Goal: Task Accomplishment & Management: Use online tool/utility

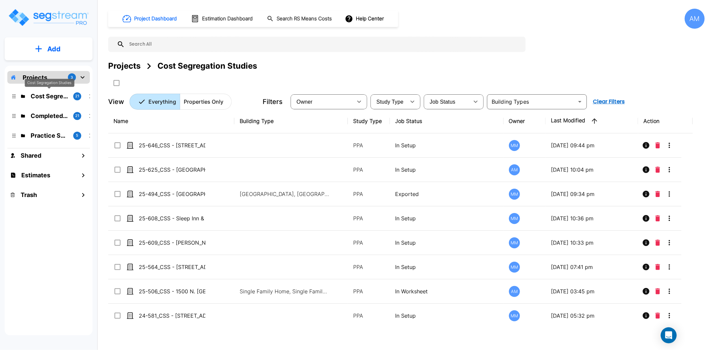
click at [58, 93] on p "Cost Segregation Studies" at bounding box center [49, 96] width 37 height 9
click at [51, 42] on button "Add" at bounding box center [49, 48] width 88 height 19
click at [62, 87] on p "Add Property" at bounding box center [53, 86] width 34 height 8
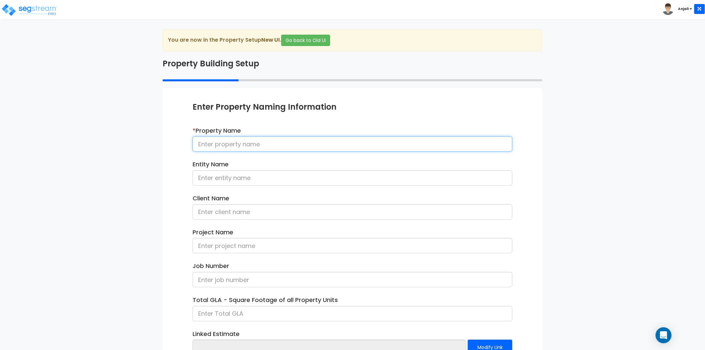
click at [273, 146] on input at bounding box center [352, 143] width 320 height 15
paste input "23-881_CSS - [PERSON_NAME] Office Building (Renovation) [GEOGRAPHIC_DATA], [GEO…"
drag, startPoint x: 394, startPoint y: 144, endPoint x: 455, endPoint y: 145, distance: 60.3
click at [455, 145] on input "23-881_CSS - [PERSON_NAME] Office Building (Renovation) [GEOGRAPHIC_DATA], [GEO…" at bounding box center [352, 143] width 320 height 15
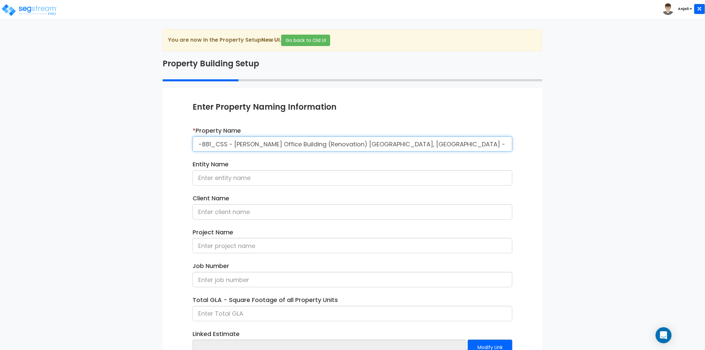
type input "23-881_CSS - [PERSON_NAME] Office Building (Renovation) [GEOGRAPHIC_DATA], [GEO…"
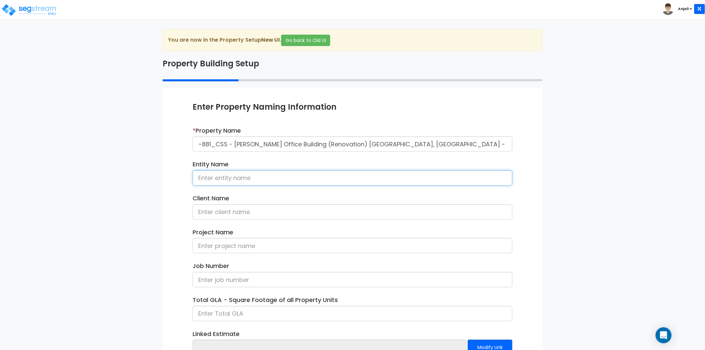
click at [308, 179] on input at bounding box center [352, 177] width 320 height 15
paste input "[PERSON_NAME] Communities"
type input "Wilcox Communities"
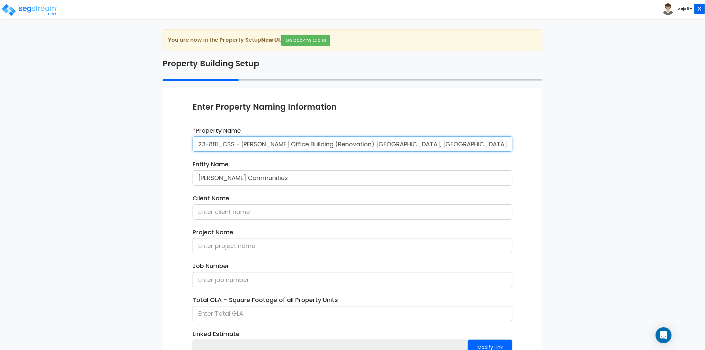
scroll to position [0, 7]
drag, startPoint x: 468, startPoint y: 143, endPoint x: 510, endPoint y: 143, distance: 42.3
click at [510, 143] on input "23-881_CSS - Wilcox Office Building (Renovation) Worthington, OH - Wilcox Commu…" at bounding box center [352, 143] width 320 height 15
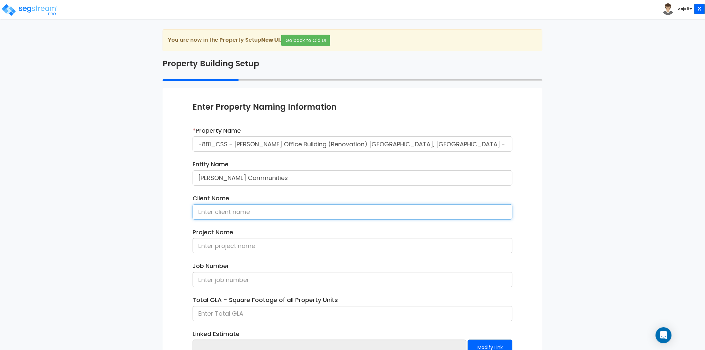
click at [256, 215] on input at bounding box center [352, 211] width 320 height 15
paste input "Scott Gonzalez"
type input "Scott Gonzalez"
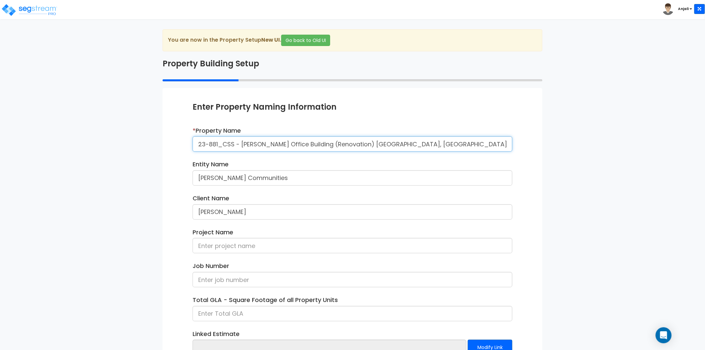
drag, startPoint x: 255, startPoint y: 145, endPoint x: 305, endPoint y: 146, distance: 50.0
click at [305, 146] on input "23-881_CSS - Wilcox Office Building (Renovation) Worthington, OH - Wilcox Commu…" at bounding box center [352, 143] width 320 height 15
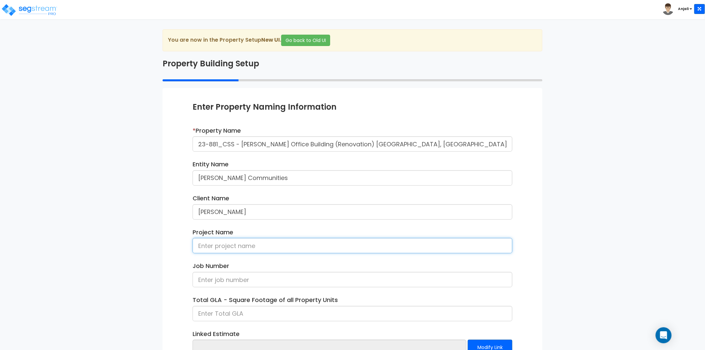
click at [247, 245] on input at bounding box center [352, 245] width 320 height 15
paste input "Wilcox Office Building"
type input "Wilcox Office Building"
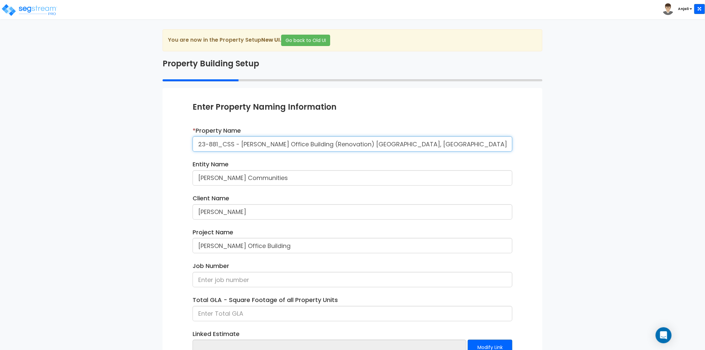
drag, startPoint x: 234, startPoint y: 145, endPoint x: 187, endPoint y: 144, distance: 46.6
click at [187, 144] on div "* Property Name 23-881_CSS - Wilcox Office Building (Renovation) Worthington, O…" at bounding box center [352, 141] width 330 height 31
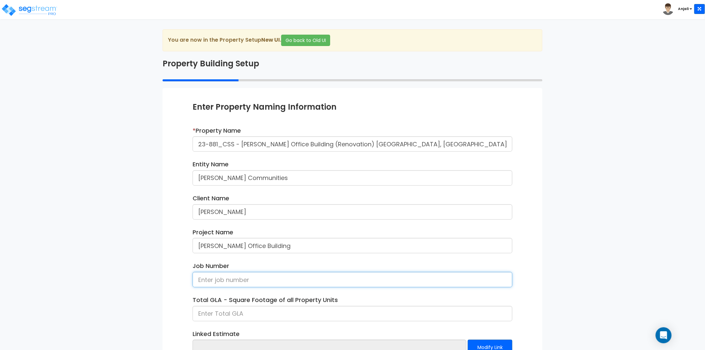
click at [213, 275] on input at bounding box center [352, 279] width 320 height 15
paste input "23-881_CSS"
type input "23-881_CSS"
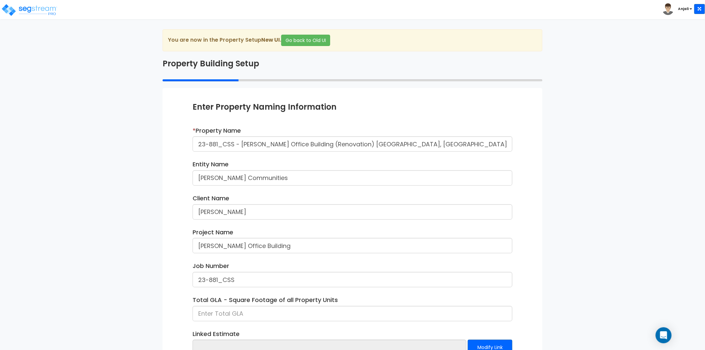
click at [169, 270] on div "Enter Property Naming Information * Property Name 23-881_CSS - Wilcox Office Bu…" at bounding box center [353, 243] width 380 height 310
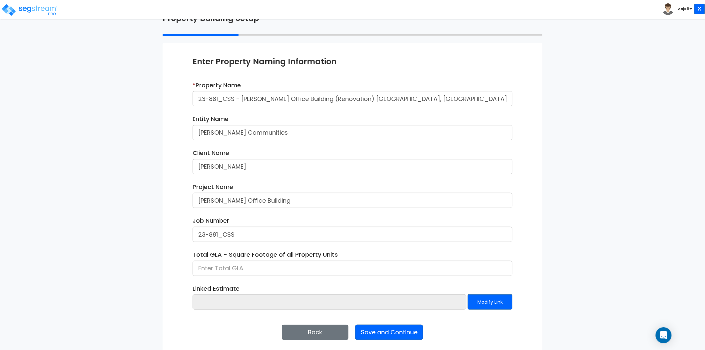
scroll to position [49, 0]
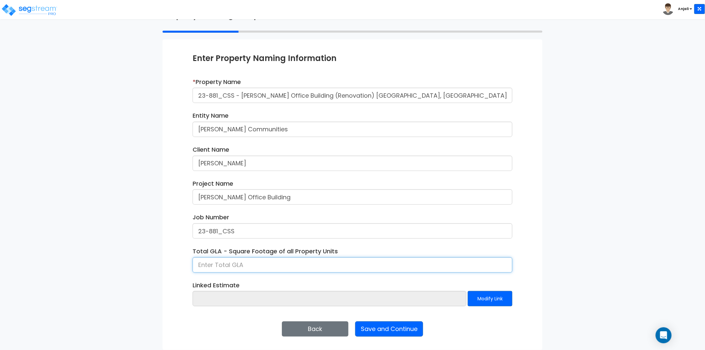
click at [231, 262] on input at bounding box center [352, 264] width 320 height 15
type input "8,052"
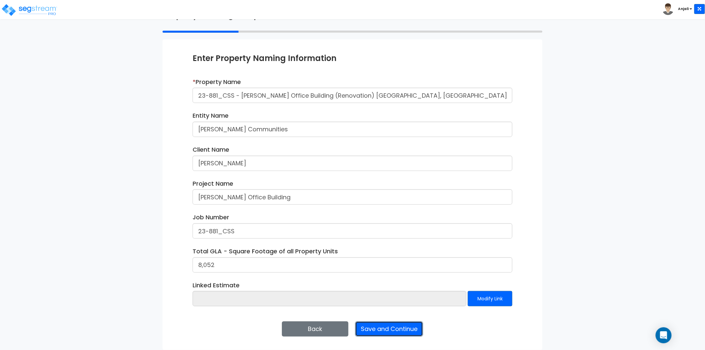
click at [401, 329] on button "Save and Continue" at bounding box center [389, 328] width 68 height 15
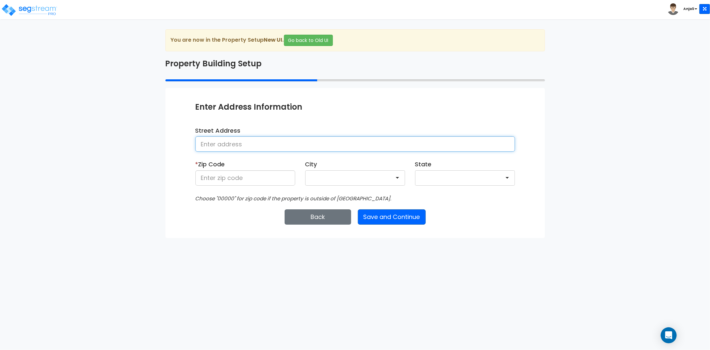
click at [341, 141] on input at bounding box center [355, 143] width 320 height 15
click at [282, 137] on input at bounding box center [355, 143] width 320 height 15
paste input "7000 N High St, Worthington, OH 43085"
drag, startPoint x: 318, startPoint y: 144, endPoint x: 296, endPoint y: 146, distance: 22.0
click at [296, 146] on input "7000 N High St, Worthington, OH 43085" at bounding box center [355, 143] width 320 height 15
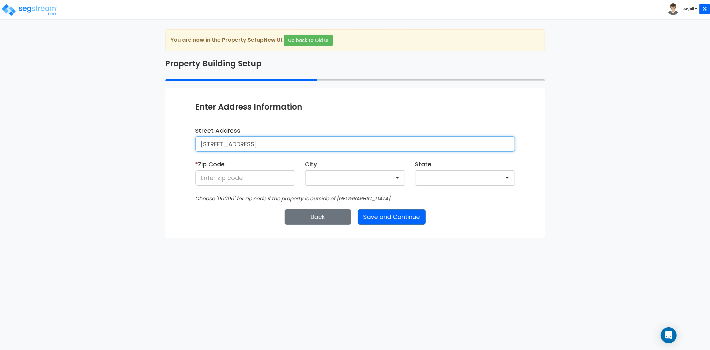
type input "7000 N High St, Worthington, OH"
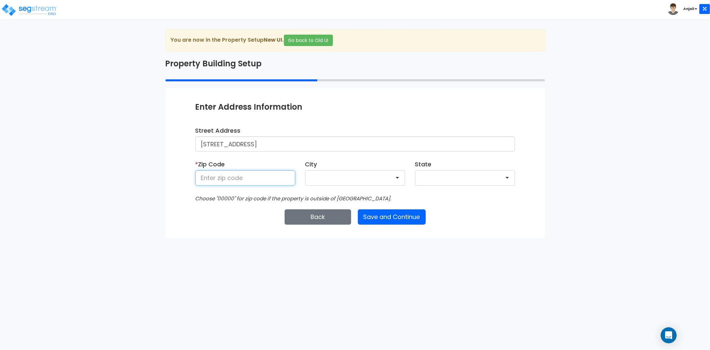
click at [271, 184] on input at bounding box center [245, 177] width 100 height 15
paste input "43085"
type input "43085"
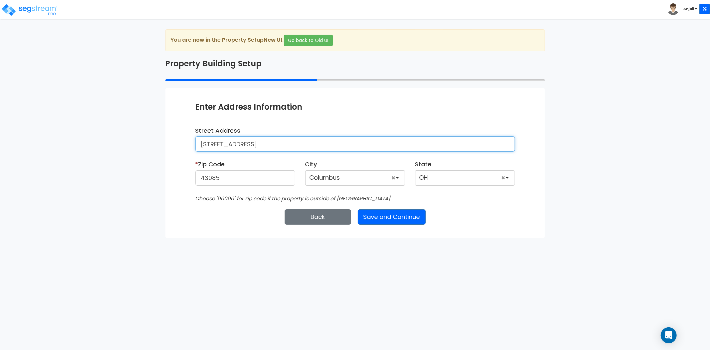
drag, startPoint x: 309, startPoint y: 144, endPoint x: 305, endPoint y: 147, distance: 4.8
click at [309, 144] on input "7000 N High St, Worthington, OH" at bounding box center [355, 143] width 320 height 15
drag, startPoint x: 304, startPoint y: 147, endPoint x: 285, endPoint y: 149, distance: 18.8
click at [285, 149] on input "7000 N High St, Worthington, OH" at bounding box center [355, 143] width 320 height 15
type input "7000 N High St, Worthington"
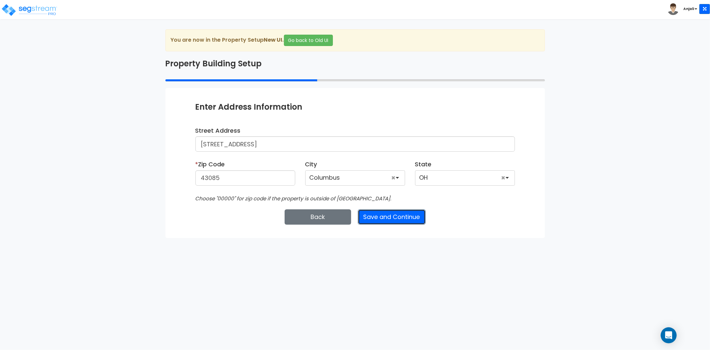
click at [402, 218] on button "Save and Continue" at bounding box center [392, 216] width 68 height 15
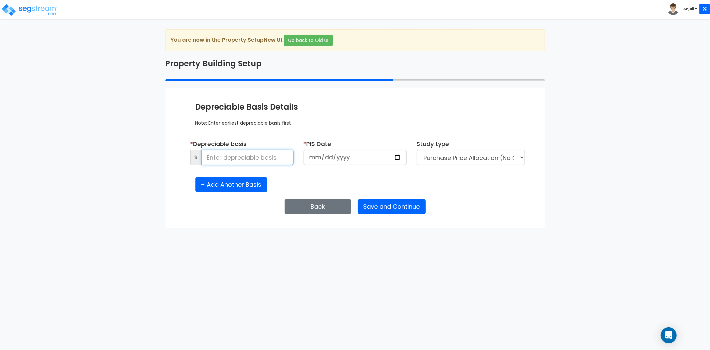
click at [260, 157] on input at bounding box center [247, 157] width 92 height 15
type input "3,795,724.31"
click at [398, 156] on input "date" at bounding box center [355, 157] width 103 height 15
type input "2024-06-26"
click at [458, 157] on select "Purchase Price Allocation (No Given Costs) New Construction / Reno / TI's (Give…" at bounding box center [471, 157] width 108 height 15
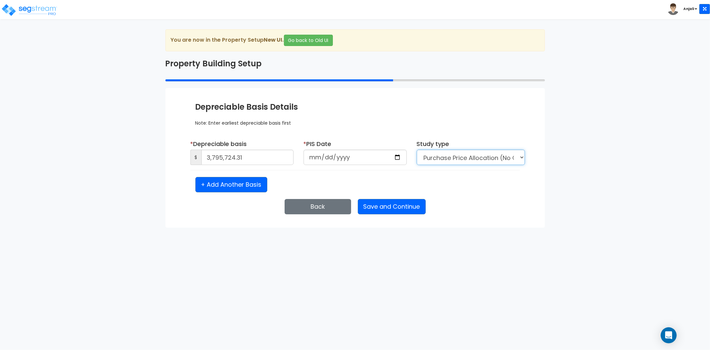
select select "NEW"
click at [417, 150] on select "Purchase Price Allocation (No Given Costs) New Construction / Reno / TI's (Give…" at bounding box center [471, 157] width 108 height 15
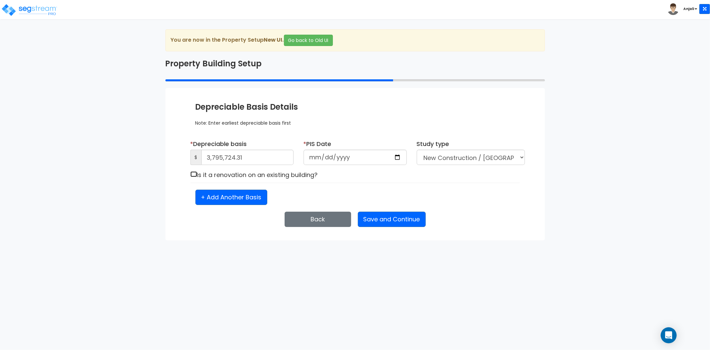
click at [195, 174] on input "checkbox" at bounding box center [193, 174] width 7 height 6
checkbox input "true"
click at [386, 226] on button "Save and Continue" at bounding box center [392, 218] width 68 height 15
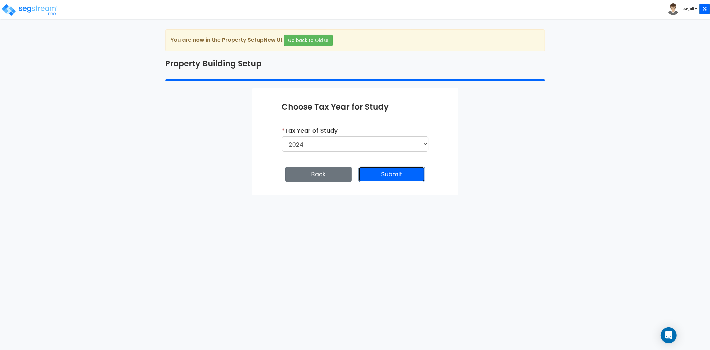
click at [402, 171] on button "Submit" at bounding box center [392, 173] width 67 height 15
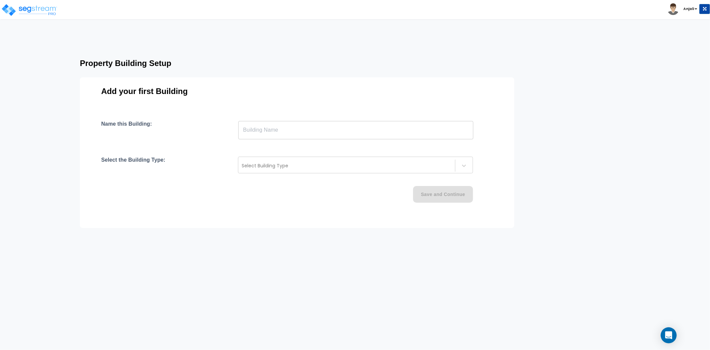
click at [282, 117] on div "Add your first Building Name this Building: ​ Select the Building Type: Select …" at bounding box center [297, 152] width 435 height 151
click at [281, 128] on input "text" at bounding box center [355, 130] width 235 height 19
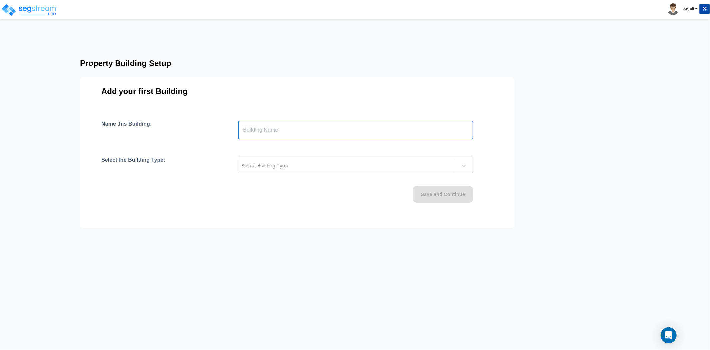
paste input "text"
type input "Wilcox Office Building"
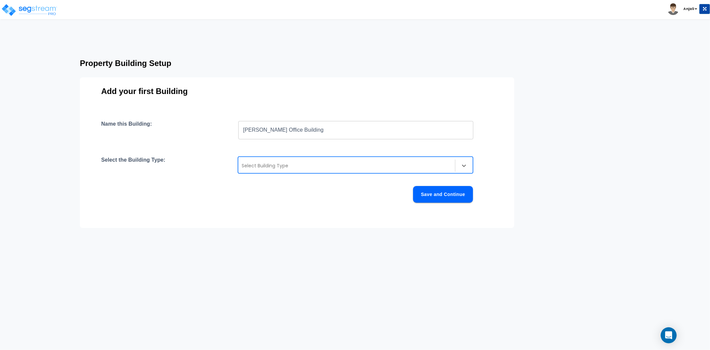
click at [281, 164] on div at bounding box center [347, 166] width 210 height 8
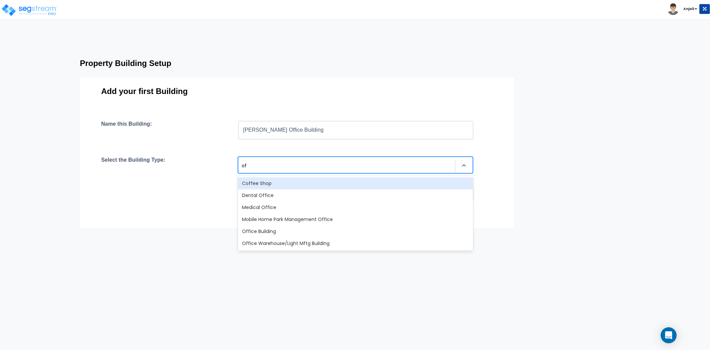
type input "off"
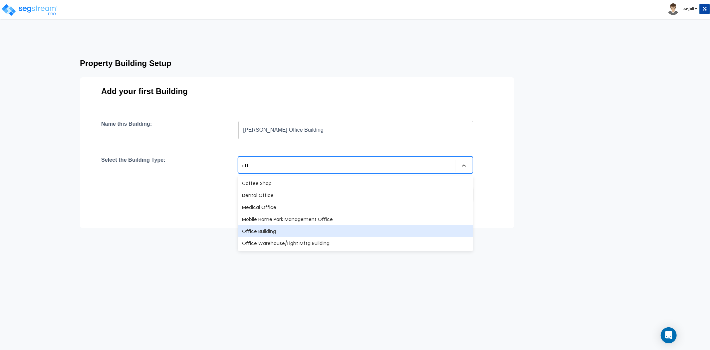
click at [285, 231] on div "Office Building" at bounding box center [355, 231] width 235 height 12
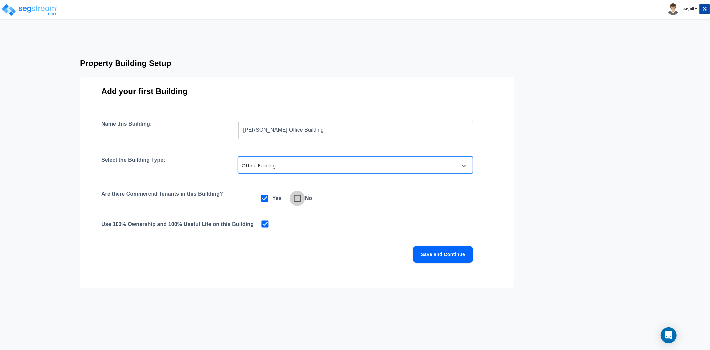
click at [298, 201] on icon at bounding box center [297, 197] width 9 height 9
checkbox input "false"
checkbox input "true"
click at [432, 253] on button "Save and Continue" at bounding box center [443, 254] width 60 height 17
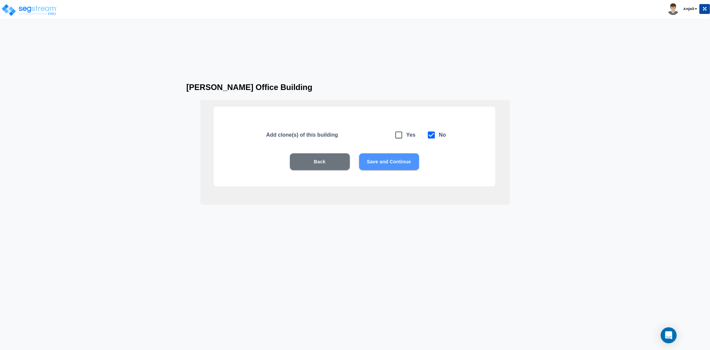
click at [387, 165] on button "Save and Continue" at bounding box center [389, 161] width 60 height 17
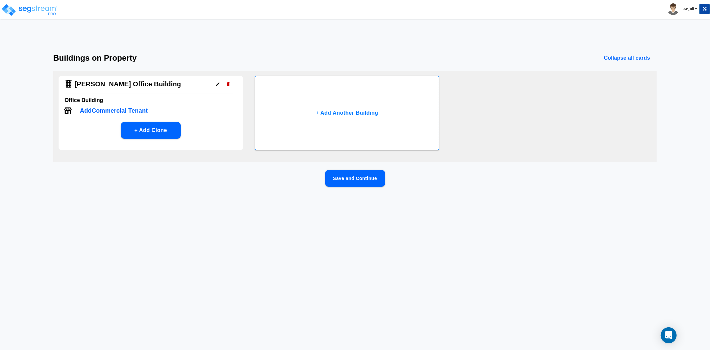
click at [358, 179] on button "Save and Continue" at bounding box center [355, 178] width 60 height 17
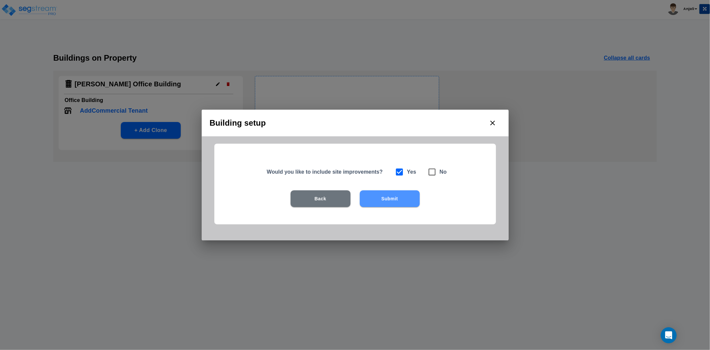
click at [388, 197] on button "Submit" at bounding box center [390, 198] width 60 height 17
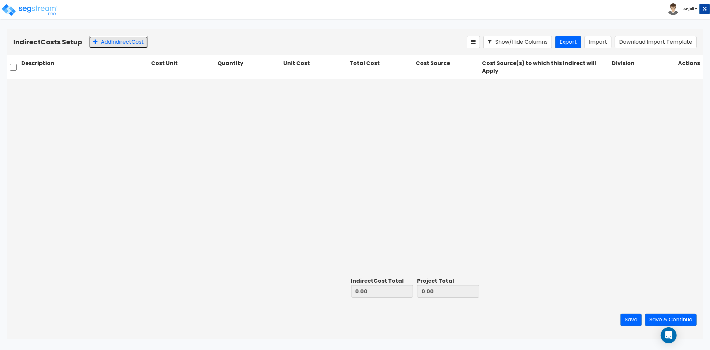
click at [113, 44] on button "Add Indirect Cost" at bounding box center [118, 42] width 59 height 12
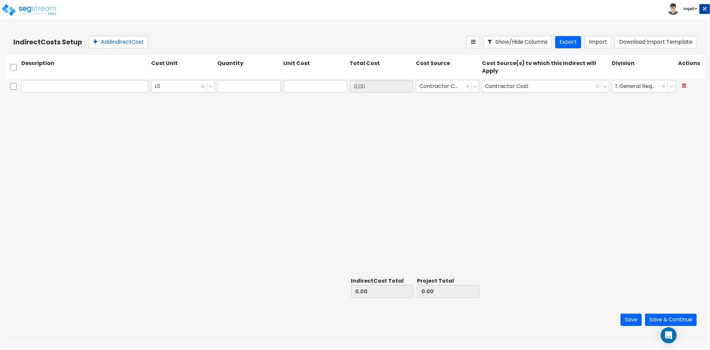
type input "1.00"
type input "0.00"
type input "Pre Development"
click at [245, 82] on input "1.00" at bounding box center [249, 86] width 64 height 13
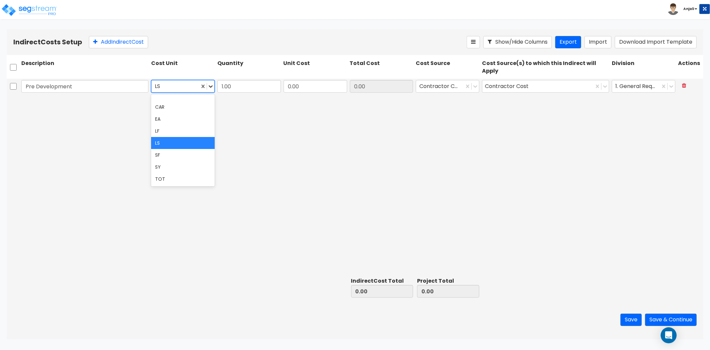
click at [208, 86] on icon at bounding box center [210, 86] width 7 height 7
click at [172, 117] on div "EA" at bounding box center [183, 119] width 64 height 12
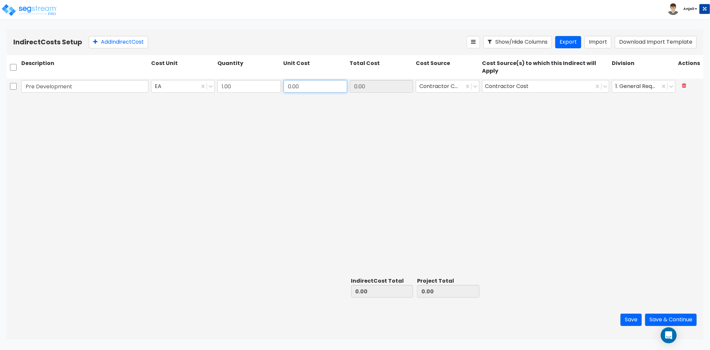
click at [309, 84] on input "0.00" at bounding box center [316, 86] width 64 height 13
type input "155,940.04"
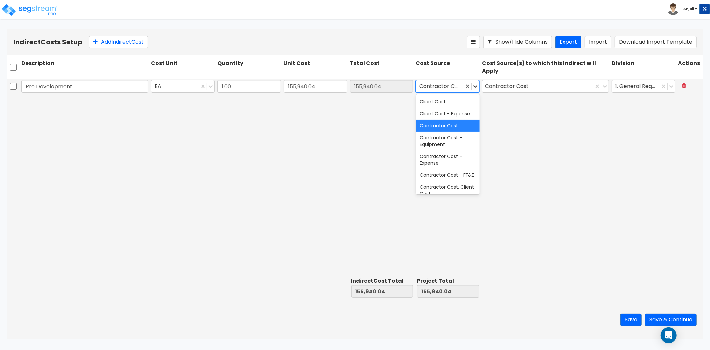
click at [476, 87] on icon at bounding box center [476, 86] width 4 height 2
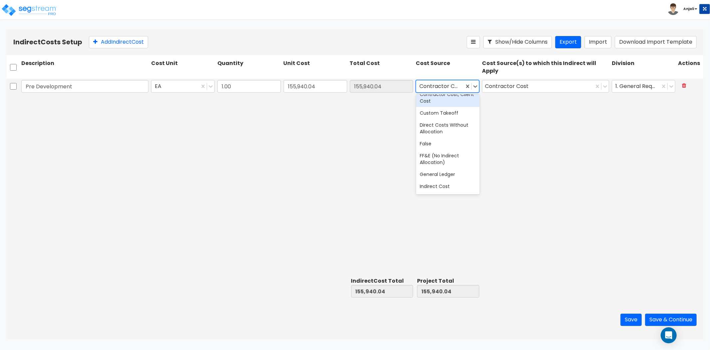
scroll to position [111, 0]
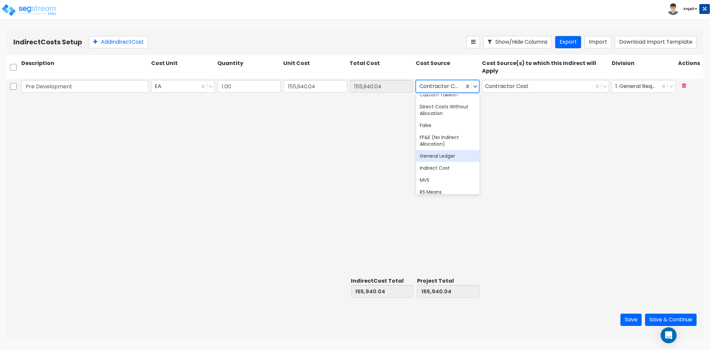
click at [444, 161] on div "General Ledger" at bounding box center [448, 156] width 64 height 12
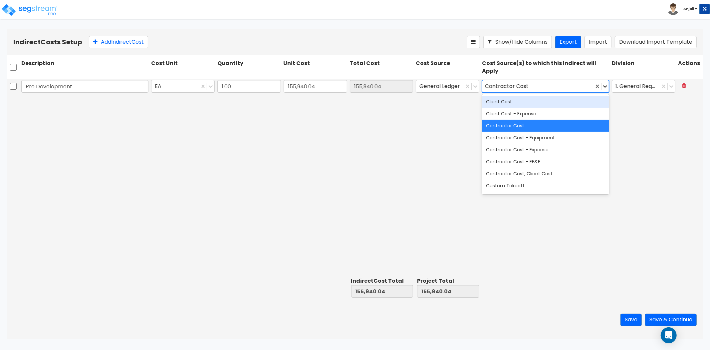
click at [605, 87] on icon at bounding box center [605, 86] width 7 height 7
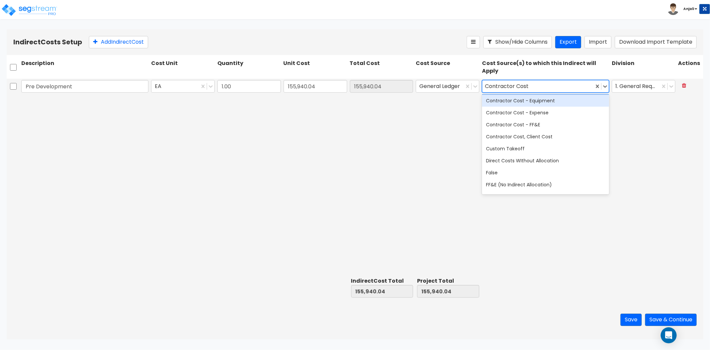
scroll to position [74, 0]
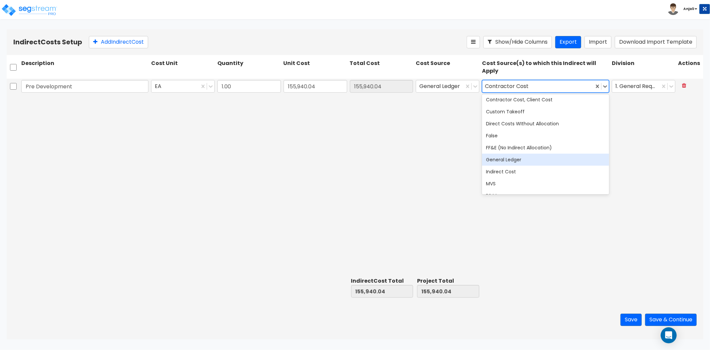
click at [532, 154] on div "General Ledger" at bounding box center [545, 160] width 127 height 12
click at [513, 158] on div "General Ledger" at bounding box center [545, 160] width 127 height 12
click at [433, 144] on div "Pre Development EA 1.00 155,940.04 155,940.04 General Ledger option General [PE…" at bounding box center [355, 177] width 697 height 196
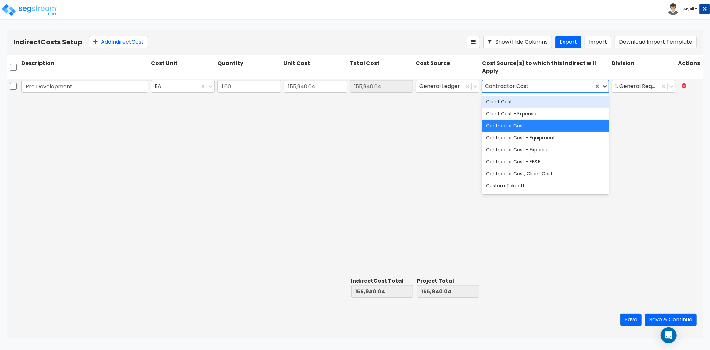
click at [602, 87] on icon at bounding box center [605, 86] width 7 height 7
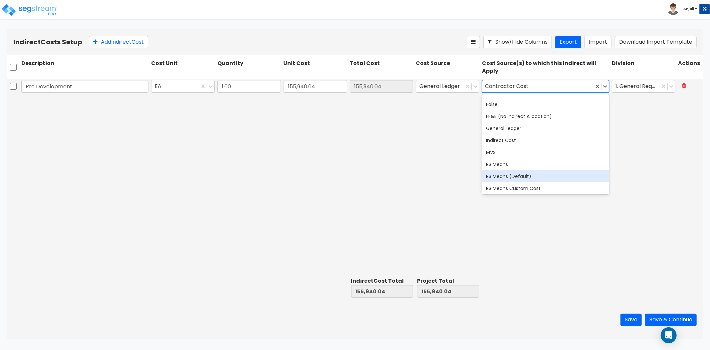
scroll to position [105, 0]
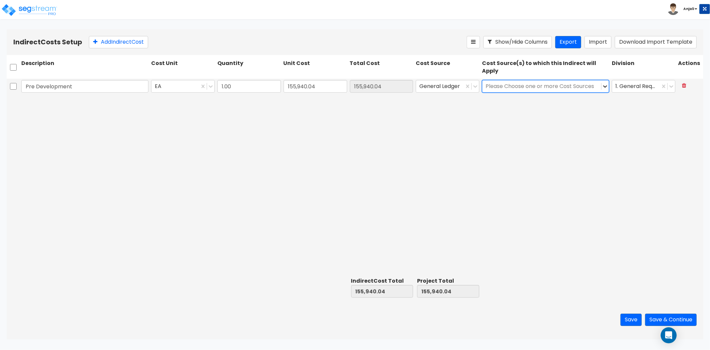
click at [603, 85] on icon at bounding box center [605, 86] width 7 height 7
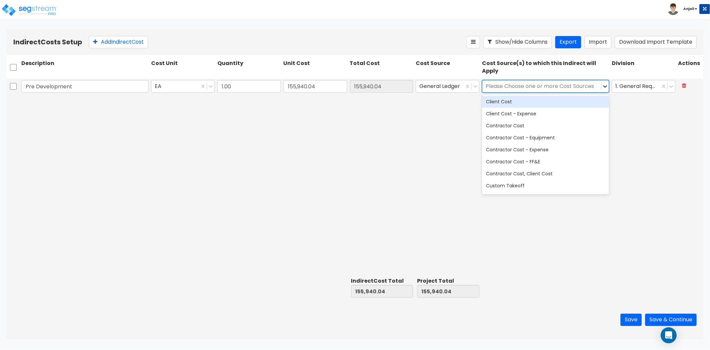
click at [603, 85] on icon at bounding box center [605, 86] width 7 height 7
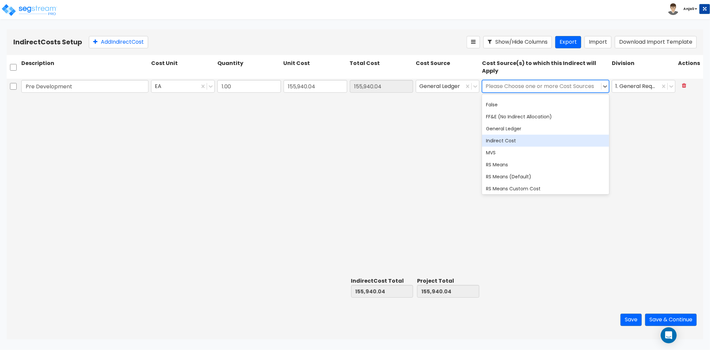
scroll to position [68, 0]
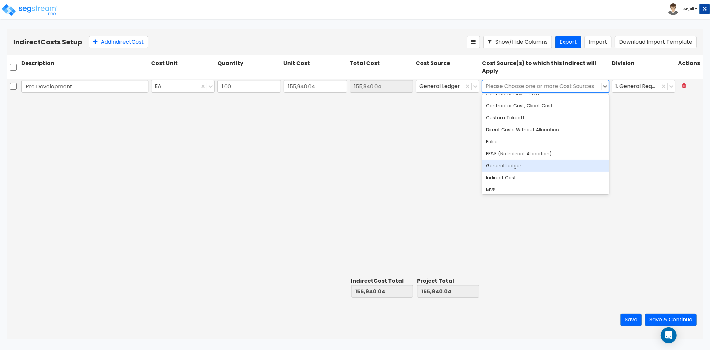
click at [519, 160] on div "General Ledger" at bounding box center [545, 166] width 127 height 12
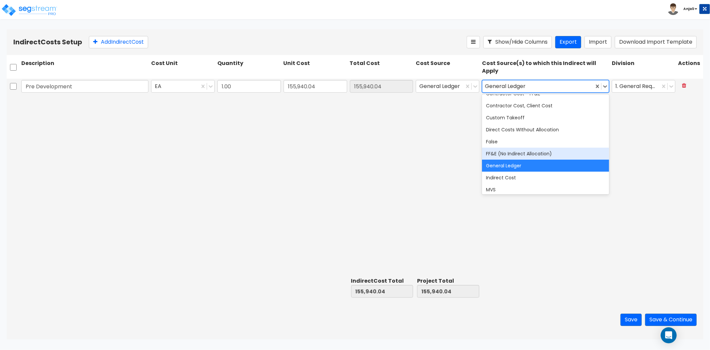
click at [427, 147] on div "Pre Development EA 1.00 155,940.04 155,940.04 General Ledger option General Led…" at bounding box center [355, 177] width 697 height 196
click at [509, 162] on div "General Ledger" at bounding box center [545, 166] width 127 height 12
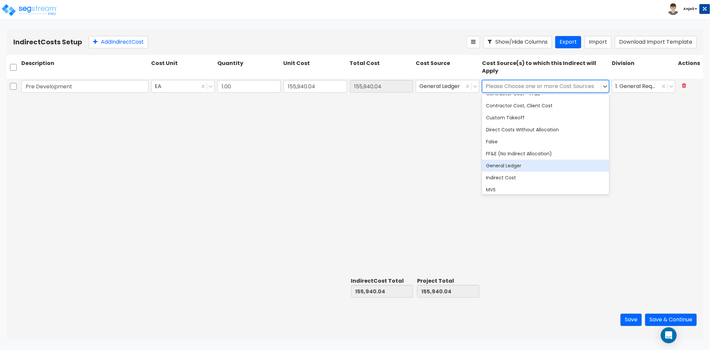
click at [509, 162] on div "General Ledger" at bounding box center [545, 166] width 127 height 12
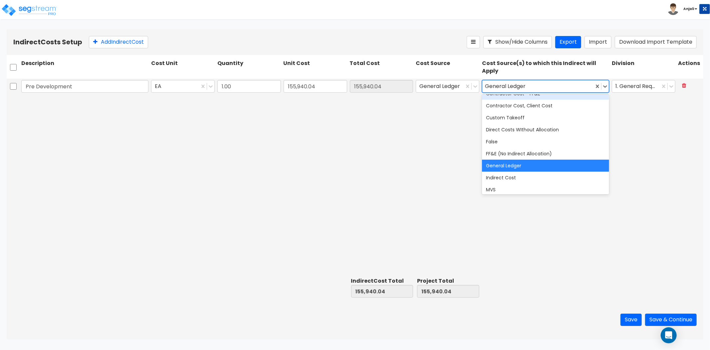
click at [601, 87] on span at bounding box center [601, 86] width 0 height 7
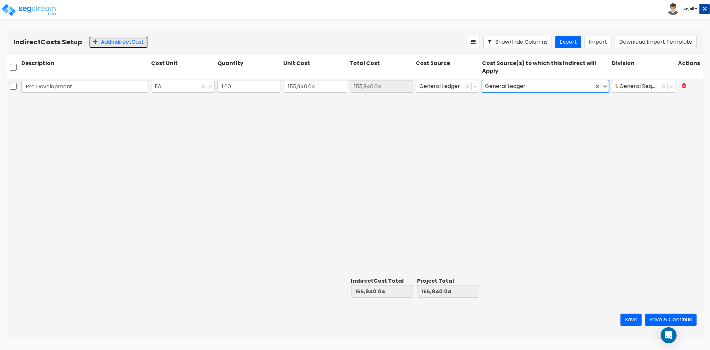
click at [124, 44] on button "Add Indirect Cost" at bounding box center [118, 42] width 59 height 12
type input "Contingency"
click at [312, 99] on input "0" at bounding box center [316, 102] width 64 height 13
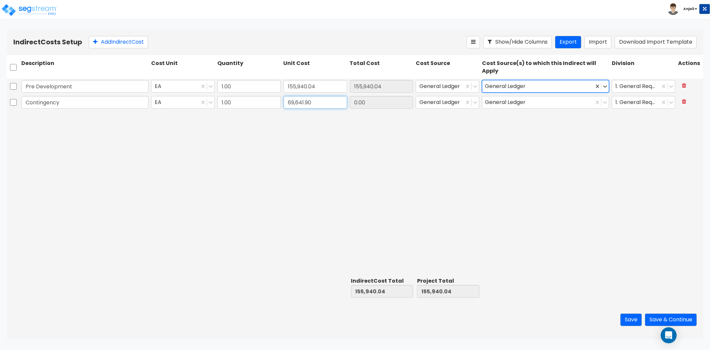
type input "69,641.90"
click at [371, 152] on div "Pre Development EA 1.00 155,940.04 155,940.04 General Ledger option General Led…" at bounding box center [355, 177] width 697 height 196
click at [124, 42] on button "Add Indirect Cost" at bounding box center [118, 42] width 59 height 12
click at [72, 112] on input "text" at bounding box center [84, 118] width 127 height 13
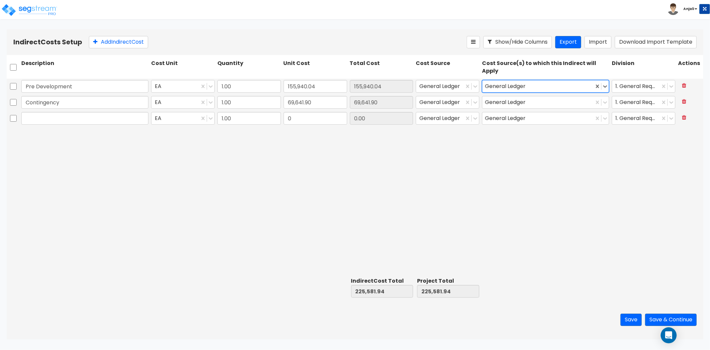
click at [74, 118] on input "text" at bounding box center [84, 118] width 127 height 13
type input "Loan fee"
click at [325, 117] on input "0" at bounding box center [316, 118] width 64 height 13
type input "63,051.76"
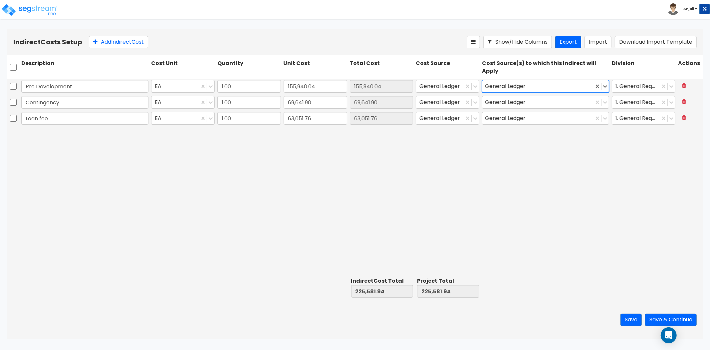
click at [318, 158] on div "Pre Development EA 1.00 155,940.04 155,940.04 General Ledger option General Led…" at bounding box center [355, 177] width 697 height 196
click at [680, 316] on button "Save & Continue" at bounding box center [671, 319] width 52 height 12
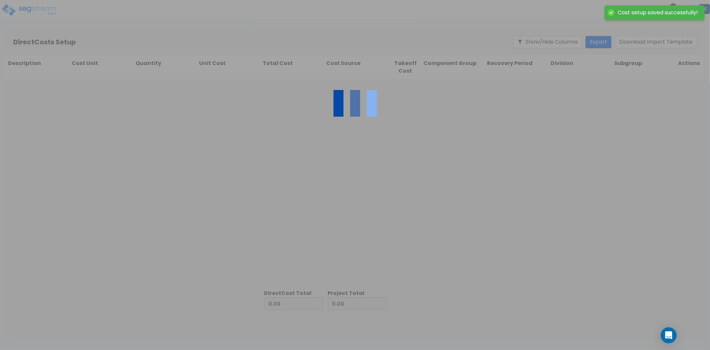
type input "288,633.70"
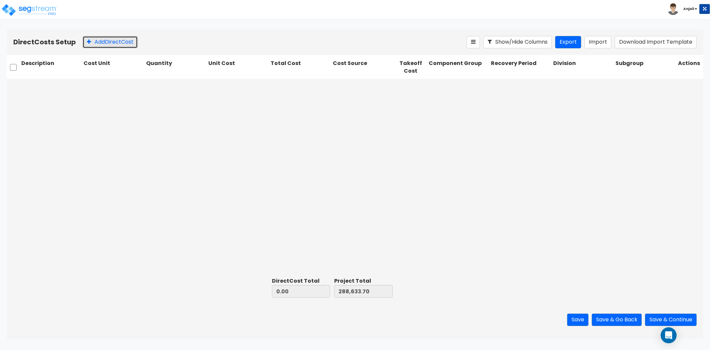
click at [108, 45] on button "Add Direct Cost" at bounding box center [110, 42] width 55 height 12
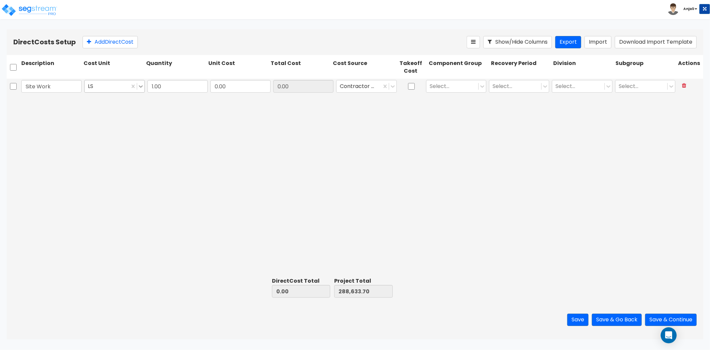
type input "Site Work"
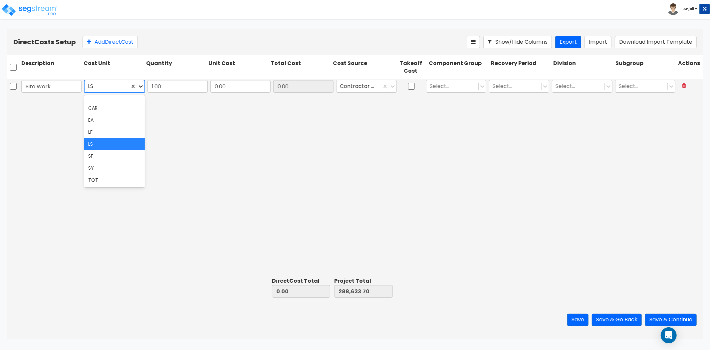
click at [139, 85] on icon at bounding box center [141, 86] width 7 height 7
click at [105, 176] on div "TOT" at bounding box center [114, 180] width 60 height 12
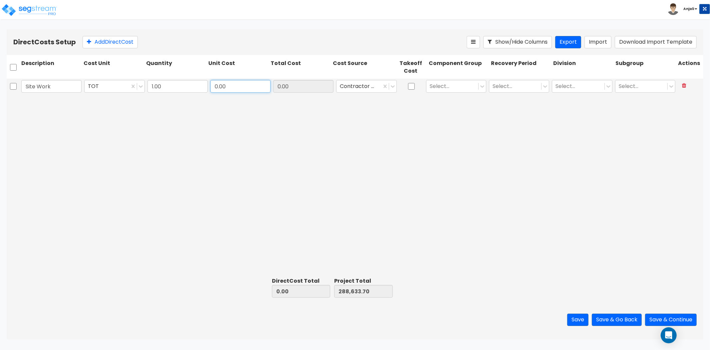
click at [228, 85] on input "0.00" at bounding box center [240, 86] width 60 height 13
type input "70,030.43"
type input "358,664.13"
type input "70,030.43"
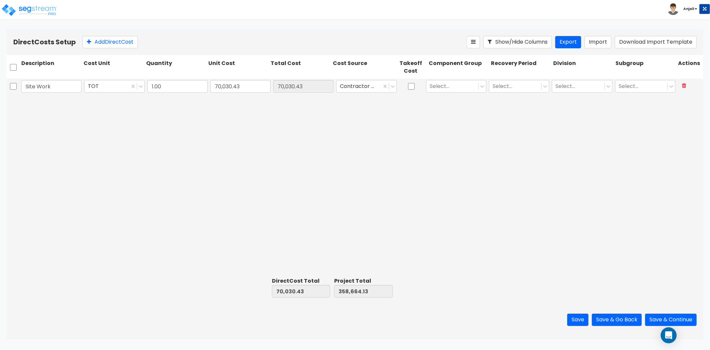
click at [266, 138] on div "Site Work TOT 1.00 70,030.43 70,030.43 Contractor Cost Select... Select... Sele…" at bounding box center [355, 177] width 697 height 196
click at [391, 86] on icon at bounding box center [393, 86] width 4 height 2
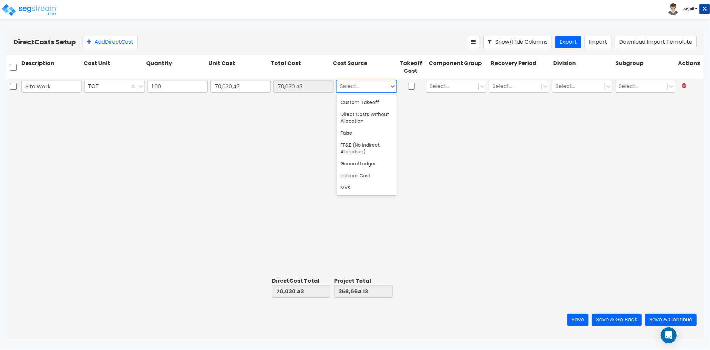
scroll to position [148, 0]
click at [371, 131] on div "General Ledger" at bounding box center [367, 127] width 60 height 12
click at [414, 85] on input "checkbox" at bounding box center [411, 86] width 7 height 13
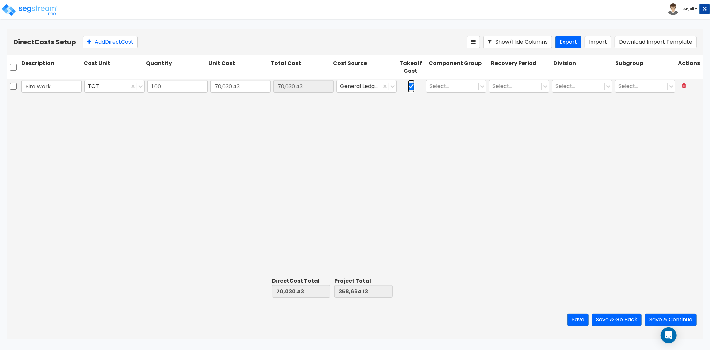
click at [413, 87] on input "checkbox" at bounding box center [411, 86] width 7 height 13
checkbox input "false"
click at [481, 87] on icon at bounding box center [482, 86] width 7 height 7
click at [452, 86] on div at bounding box center [452, 86] width 45 height 9
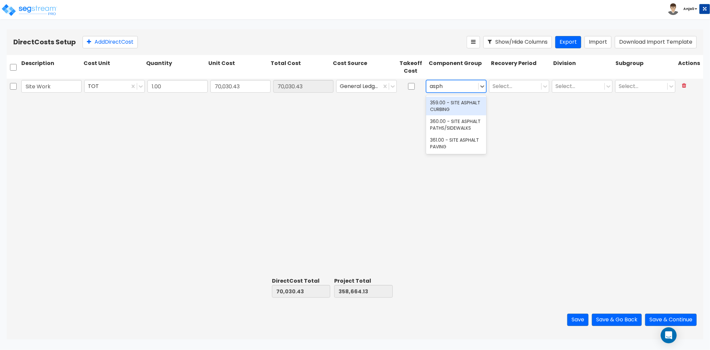
type input "aspha"
click at [465, 134] on div "361.00 - SITE ASPHALT PAVING" at bounding box center [456, 143] width 60 height 19
click at [462, 86] on div at bounding box center [449, 86] width 38 height 9
type input "concrete"
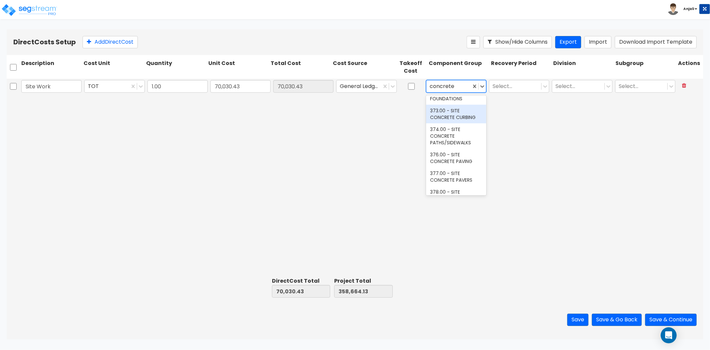
click at [460, 123] on div "373.00 - SITE CONCRETE CURBING" at bounding box center [456, 114] width 60 height 19
click at [431, 84] on input "text" at bounding box center [430, 86] width 1 height 8
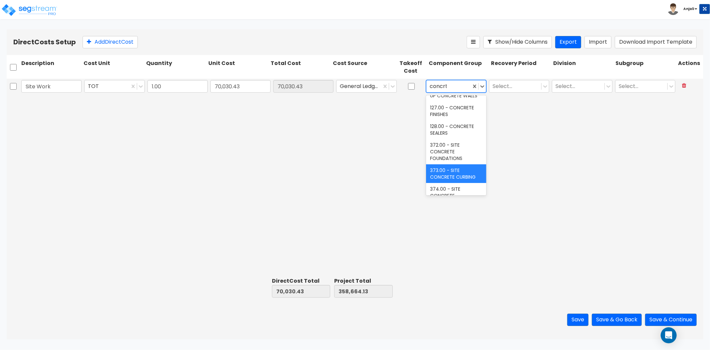
scroll to position [0, 0]
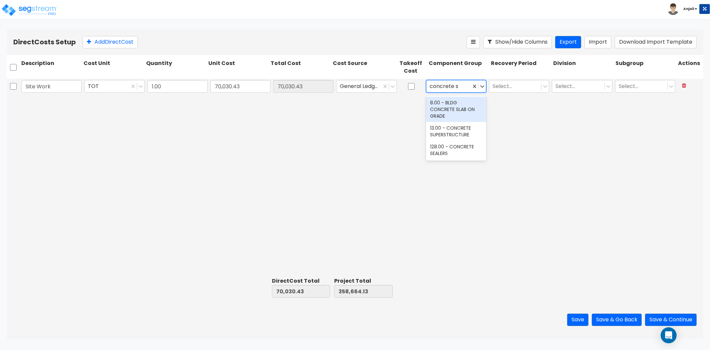
type input "concrete"
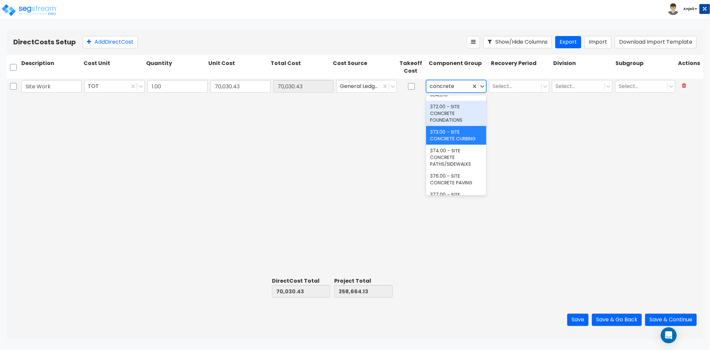
scroll to position [165, 0]
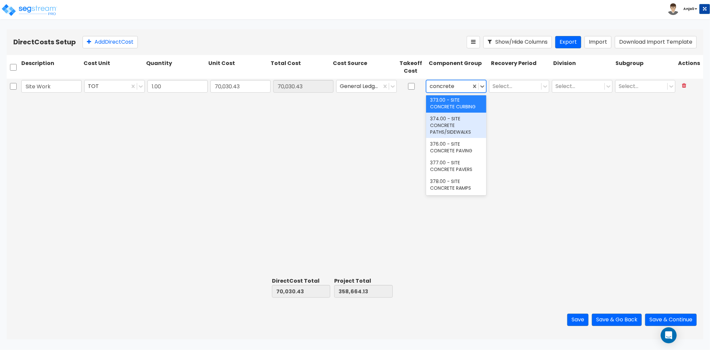
click at [461, 128] on div "374.00 - SITE CONCRETE PATHS/SIDEWALKS" at bounding box center [456, 125] width 60 height 25
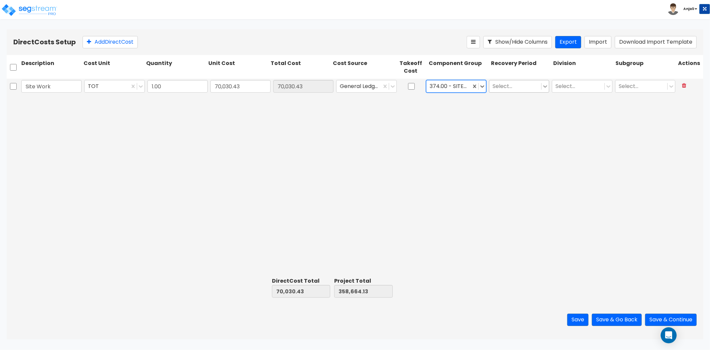
click at [545, 88] on icon at bounding box center [545, 86] width 7 height 7
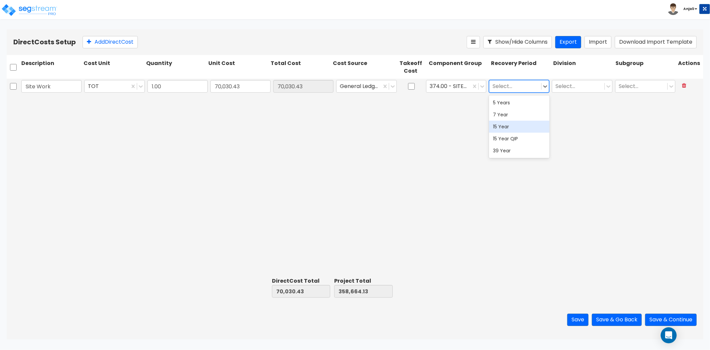
click at [514, 129] on div "15 Year" at bounding box center [519, 127] width 60 height 12
click at [603, 87] on div "Select..." at bounding box center [578, 86] width 52 height 12
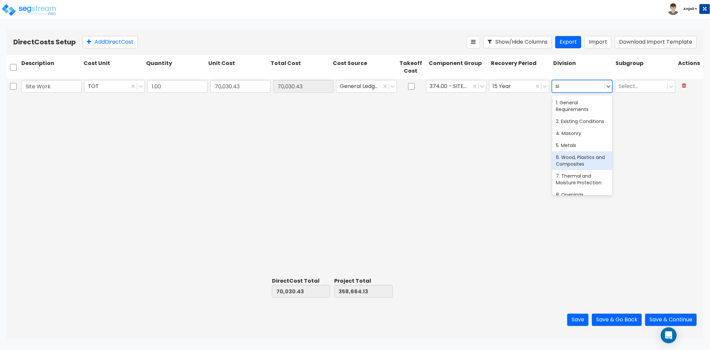
type input "s"
type input "ex"
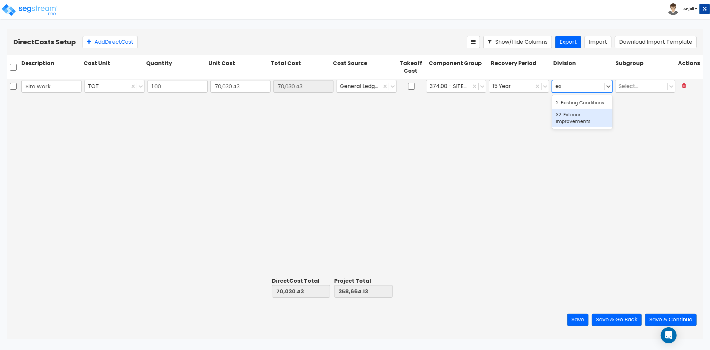
click at [590, 119] on div "32. Exterior Improvements" at bounding box center [582, 118] width 60 height 19
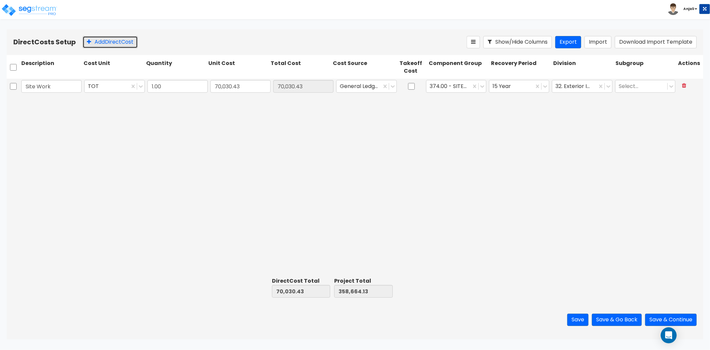
click at [121, 45] on button "Add Direct Cost" at bounding box center [110, 42] width 55 height 12
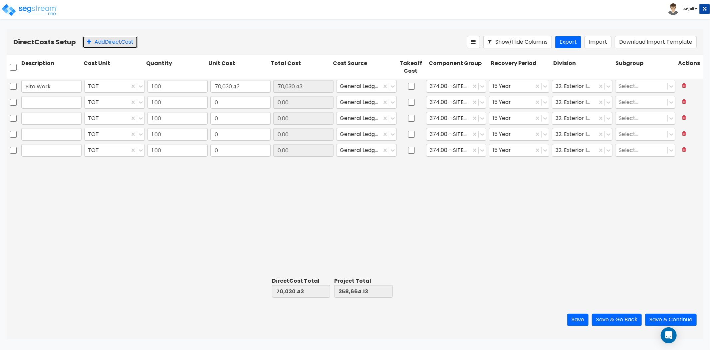
click at [121, 45] on button "Add Direct Cost" at bounding box center [110, 42] width 55 height 12
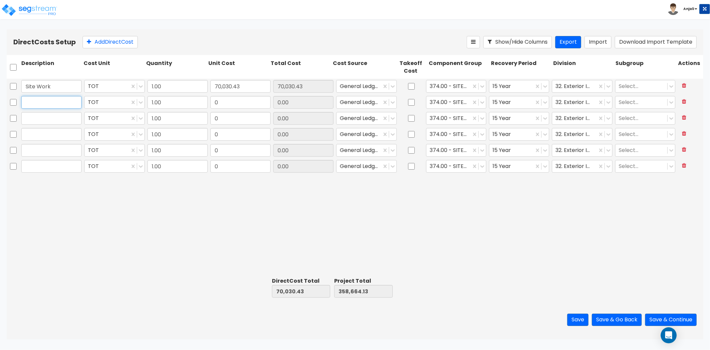
click at [55, 99] on input "text" at bounding box center [51, 102] width 60 height 13
type input "Plumbing"
click at [220, 104] on input "0" at bounding box center [240, 102] width 60 height 13
type input "48,920.01"
type input "118,950.44"
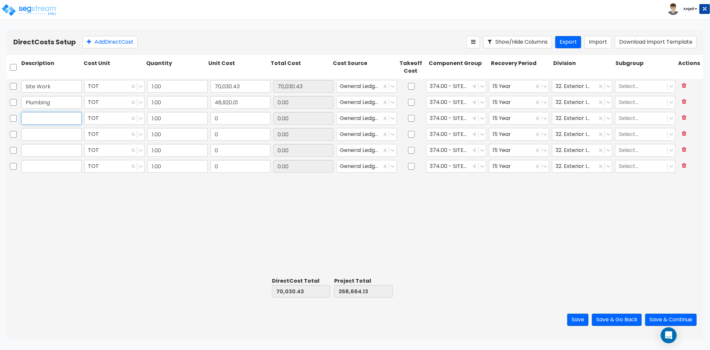
type input "407,584.14"
type input "48,920.01"
click at [78, 116] on input "text" at bounding box center [51, 118] width 60 height 13
click at [42, 121] on input "text" at bounding box center [51, 118] width 60 height 13
type input "HVAC"
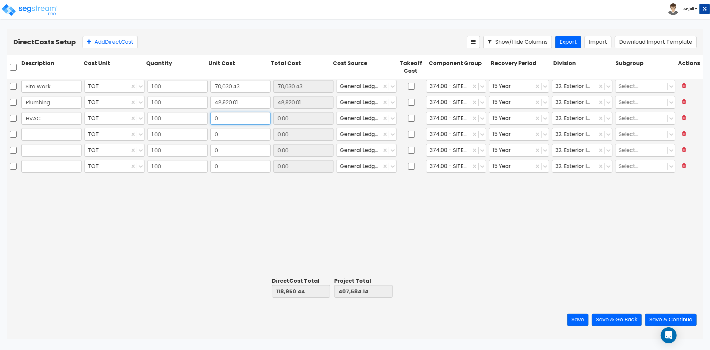
click at [246, 119] on input "0" at bounding box center [240, 118] width 60 height 13
type input "63,582"
type input "182,532.44"
type input "471,166.14"
type input "63,582.00"
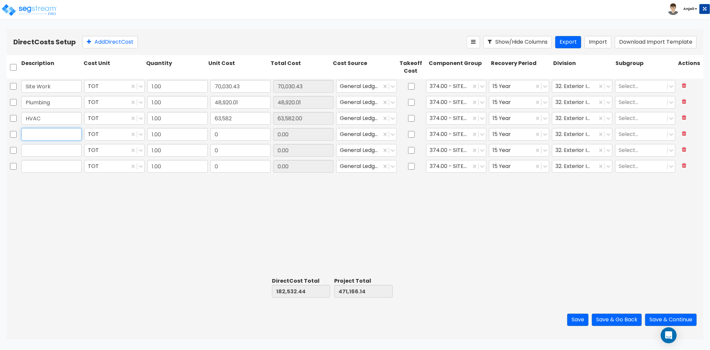
click at [50, 139] on input "text" at bounding box center [51, 134] width 60 height 13
type input "e"
type input "Electrical"
click at [228, 134] on input "0" at bounding box center [240, 134] width 60 height 13
type input "205,640.17"
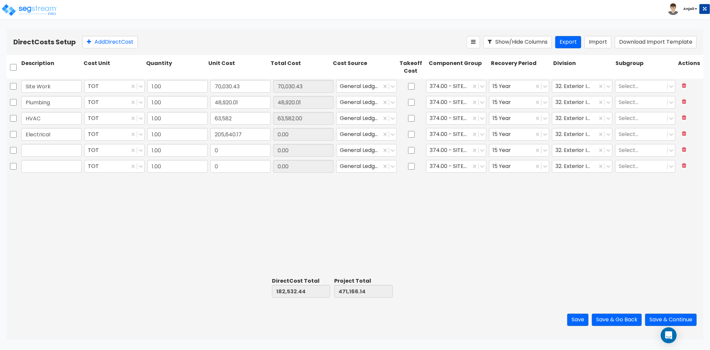
type input "388,172.61"
type input "676,806.31"
type input "205,640.17"
click at [77, 158] on div at bounding box center [51, 150] width 63 height 15
click at [62, 152] on input "text" at bounding box center [51, 150] width 60 height 13
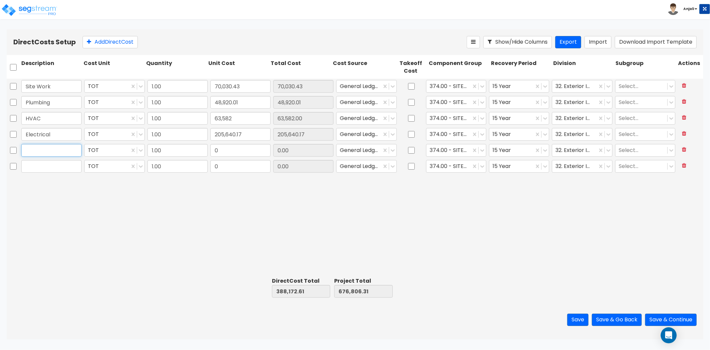
click at [58, 152] on input "text" at bounding box center [51, 150] width 60 height 13
type input "Cable, Phone,Internet"
click at [241, 152] on input "0" at bounding box center [240, 150] width 60 height 13
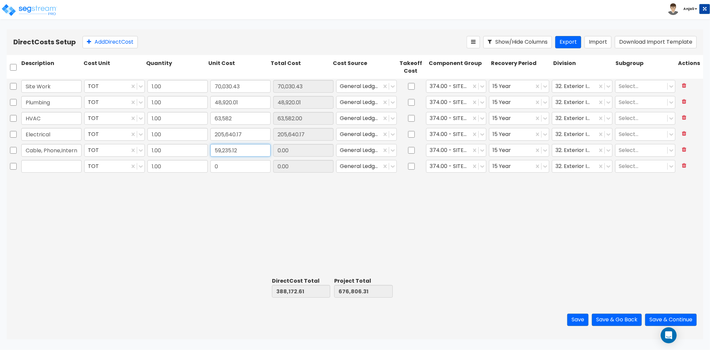
type input "59,235.12"
type input "447,407.73"
type input "736,041.43"
type input "59,235.12"
click at [75, 166] on input "text" at bounding box center [51, 166] width 60 height 13
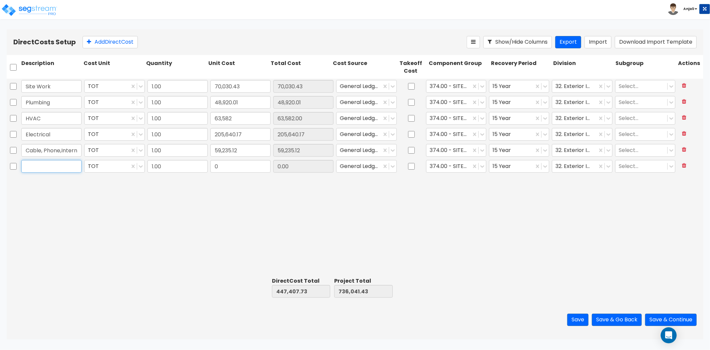
click at [63, 168] on input "text" at bounding box center [51, 166] width 60 height 13
type input "Landscape"
click at [126, 34] on div "Direct Costs Setup Add Direct Cost Show/Hide Columns Export Import Download Imp…" at bounding box center [355, 42] width 697 height 26
click at [124, 38] on button "Add Direct Cost" at bounding box center [110, 42] width 55 height 12
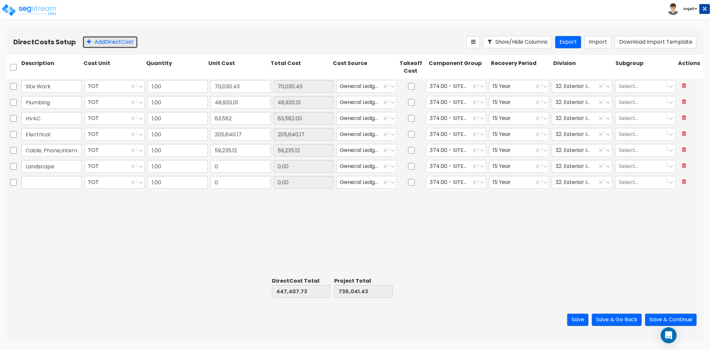
click at [124, 38] on button "Add Direct Cost" at bounding box center [110, 42] width 55 height 12
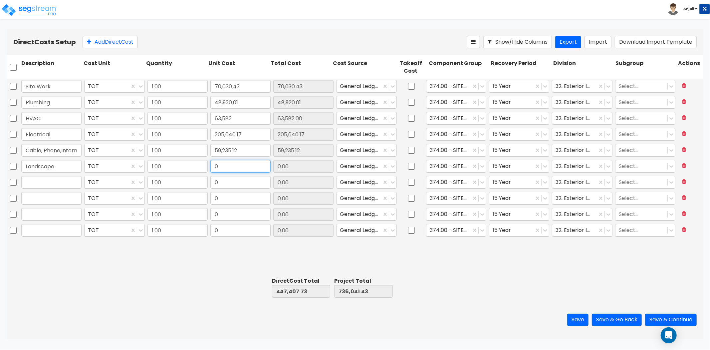
click at [229, 166] on input "0" at bounding box center [240, 166] width 60 height 13
type input "39,734.64"
type input "487,142.37"
type input "775,776.07"
type input "39,734.64"
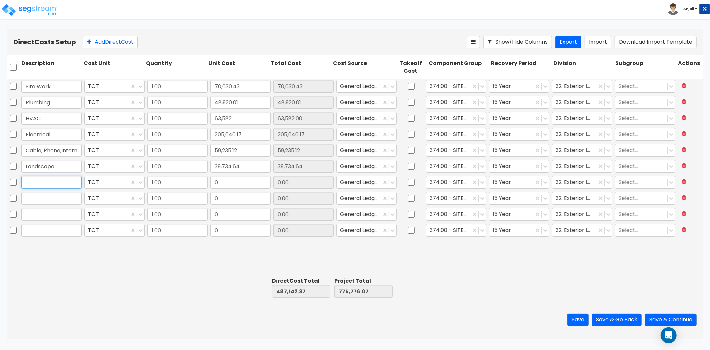
click at [71, 182] on input "text" at bounding box center [51, 182] width 60 height 13
type input "Electrical Fixture"
click at [235, 181] on input "0" at bounding box center [240, 182] width 60 height 13
type input "10,361.75"
click at [55, 201] on input "text" at bounding box center [51, 198] width 60 height 13
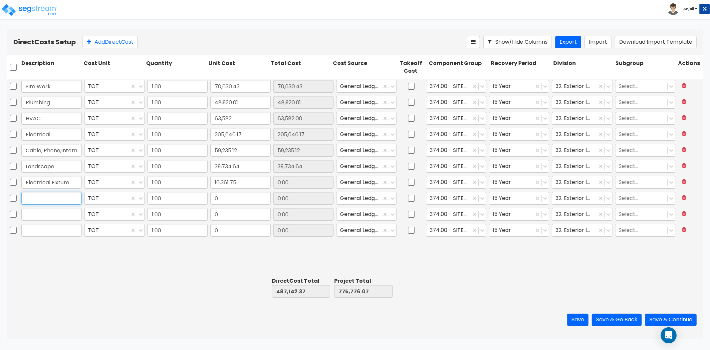
type input "497,504.12"
type input "786,137.82"
type input "10,361.75"
type input "Grainte Tops"
click at [228, 198] on input "0" at bounding box center [240, 198] width 60 height 13
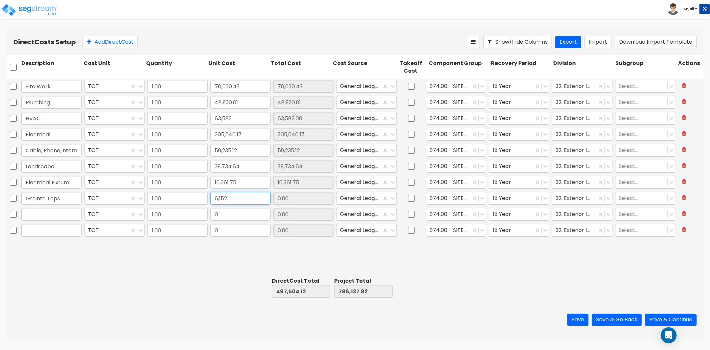
type input "6,152"
type input "503,656.12"
type input "792,289.82"
type input "6,152.00"
click at [65, 213] on input "text" at bounding box center [51, 214] width 60 height 13
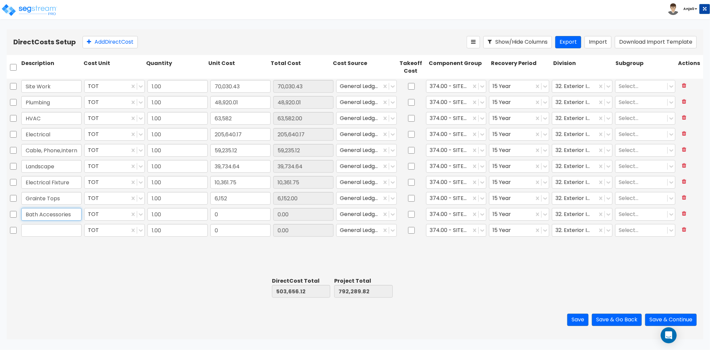
type input "Bath Accessories"
click at [243, 220] on input "0" at bounding box center [240, 214] width 60 height 13
type input "3,174.58"
click at [79, 231] on input "text" at bounding box center [51, 230] width 60 height 13
type input "506,830.70"
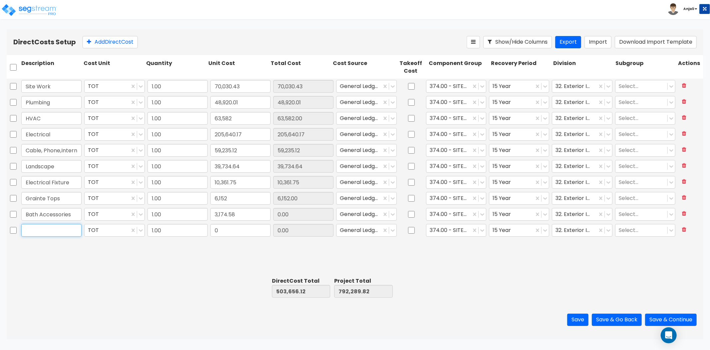
type input "795,464.40"
type input "3,174.58"
type input "Blinds"
click at [233, 232] on input "0" at bounding box center [240, 230] width 60 height 13
type input "2,878.74"
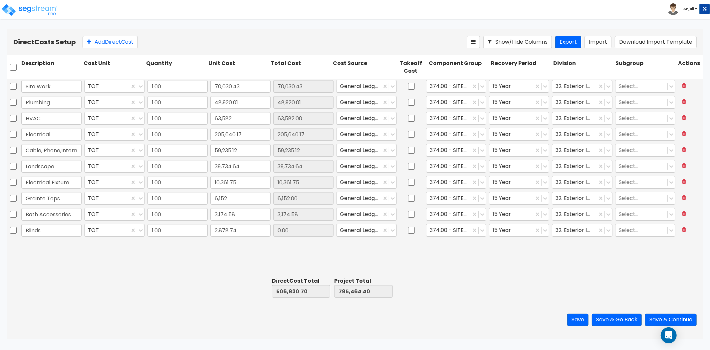
type input "509,709.44"
type input "798,343.14"
type input "2,878.74"
click at [129, 43] on button "Add Direct Cost" at bounding box center [110, 42] width 55 height 12
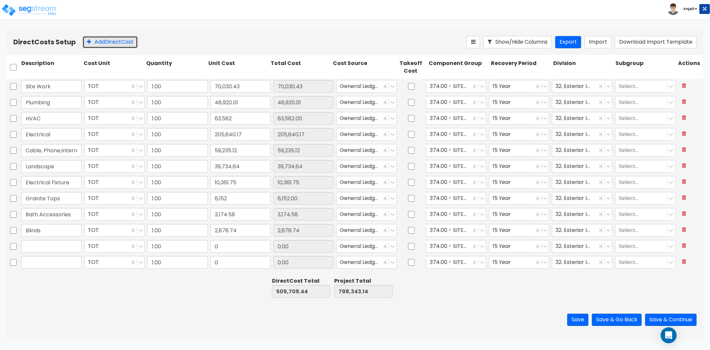
click at [129, 43] on button "Add Direct Cost" at bounding box center [110, 42] width 55 height 12
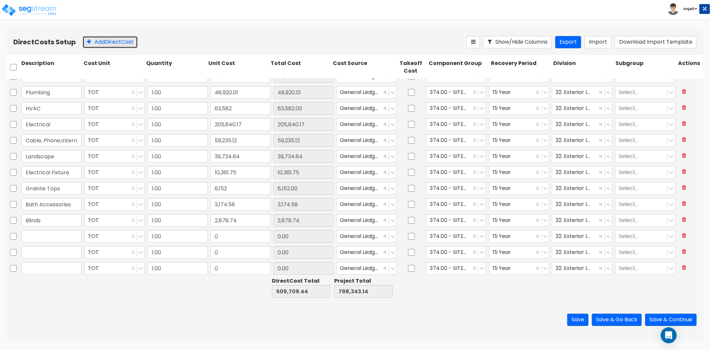
click at [129, 43] on button "Add Direct Cost" at bounding box center [110, 42] width 55 height 12
click at [62, 201] on input "text" at bounding box center [51, 202] width 60 height 13
type input "Appliances"
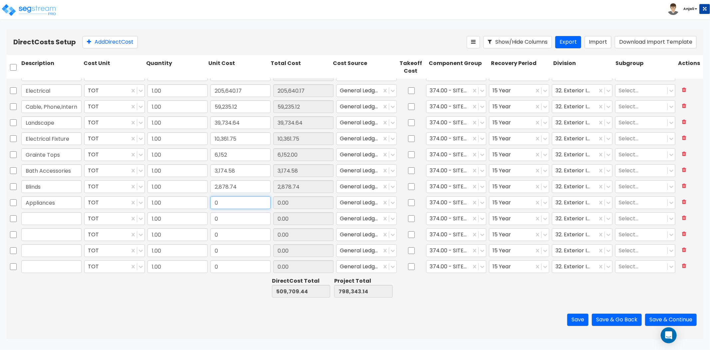
click at [223, 203] on input "0" at bounding box center [240, 202] width 60 height 13
type input "5,204.08"
click at [65, 222] on input "text" at bounding box center [51, 218] width 60 height 13
type input "514,913.52"
type input "803,547.22"
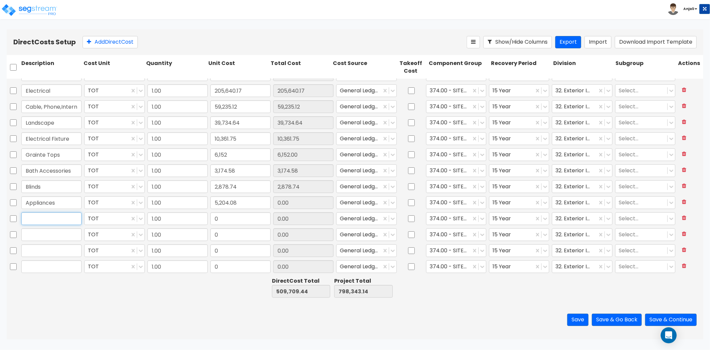
type input "5,204.08"
type input "Cabinets"
click at [238, 217] on input "0" at bounding box center [240, 218] width 60 height 13
type input "5,129.46"
click at [40, 232] on input "text" at bounding box center [51, 234] width 60 height 13
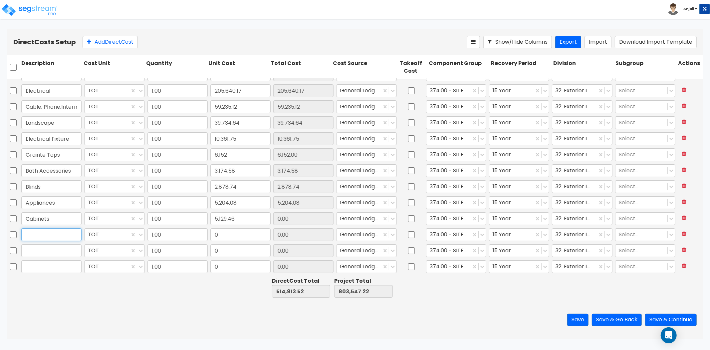
type input "520,042.98"
type input "808,676.68"
type input "5,129.46"
type input "Carpet Flooring"
click at [238, 237] on input "0" at bounding box center [240, 234] width 60 height 13
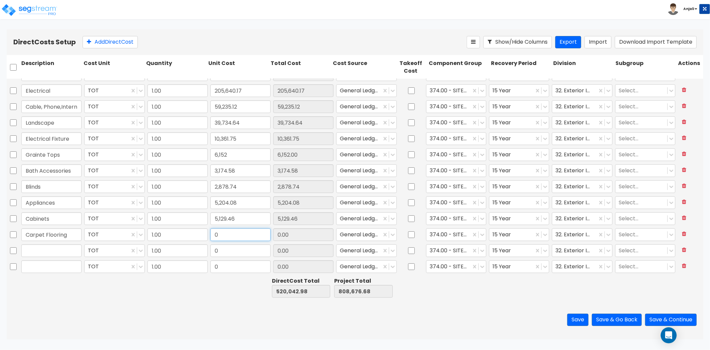
click at [234, 237] on input "0" at bounding box center [240, 234] width 60 height 13
type input "63,563.57"
click at [51, 252] on input "text" at bounding box center [51, 250] width 60 height 13
type input "583,606.55"
type input "872,240.25"
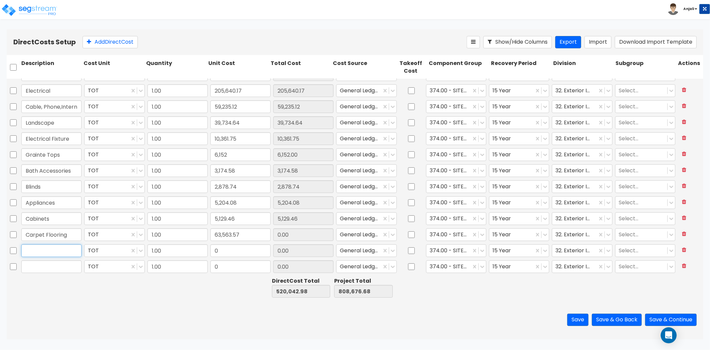
type input "63,563.57"
type input "Resilient Flooring"
click at [233, 253] on input "0" at bounding box center [240, 250] width 60 height 13
type input "8,512.50"
type input "592,119.05"
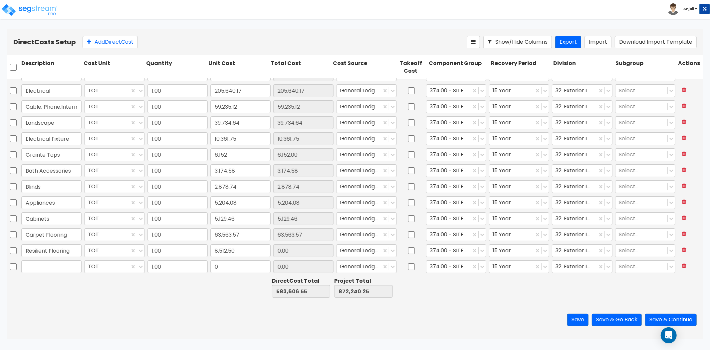
type input "880,752.75"
type input "8,512.50"
click at [112, 43] on button "Add Direct Cost" at bounding box center [110, 42] width 55 height 12
type input "1.00"
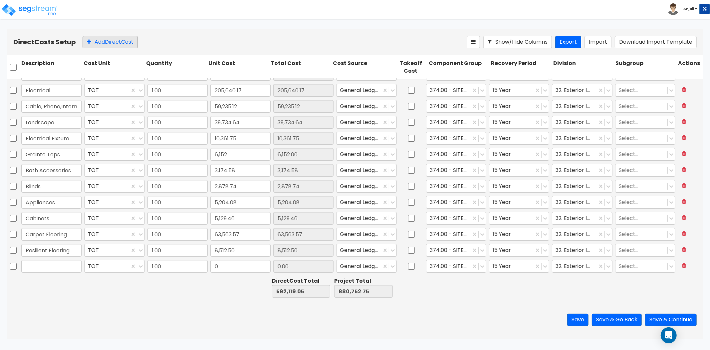
type input "0"
click at [112, 43] on button "Add Direct Cost" at bounding box center [110, 42] width 55 height 12
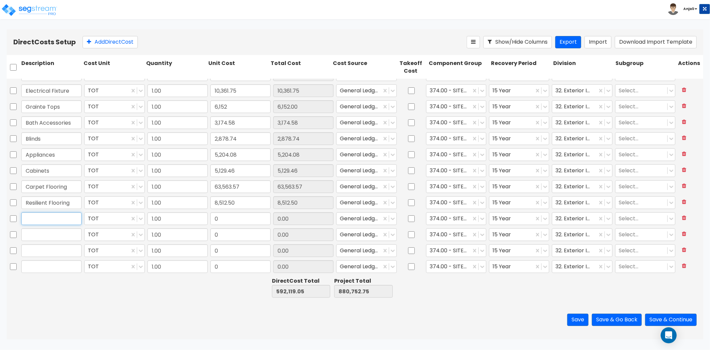
click at [73, 218] on input "text" at bounding box center [51, 218] width 60 height 13
type input "Fire Extinquishers"
click at [235, 221] on input "0" at bounding box center [240, 218] width 60 height 13
type input "1,806.31"
click at [65, 231] on input "text" at bounding box center [51, 234] width 60 height 13
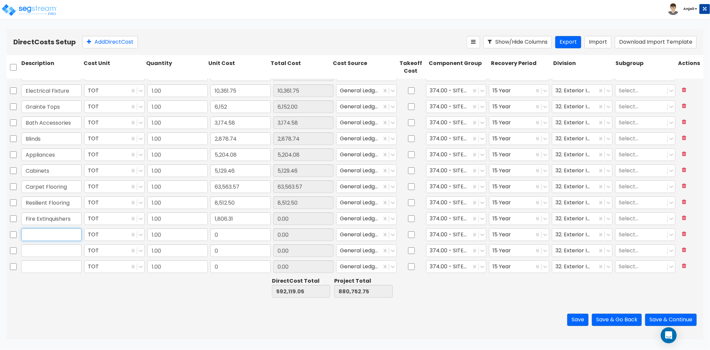
type input "593,925.36"
type input "882,559.06"
type input "1,806.31"
type input "Access Control System"
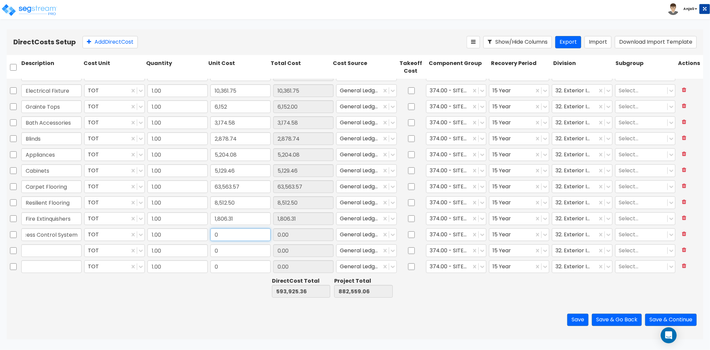
click at [250, 239] on input "0" at bounding box center [240, 234] width 60 height 13
type input "18,629.67"
click at [53, 250] on input "text" at bounding box center [51, 250] width 60 height 13
type input "612,555.03"
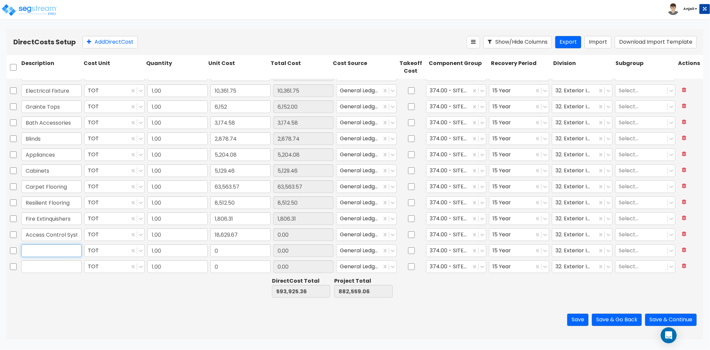
type input "901,188.73"
type input "18,629.67"
click at [125, 45] on button "Add Direct Cost" at bounding box center [110, 42] width 55 height 12
type input "1.00"
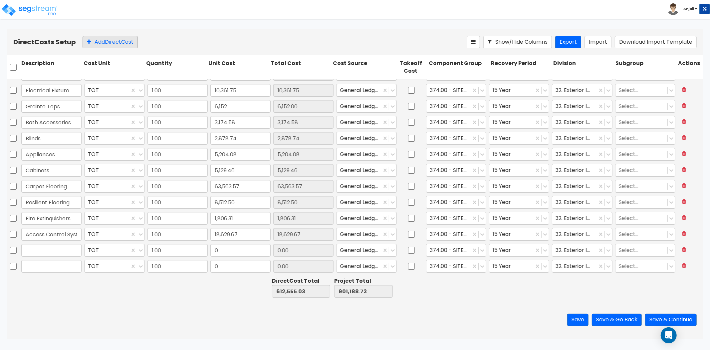
type input "0"
click at [125, 45] on button "Add Direct Cost" at bounding box center [110, 42] width 55 height 12
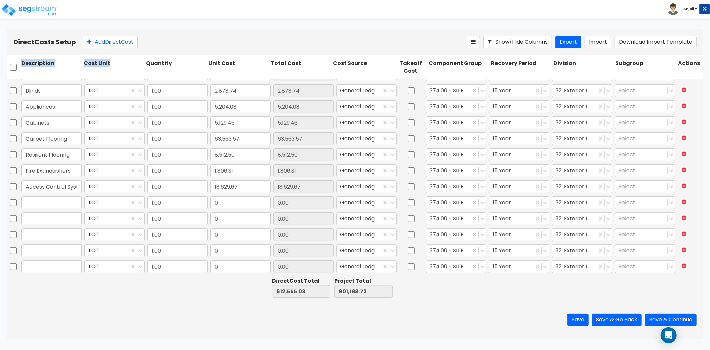
click at [125, 55] on div "Direct Costs Setup Add Direct Cost Show/Hide Columns Export Import Download Imp…" at bounding box center [355, 184] width 697 height 310
click at [56, 199] on input "text" at bounding box center [51, 202] width 60 height 13
type input "Yard Signage"
click at [221, 202] on input "0" at bounding box center [240, 202] width 60 height 13
type input "22,339.71"
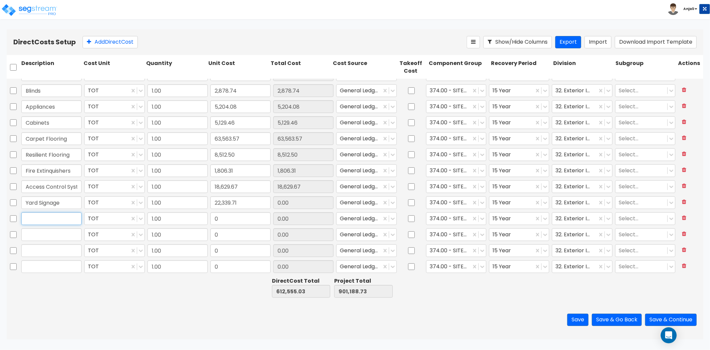
click at [77, 217] on input "text" at bounding box center [51, 218] width 60 height 13
type input "634,894.74"
type input "923,528.44"
type input "22,339.71"
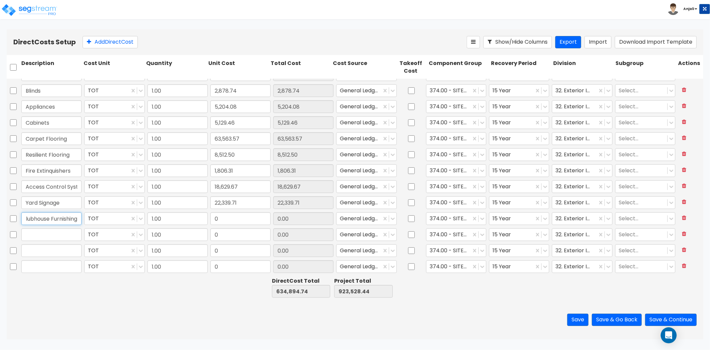
type input "Clubhouse Furnishing"
click at [240, 217] on input "0" at bounding box center [240, 218] width 60 height 13
type input "223,359.95"
click at [72, 235] on input "text" at bounding box center [51, 234] width 60 height 13
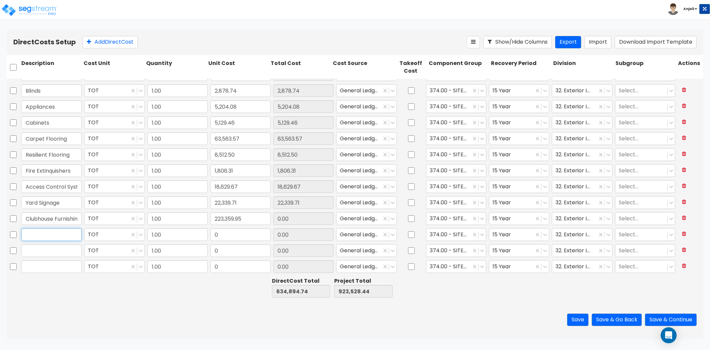
type input "858,254.69"
type input "1,146,888.39"
type input "223,359.95"
click at [55, 236] on input "text" at bounding box center [51, 234] width 60 height 13
type input "Building"
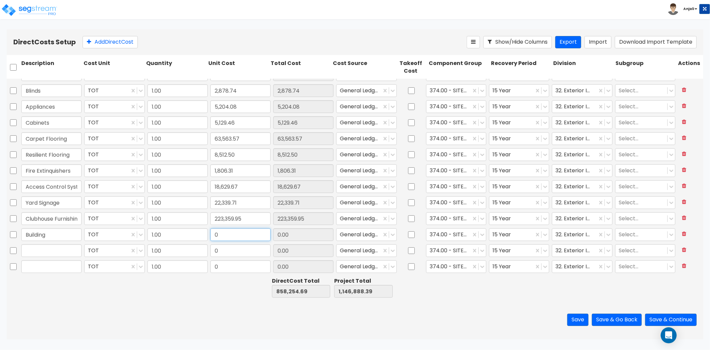
click at [230, 234] on input "0" at bounding box center [240, 234] width 60 height 13
click at [231, 234] on input "0" at bounding box center [240, 234] width 60 height 13
type input "663,432.42"
click at [235, 307] on div "Save Save & Go Back Save & Continue" at bounding box center [355, 319] width 697 height 39
type input "1,521,687.11"
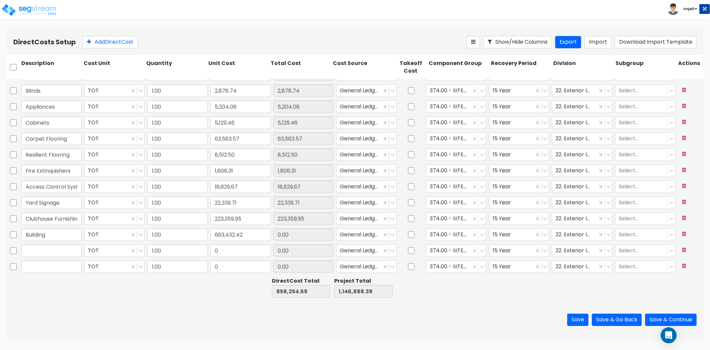
type input "1,810,320.81"
type input "663,432.42"
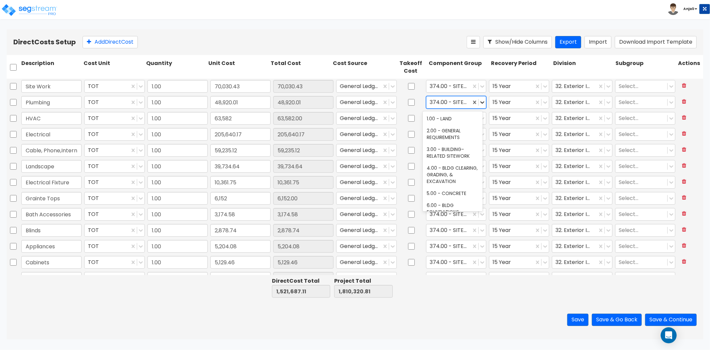
click at [481, 103] on icon at bounding box center [483, 102] width 4 height 2
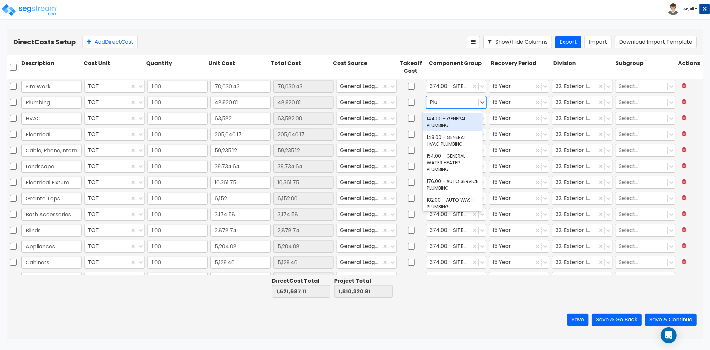
type input "Plum"
click at [459, 120] on div "144.00 - GENERAL PLUMBING" at bounding box center [453, 122] width 60 height 19
click at [461, 101] on div at bounding box center [449, 102] width 38 height 9
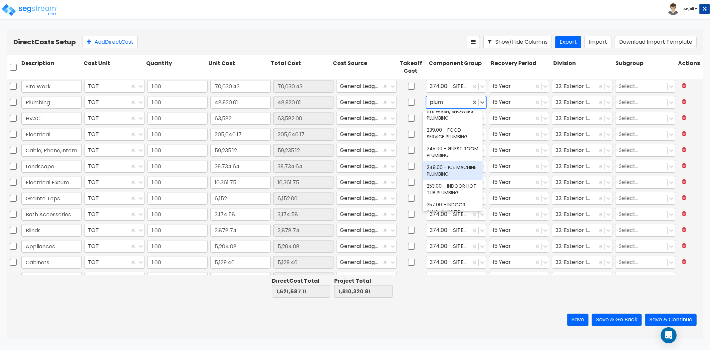
type input "plum"
drag, startPoint x: 470, startPoint y: 314, endPoint x: 478, endPoint y: 293, distance: 22.4
click at [471, 312] on div "Save Save & Go Back Save & Continue" at bounding box center [355, 319] width 697 height 39
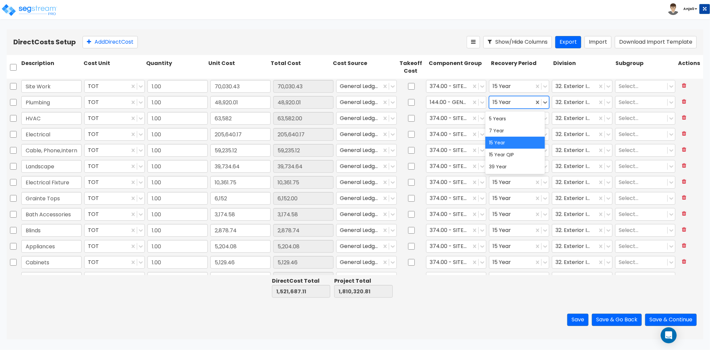
click at [510, 104] on div at bounding box center [512, 102] width 38 height 9
click at [511, 152] on div "15 Year QIP" at bounding box center [516, 155] width 60 height 12
click at [580, 103] on div at bounding box center [575, 102] width 38 height 9
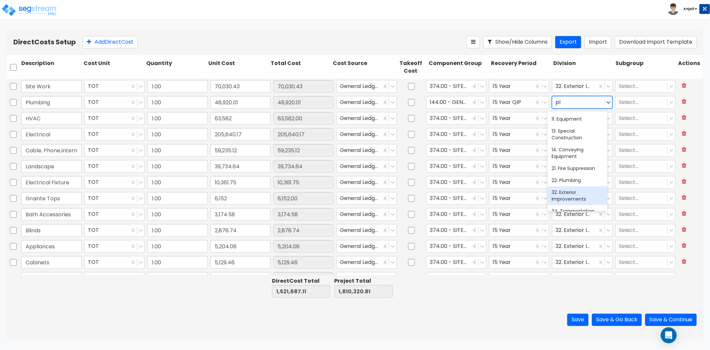
scroll to position [0, 0]
type input "plu"
click at [585, 117] on div "22. Plumbing" at bounding box center [578, 119] width 60 height 12
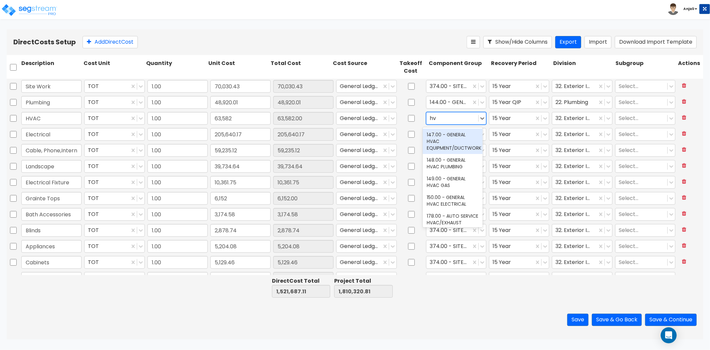
type input "hva"
click at [454, 139] on div "147.00 - GENERAL HVAC EQUIPMENT/DUCTWORK" at bounding box center [453, 141] width 60 height 25
click at [518, 117] on div at bounding box center [512, 118] width 38 height 9
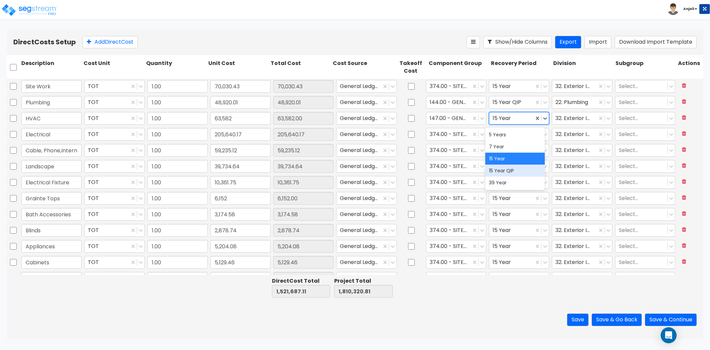
click at [508, 167] on div "15 Year QIP" at bounding box center [516, 171] width 60 height 12
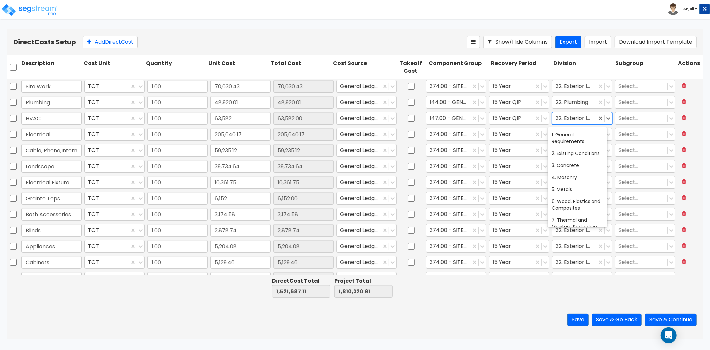
click at [576, 121] on div at bounding box center [575, 118] width 38 height 9
type input "hv"
click at [584, 145] on div "23. Heating, Ventilating, and Air Conditioning (HVAC)" at bounding box center [578, 141] width 60 height 25
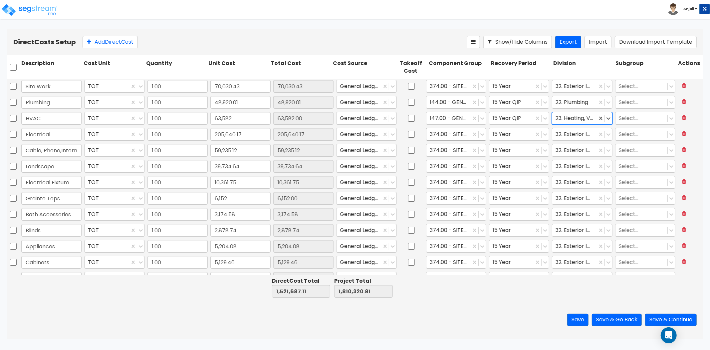
click at [462, 136] on div at bounding box center [449, 134] width 38 height 9
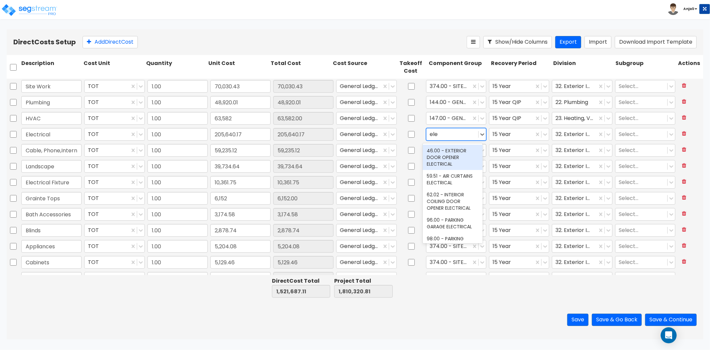
type input "elec"
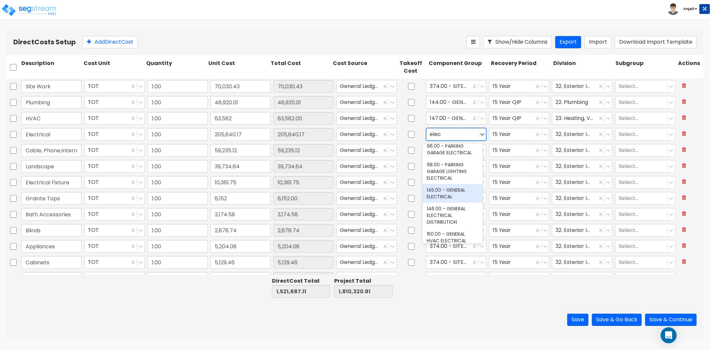
click at [464, 194] on div "145.00 - GENERAL ELECTRICAL" at bounding box center [453, 193] width 60 height 19
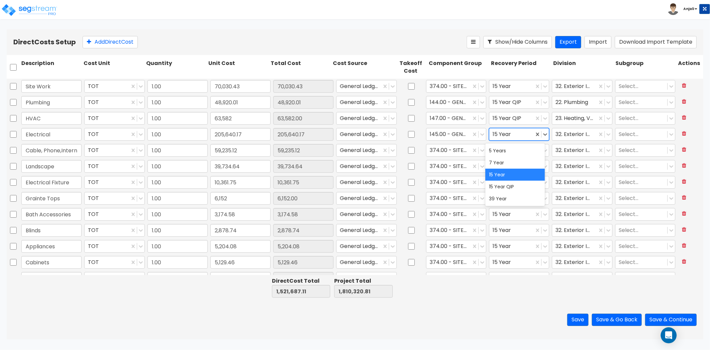
click at [511, 130] on div at bounding box center [512, 134] width 38 height 9
click at [510, 181] on div "15 Year QIP" at bounding box center [516, 186] width 60 height 12
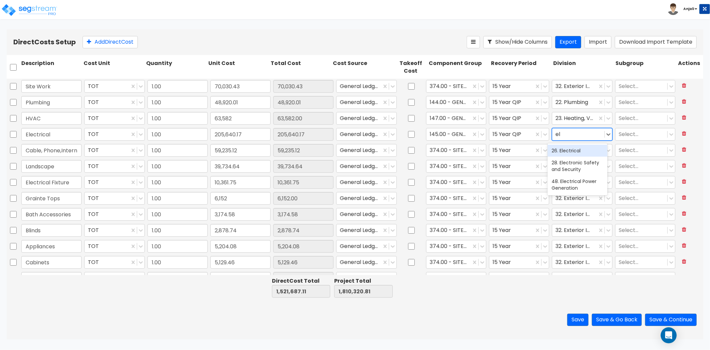
type input "ele"
click at [568, 150] on div "26. Electrical" at bounding box center [578, 151] width 60 height 12
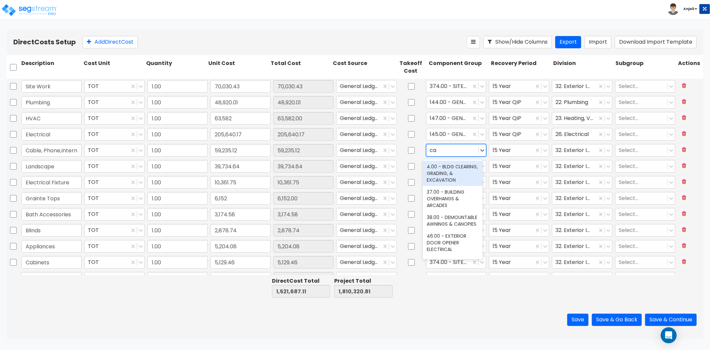
type input "c"
type input "data"
click at [448, 164] on div "174.00 - AUDIO/VISUAL DATA" at bounding box center [453, 170] width 60 height 19
click at [430, 149] on input "text" at bounding box center [430, 150] width 1 height 8
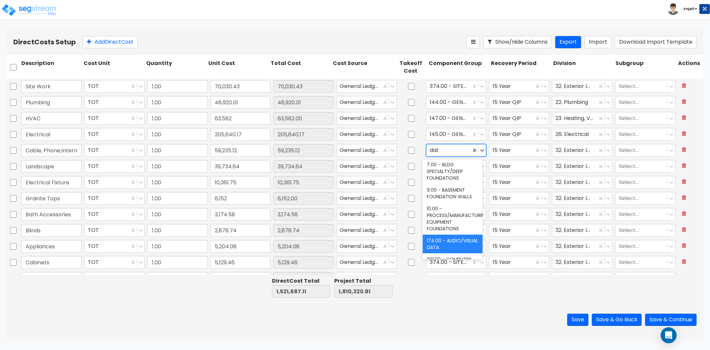
type input "data"
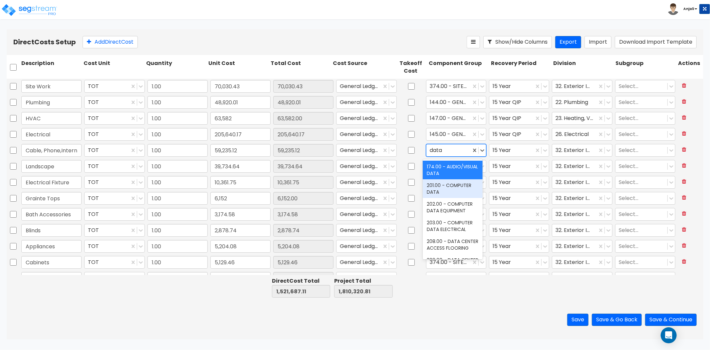
click at [451, 184] on div "201.00 - COMPUTER DATA" at bounding box center [453, 188] width 60 height 19
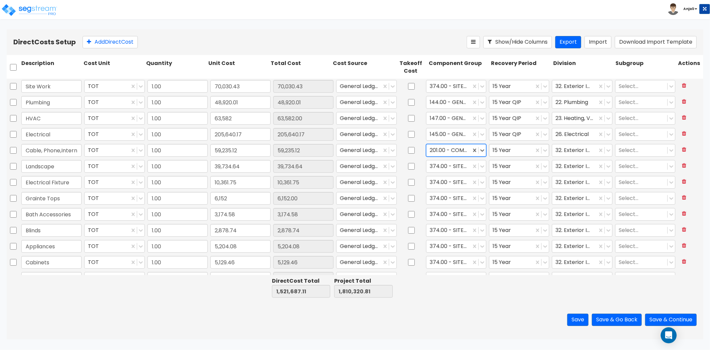
click at [517, 152] on div at bounding box center [512, 150] width 38 height 9
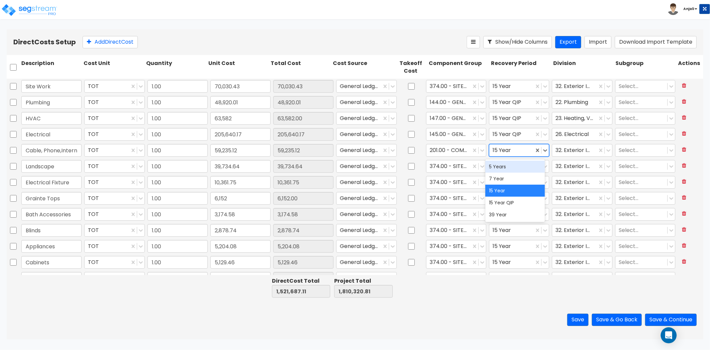
click at [514, 166] on div "5 Years" at bounding box center [516, 167] width 60 height 12
click at [582, 153] on div at bounding box center [575, 150] width 38 height 9
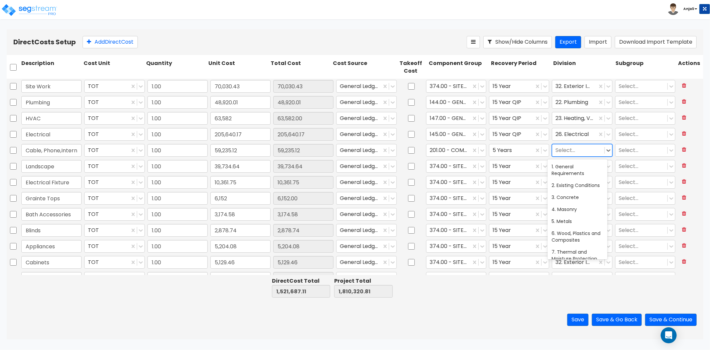
scroll to position [270, 0]
click at [572, 148] on div at bounding box center [578, 150] width 45 height 9
type input "se"
click at [574, 165] on div "28. Electronic Safety and Security" at bounding box center [578, 170] width 60 height 19
click at [458, 167] on div at bounding box center [449, 166] width 38 height 9
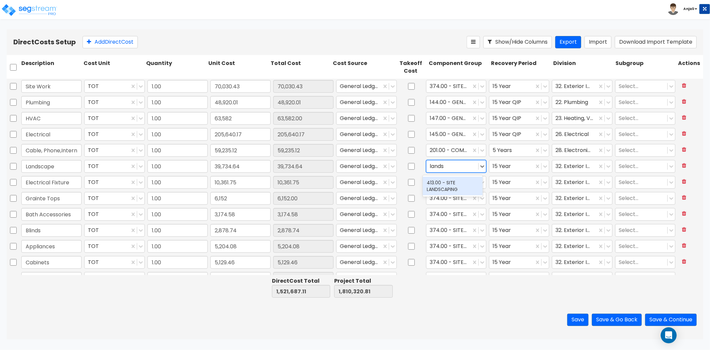
type input "landsc"
click at [451, 187] on div "413.00 - SITE LANDSCAPING" at bounding box center [453, 185] width 60 height 19
click at [455, 185] on div at bounding box center [449, 181] width 38 height 9
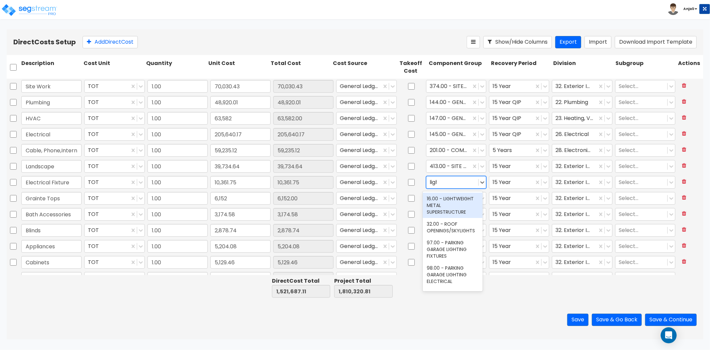
type input "light"
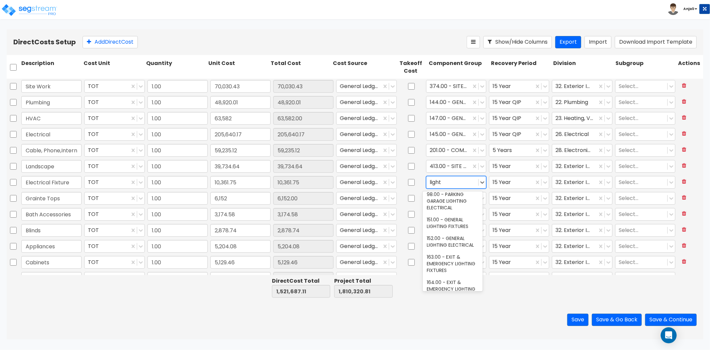
scroll to position [74, 0]
click at [457, 222] on div "151.00 - GENERAL LIGHTING FIXTURES" at bounding box center [453, 222] width 60 height 19
click at [524, 182] on div at bounding box center [512, 181] width 38 height 9
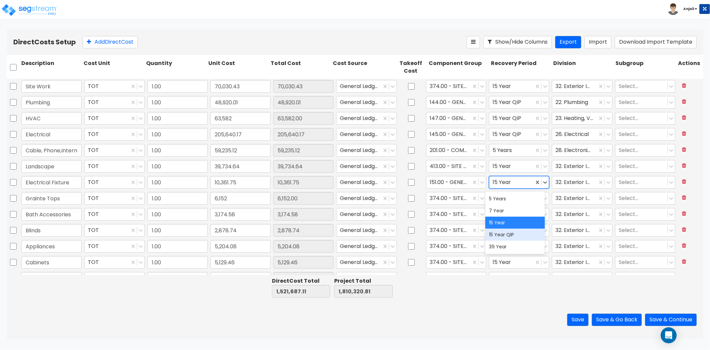
click at [509, 230] on div "15 Year QIP" at bounding box center [516, 234] width 60 height 12
click at [574, 180] on div at bounding box center [575, 181] width 38 height 9
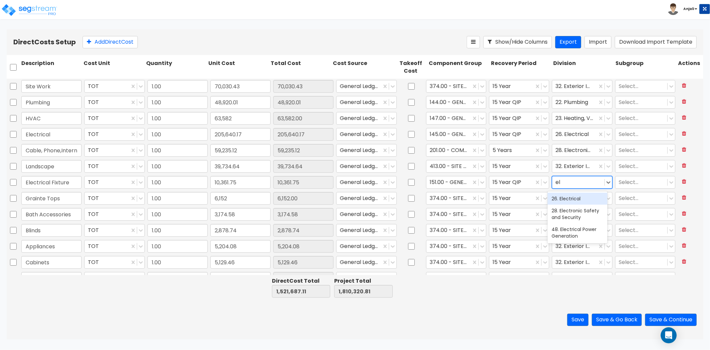
scroll to position [0, 0]
type input "ele"
click at [583, 198] on div "26. Electrical" at bounding box center [578, 198] width 60 height 12
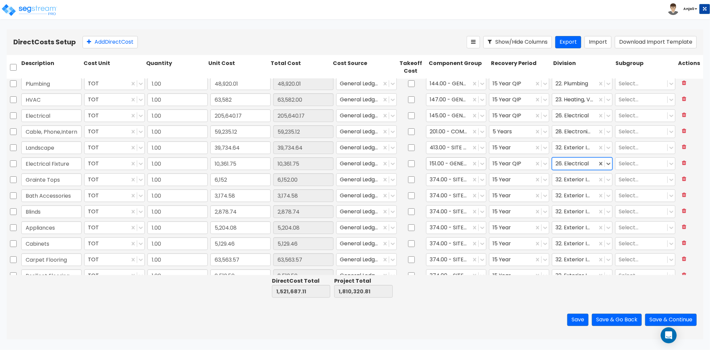
scroll to position [37, 0]
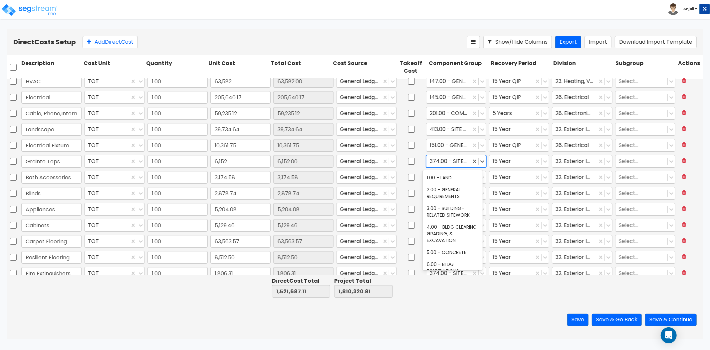
click at [462, 161] on div at bounding box center [449, 161] width 38 height 9
type input "office"
click at [468, 205] on div "84.00 - OFFICE CABINETRY/COUNTERS" at bounding box center [453, 199] width 60 height 19
click at [526, 161] on div at bounding box center [512, 161] width 38 height 9
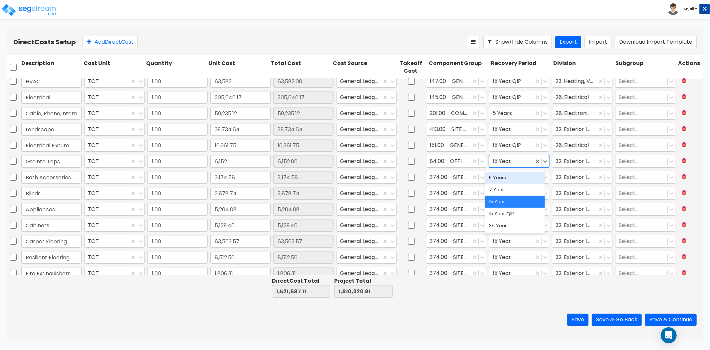
click at [520, 178] on div "5 Years" at bounding box center [516, 177] width 60 height 12
click at [568, 161] on div at bounding box center [575, 161] width 38 height 9
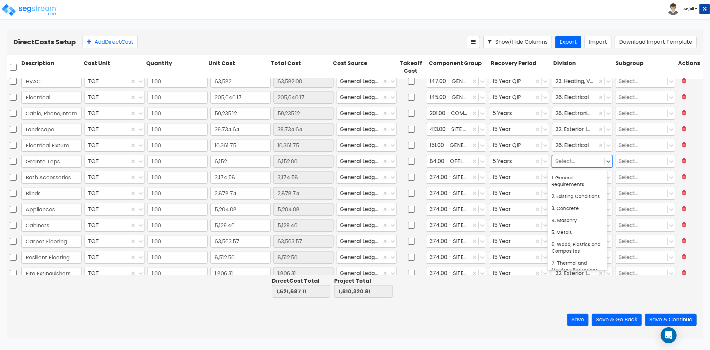
scroll to position [270, 0]
click at [581, 160] on div at bounding box center [578, 161] width 45 height 9
type input "fin"
click at [578, 180] on div "9. Finishes" at bounding box center [578, 177] width 60 height 12
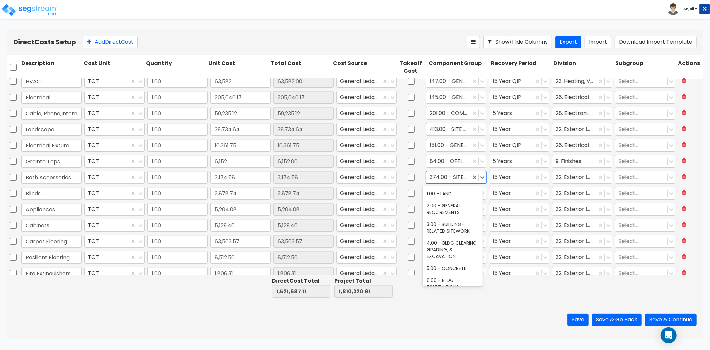
click at [472, 181] on div at bounding box center [478, 177] width 15 height 12
type input "rest"
click at [471, 192] on div "70.00 - RESTROOM ACCESSORIES" at bounding box center [453, 196] width 60 height 19
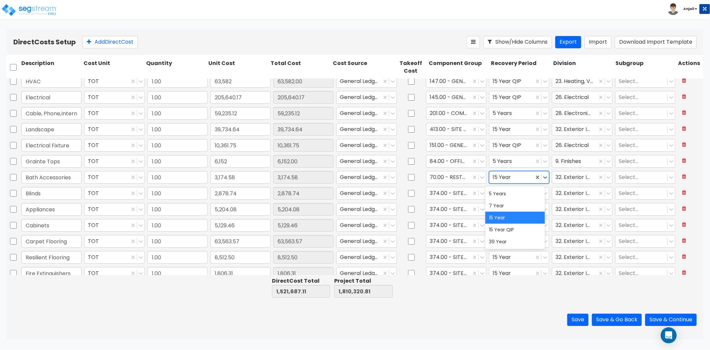
click at [519, 182] on div "15 Year" at bounding box center [512, 177] width 45 height 12
click at [511, 226] on div "15 Year QIP" at bounding box center [516, 229] width 60 height 12
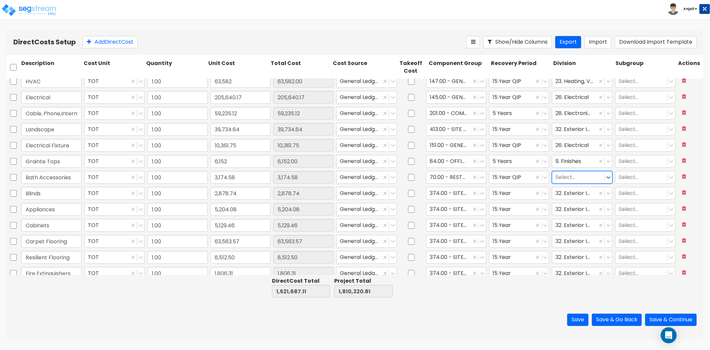
click at [578, 178] on div at bounding box center [578, 176] width 45 height 9
type input "fini"
click at [572, 193] on div "9. Finishes" at bounding box center [578, 193] width 60 height 12
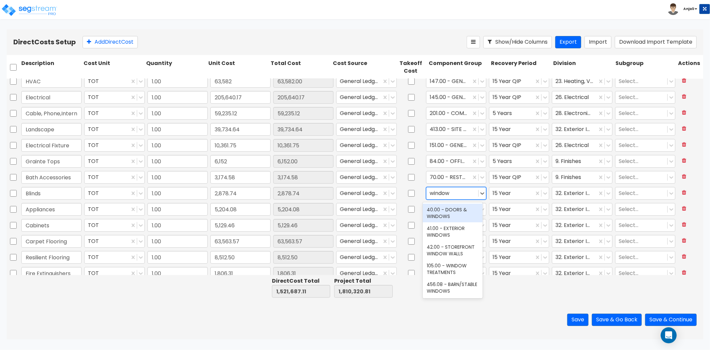
type input "window"
drag, startPoint x: 448, startPoint y: 272, endPoint x: 477, endPoint y: 248, distance: 38.1
click at [448, 272] on div "105.00 - WINDOW TREATMENTS" at bounding box center [453, 268] width 60 height 19
click at [527, 197] on div "15 Year" at bounding box center [512, 193] width 45 height 12
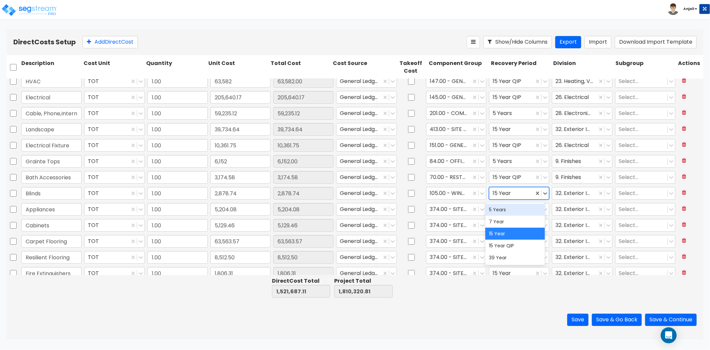
click at [520, 207] on div "5 Years" at bounding box center [516, 209] width 60 height 12
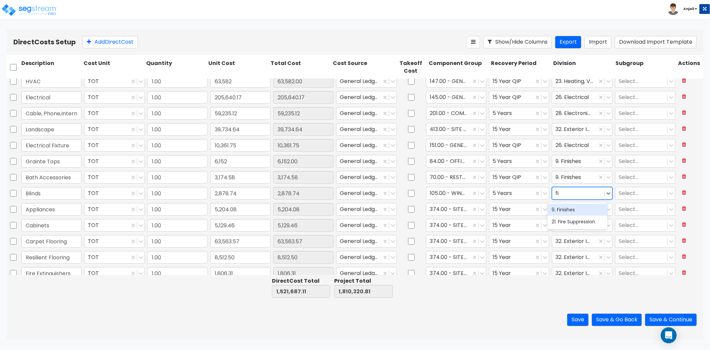
type input "fin"
click at [569, 212] on div "9. Finishes" at bounding box center [578, 209] width 60 height 12
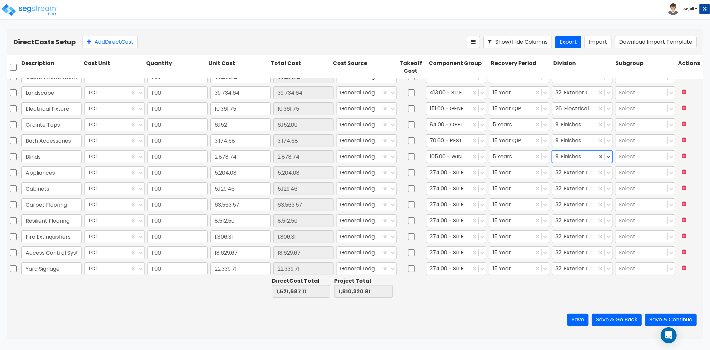
scroll to position [74, 0]
click at [465, 171] on div "374.00 - SITE CONCRETE PATHS/SIDEWALKS" at bounding box center [449, 172] width 45 height 12
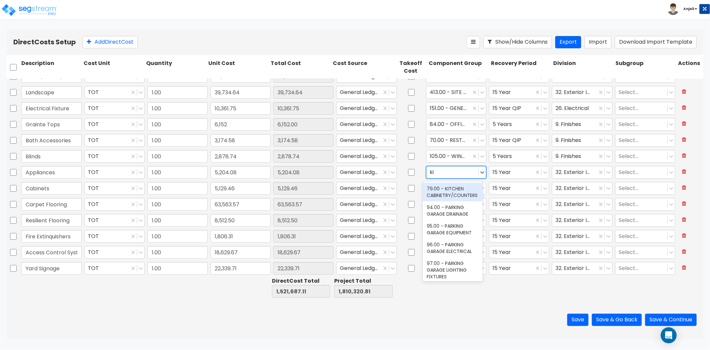
type input "k"
type input "brea"
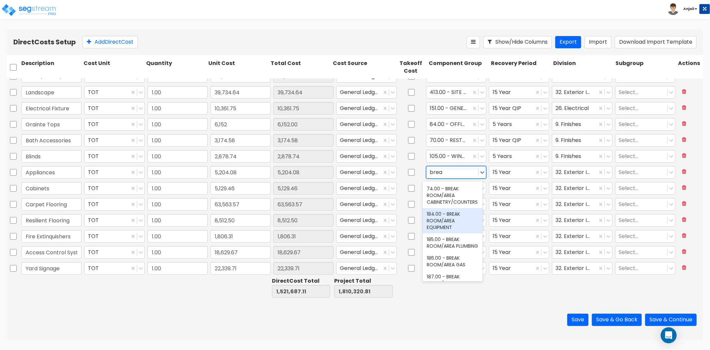
click at [458, 222] on div "184.00 - BREAK ROOM/AREA EQUIPMENT" at bounding box center [453, 220] width 60 height 25
click at [515, 170] on div at bounding box center [512, 171] width 38 height 9
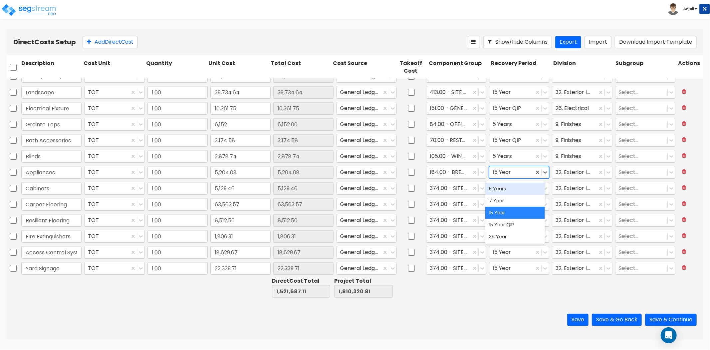
click at [512, 186] on div "5 Years" at bounding box center [516, 188] width 60 height 12
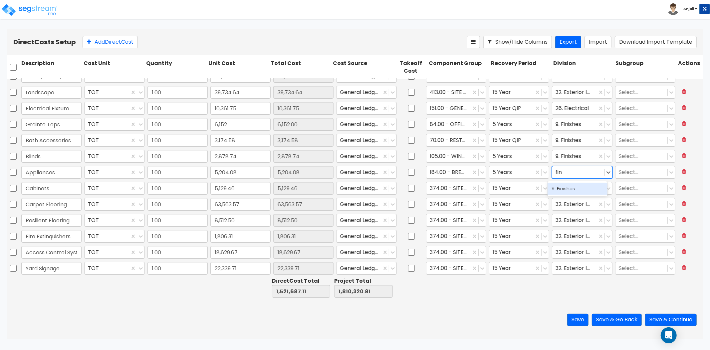
type input "fini"
click at [578, 183] on div "9. Finishes" at bounding box center [578, 188] width 60 height 12
click at [467, 187] on div "374.00 - SITE CONCRETE PATHS/SIDEWALKS" at bounding box center [449, 188] width 45 height 12
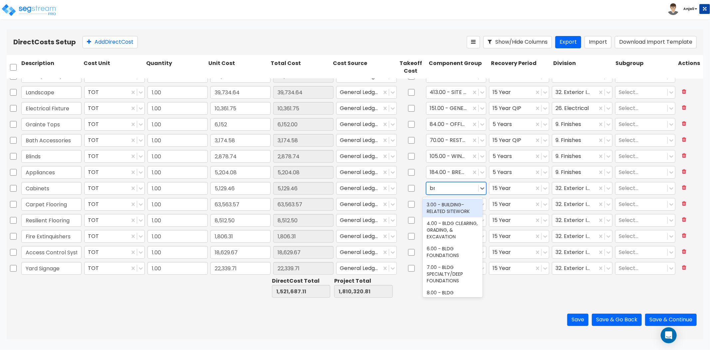
type input "bre"
click at [461, 218] on div "74.00 - BREAK ROOM/AREA CABINETRY/COUNTERS" at bounding box center [453, 210] width 60 height 25
click at [430, 185] on div at bounding box center [449, 187] width 38 height 9
type input "offi"
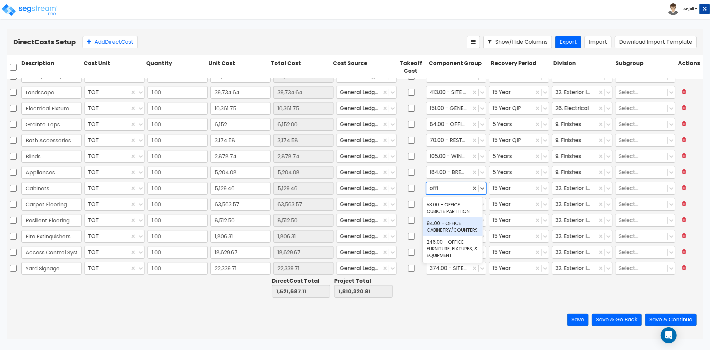
click at [451, 223] on div "84.00 - OFFICE CABINETRY/COUNTERS" at bounding box center [453, 226] width 60 height 19
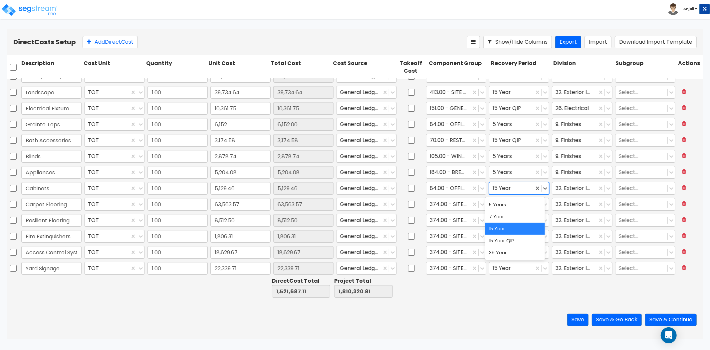
click at [511, 188] on div at bounding box center [512, 187] width 38 height 9
drag, startPoint x: 506, startPoint y: 202, endPoint x: 520, endPoint y: 199, distance: 14.8
click at [506, 202] on div "5 Years" at bounding box center [516, 204] width 60 height 12
click at [566, 190] on div at bounding box center [575, 187] width 38 height 9
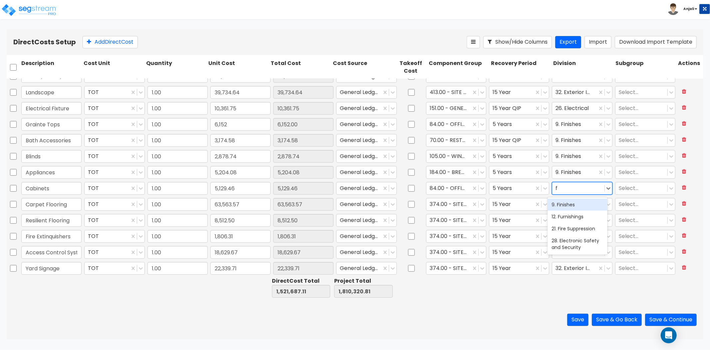
type input "fi"
click at [574, 207] on div "9. Finishes" at bounding box center [578, 204] width 60 height 12
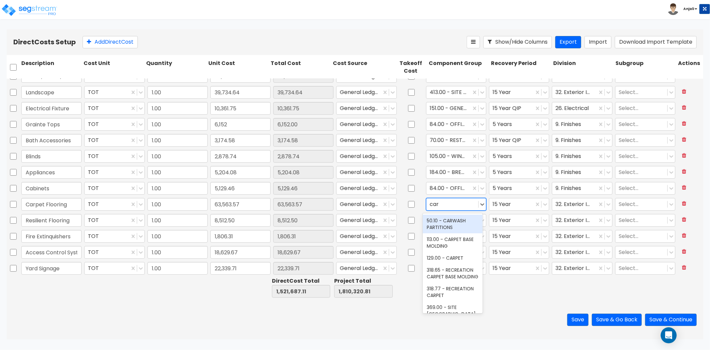
type input "carp"
click at [462, 235] on div "129.00 - CARPET" at bounding box center [453, 239] width 60 height 12
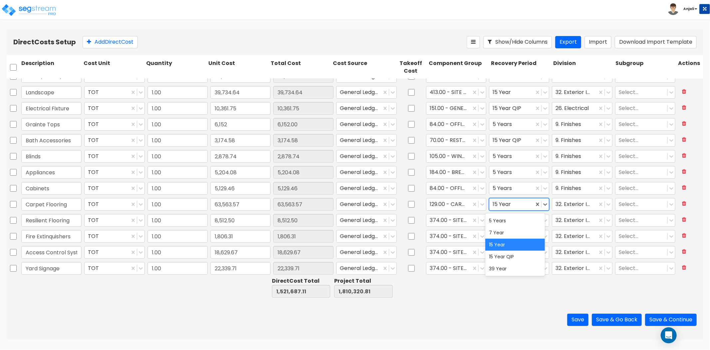
click at [518, 205] on div at bounding box center [512, 203] width 38 height 9
click at [514, 219] on div "5 Years" at bounding box center [516, 220] width 60 height 12
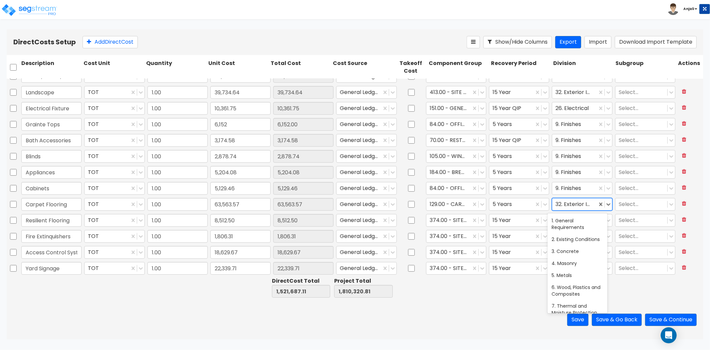
click at [580, 205] on div at bounding box center [575, 203] width 38 height 9
type input "fini"
click at [580, 220] on div "9. Finishes" at bounding box center [578, 220] width 60 height 12
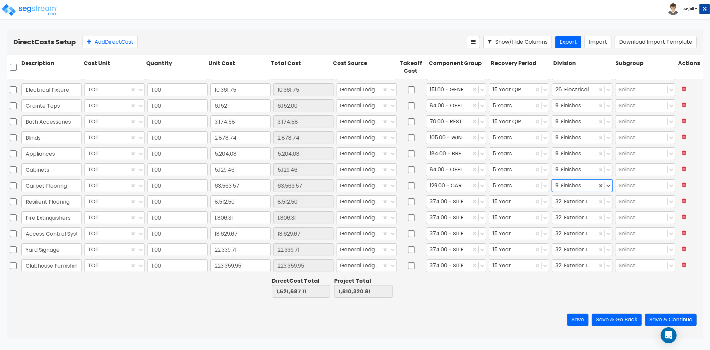
scroll to position [111, 0]
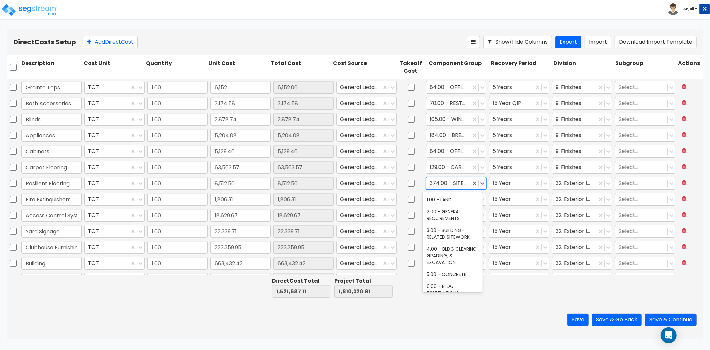
click at [461, 183] on div at bounding box center [449, 182] width 38 height 9
type input "lam"
click at [459, 198] on div "132.00 - LAMINATE FLOORING" at bounding box center [453, 202] width 60 height 19
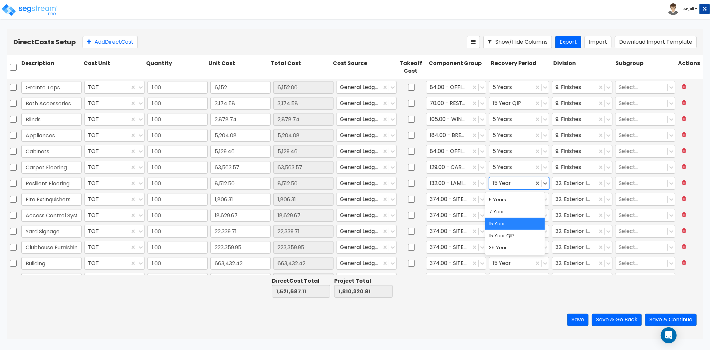
click at [518, 181] on div at bounding box center [512, 182] width 38 height 9
click at [516, 195] on div "5 Years" at bounding box center [516, 199] width 60 height 12
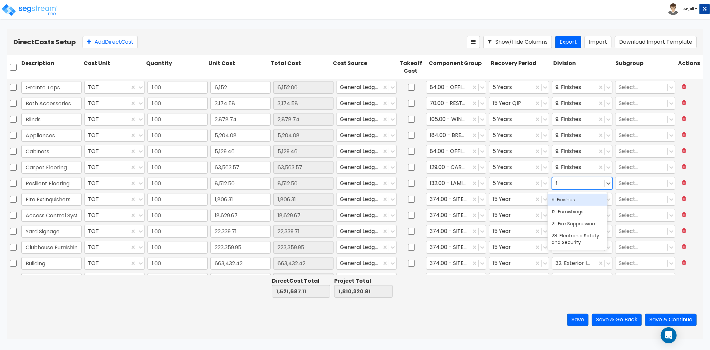
type input "fi"
click at [587, 195] on div "9. Finishes" at bounding box center [578, 199] width 60 height 12
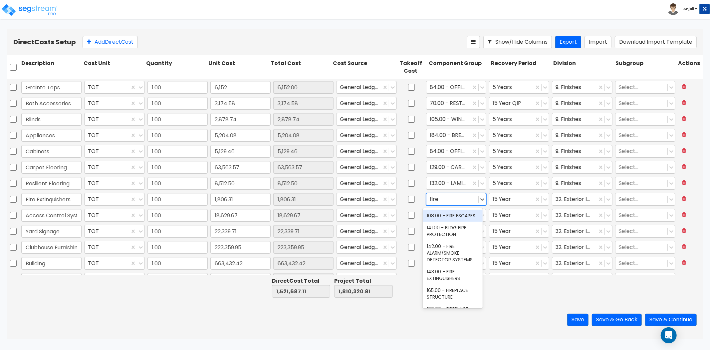
type input "fire"
click at [458, 284] on div "143.00 - FIRE EXTINGUISHERS" at bounding box center [453, 274] width 60 height 19
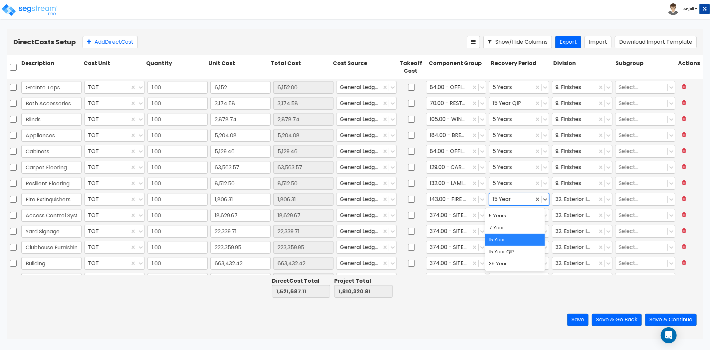
click at [525, 200] on div at bounding box center [512, 198] width 38 height 9
click at [510, 218] on div "5 Years" at bounding box center [516, 215] width 60 height 12
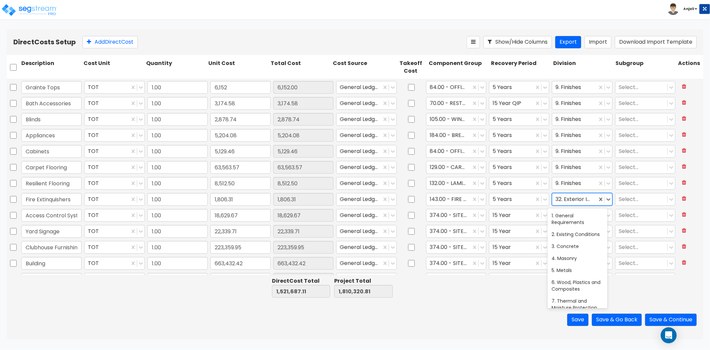
click at [592, 196] on div "32. Exterior Improvements" at bounding box center [574, 199] width 45 height 12
drag, startPoint x: 598, startPoint y: 195, endPoint x: 595, endPoint y: 197, distance: 3.5
type input "fir"
click at [574, 215] on div "21. Fire Suppression" at bounding box center [578, 215] width 60 height 12
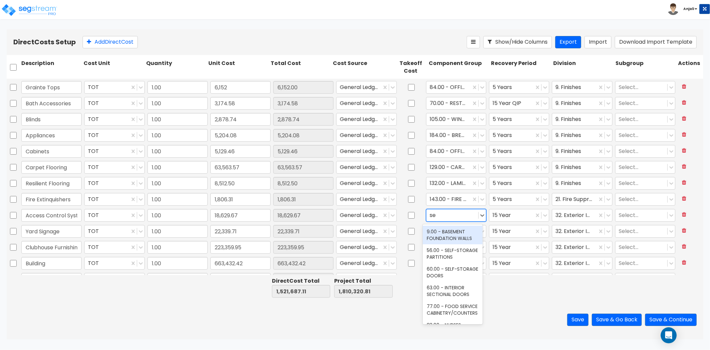
type input "sec"
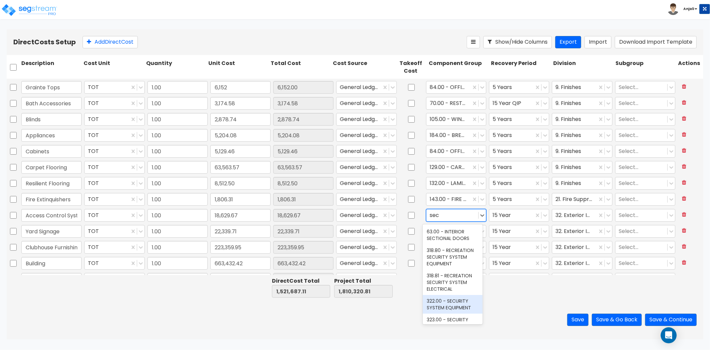
click at [467, 308] on div "322.00 - SECURITY SYSTEM EQUIPMENT" at bounding box center [453, 304] width 60 height 19
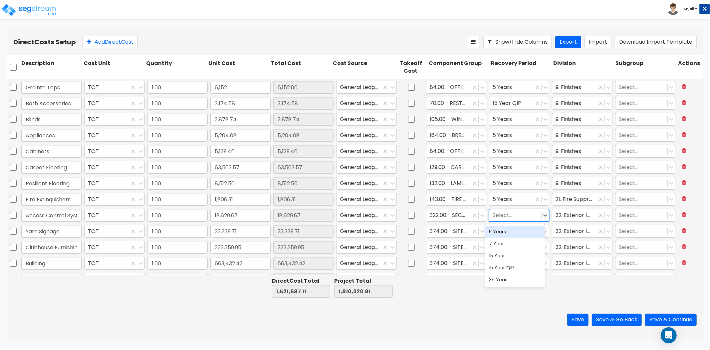
click at [521, 215] on div at bounding box center [515, 214] width 45 height 9
click at [512, 232] on div "5 Years" at bounding box center [516, 231] width 60 height 12
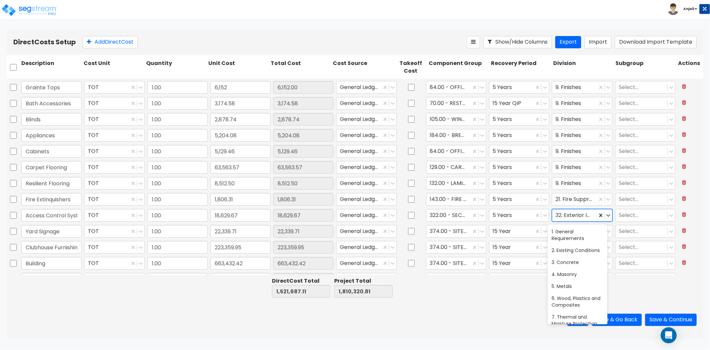
drag, startPoint x: 575, startPoint y: 214, endPoint x: 598, endPoint y: 214, distance: 23.0
click at [577, 214] on div at bounding box center [575, 214] width 38 height 9
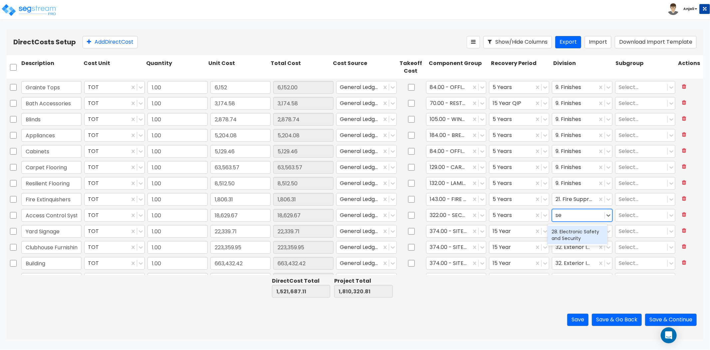
type input "sec"
click at [590, 232] on div "28. Electronic Safety and Security" at bounding box center [578, 234] width 60 height 19
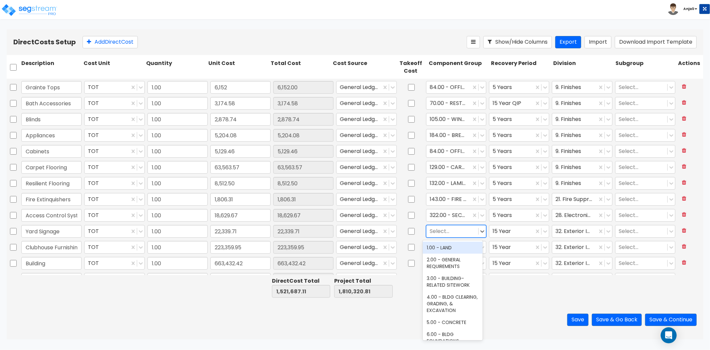
click at [457, 232] on div at bounding box center [452, 230] width 45 height 9
type input "e"
type input "site si"
click at [447, 248] on div "439.00 - SITE SIGNAGE" at bounding box center [453, 247] width 60 height 12
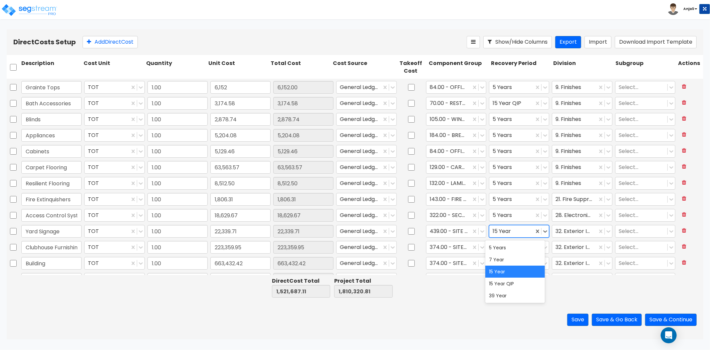
click at [518, 229] on div at bounding box center [512, 230] width 38 height 9
click at [515, 282] on div "15 Year QIP" at bounding box center [516, 283] width 60 height 12
click at [517, 232] on div at bounding box center [512, 230] width 38 height 9
click at [514, 266] on div "15 Year" at bounding box center [516, 271] width 60 height 12
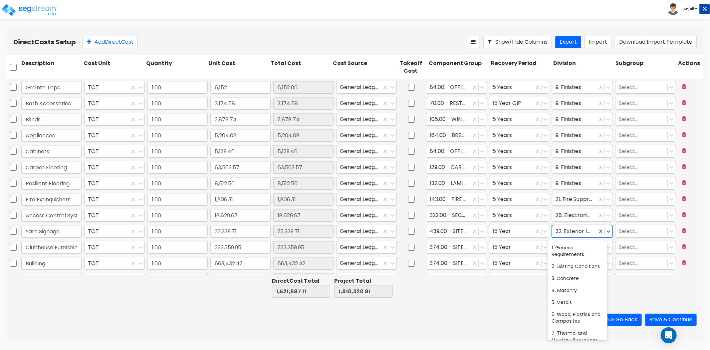
click at [570, 230] on div at bounding box center [575, 230] width 38 height 9
click at [592, 230] on div "32. Exterior Improvements" at bounding box center [574, 231] width 45 height 12
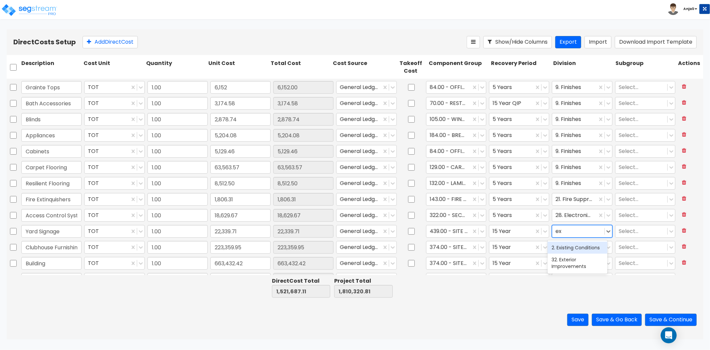
type input "ext"
click at [591, 242] on div "32. Exterior Improvements" at bounding box center [578, 250] width 60 height 19
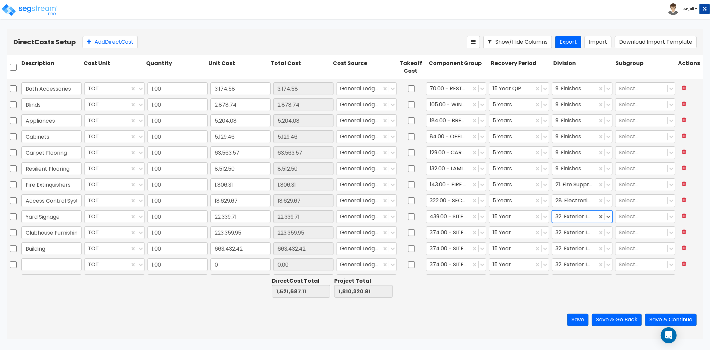
scroll to position [140, 0]
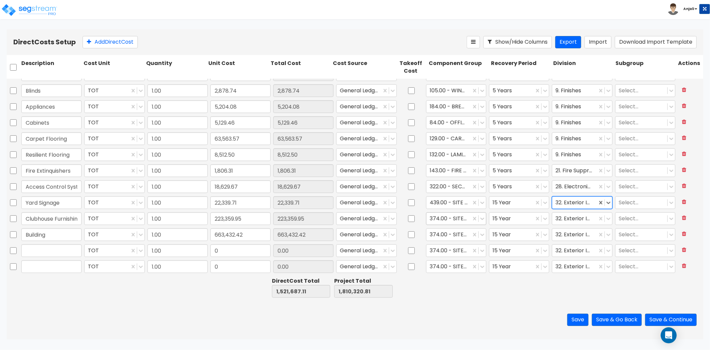
click at [455, 218] on div at bounding box center [449, 218] width 38 height 9
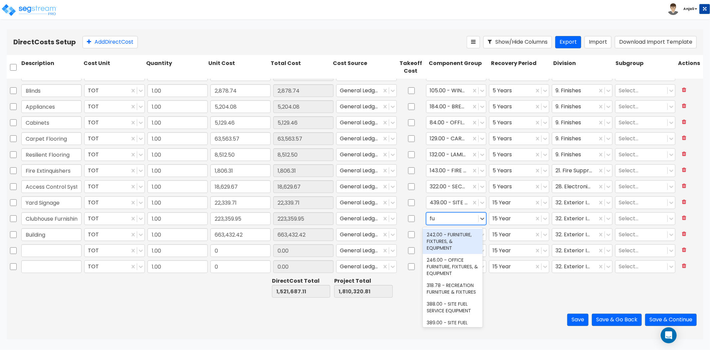
type input "fur"
click at [454, 237] on div "242.00 - FURNITURE, FIXTURES, & EQUIPMENT" at bounding box center [453, 240] width 60 height 25
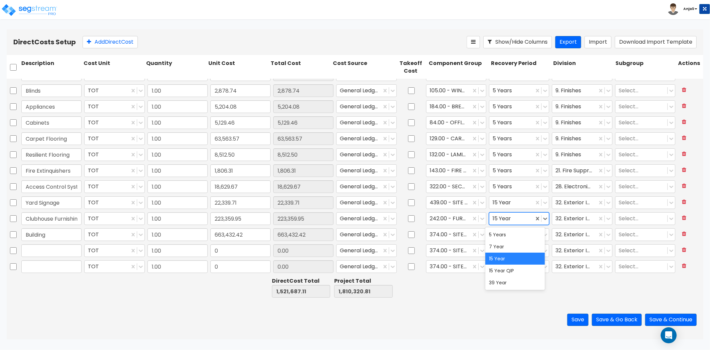
click at [508, 217] on div at bounding box center [512, 218] width 38 height 9
click at [511, 236] on div "5 Years" at bounding box center [516, 234] width 60 height 12
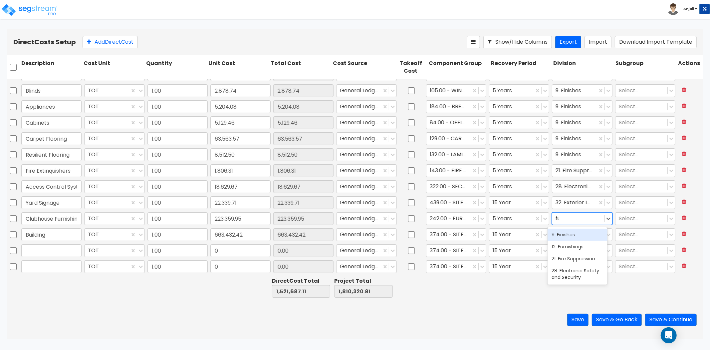
type input "fur"
click at [577, 238] on div "12. Furnishings" at bounding box center [578, 234] width 60 height 12
click at [447, 235] on div at bounding box center [449, 234] width 38 height 9
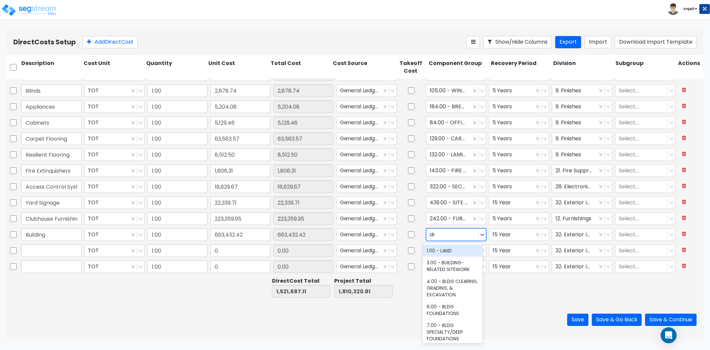
type input "dry"
click at [437, 254] on div "47.00 - INTERIOR DRYWALL PARTITIONS" at bounding box center [453, 253] width 60 height 19
click at [427, 233] on div "47.00 - INTERIOR DRYWALL PARTITIONS" at bounding box center [449, 234] width 45 height 12
type input "i"
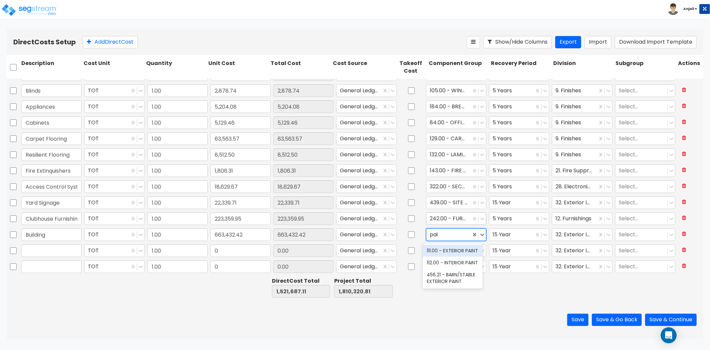
type input "pain"
click at [464, 250] on div "111.00 - EXTERIOR PAINT" at bounding box center [453, 250] width 60 height 12
click at [430, 232] on input "text" at bounding box center [430, 234] width 1 height 8
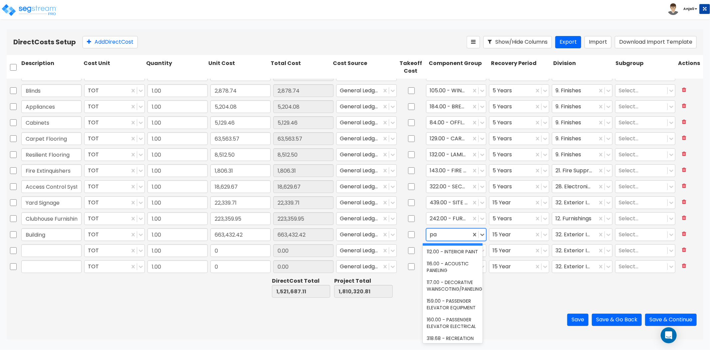
type input "pai"
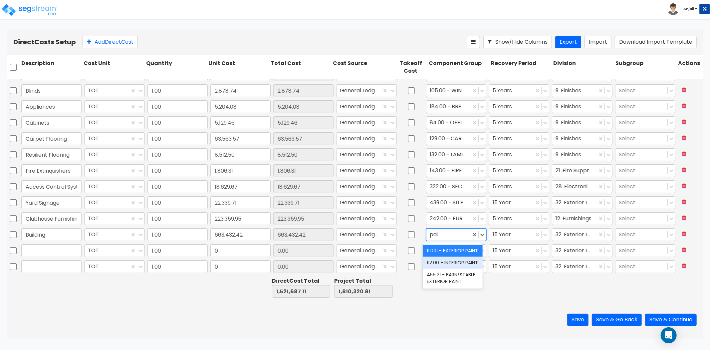
click at [441, 263] on div "112.00 - INTERIOR PAINT" at bounding box center [453, 262] width 60 height 12
click at [430, 232] on input "text" at bounding box center [430, 234] width 1 height 8
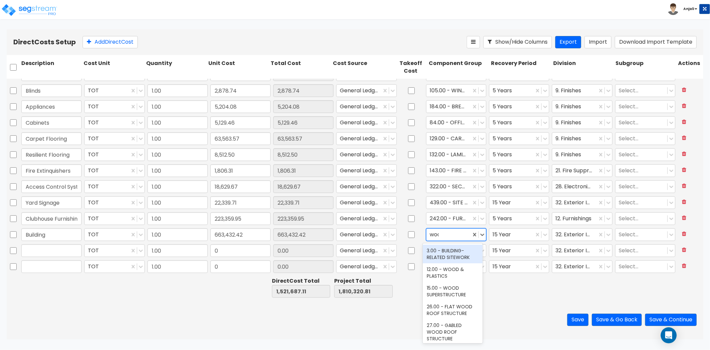
type input "wood"
click at [454, 254] on div "12.00 - WOOD & PLASTICS" at bounding box center [453, 253] width 60 height 19
click at [507, 236] on div at bounding box center [512, 234] width 38 height 9
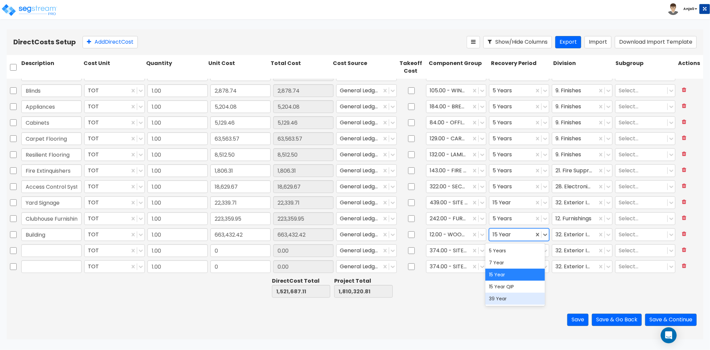
click at [500, 295] on div "39 Year" at bounding box center [516, 298] width 60 height 12
click at [579, 235] on div at bounding box center [575, 234] width 38 height 9
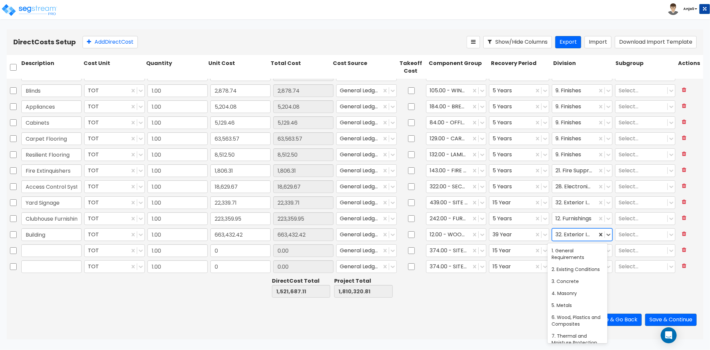
scroll to position [270, 0]
click at [579, 234] on div at bounding box center [578, 234] width 45 height 9
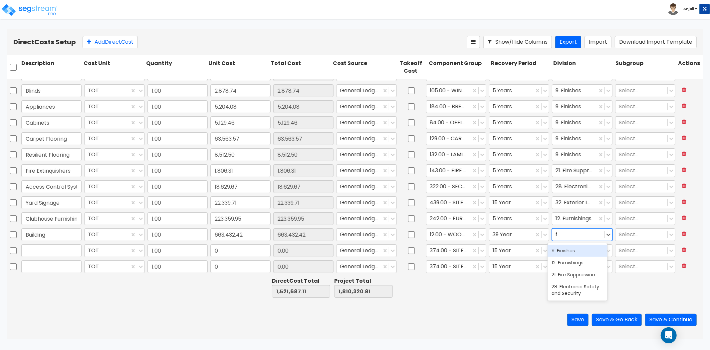
type input "fi"
click at [574, 248] on div "9. Finishes" at bounding box center [578, 250] width 60 height 12
click at [682, 247] on icon at bounding box center [684, 249] width 4 height 5
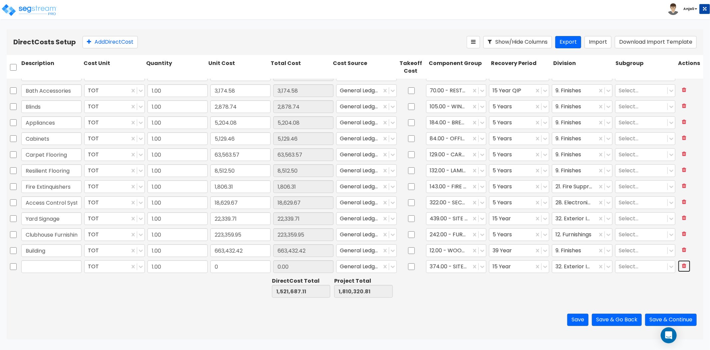
click at [682, 263] on icon at bounding box center [684, 265] width 4 height 5
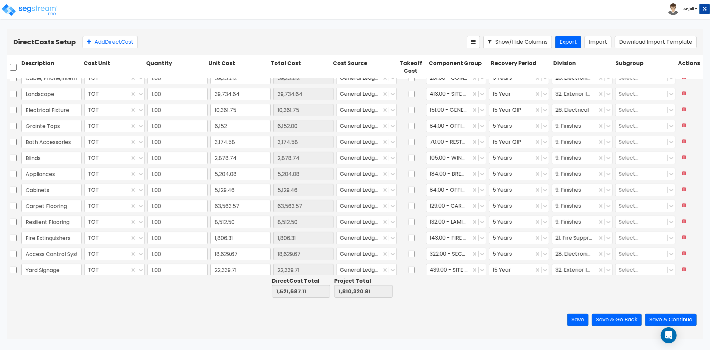
scroll to position [0, 0]
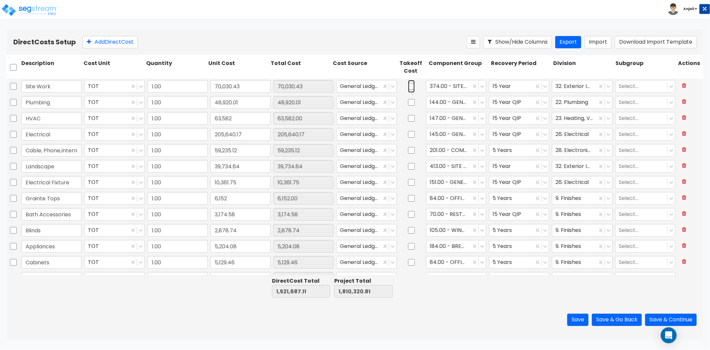
drag, startPoint x: 408, startPoint y: 88, endPoint x: 409, endPoint y: 95, distance: 7.4
click at [408, 88] on input "checkbox" at bounding box center [411, 86] width 7 height 13
click at [408, 102] on input "checkbox" at bounding box center [411, 102] width 7 height 13
click at [408, 119] on input "checkbox" at bounding box center [411, 118] width 7 height 13
click at [408, 136] on input "checkbox" at bounding box center [411, 134] width 7 height 13
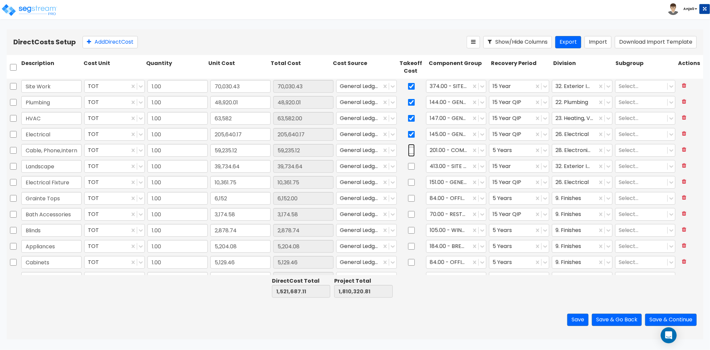
click at [408, 152] on input "checkbox" at bounding box center [411, 150] width 7 height 13
click at [408, 167] on input "checkbox" at bounding box center [411, 166] width 7 height 13
click at [408, 181] on input "checkbox" at bounding box center [411, 182] width 7 height 13
click at [408, 194] on input "checkbox" at bounding box center [411, 198] width 7 height 13
click at [409, 217] on input "checkbox" at bounding box center [411, 214] width 7 height 13
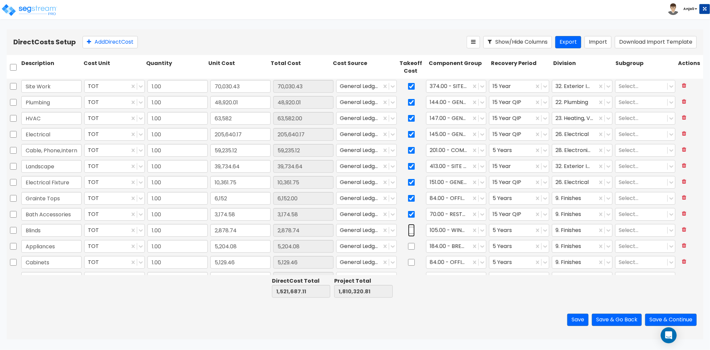
click at [409, 229] on input "checkbox" at bounding box center [411, 230] width 7 height 13
click at [408, 242] on input "checkbox" at bounding box center [411, 246] width 7 height 13
click at [408, 258] on input "checkbox" at bounding box center [411, 262] width 7 height 13
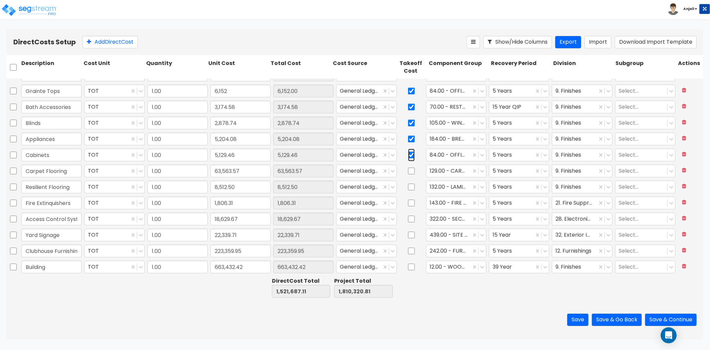
scroll to position [108, 0]
drag, startPoint x: 411, startPoint y: 168, endPoint x: 408, endPoint y: 186, distance: 18.3
click at [411, 168] on input "checkbox" at bounding box center [411, 170] width 7 height 13
click at [408, 186] on input "checkbox" at bounding box center [411, 186] width 7 height 13
click at [410, 203] on input "checkbox" at bounding box center [411, 202] width 7 height 13
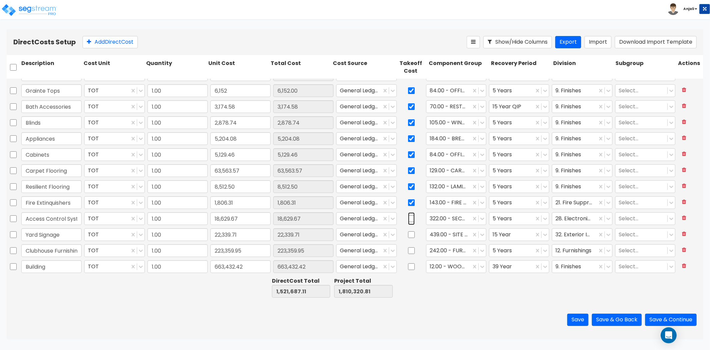
click at [409, 220] on input "checkbox" at bounding box center [411, 218] width 7 height 13
click at [408, 236] on input "checkbox" at bounding box center [411, 234] width 7 height 13
click at [410, 252] on input "checkbox" at bounding box center [411, 250] width 7 height 13
click at [408, 248] on input "checkbox" at bounding box center [411, 250] width 7 height 13
click at [667, 315] on button "Save & Continue" at bounding box center [671, 319] width 52 height 12
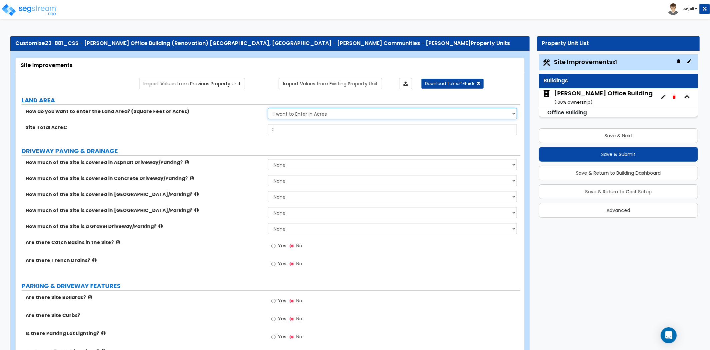
click at [314, 115] on select "I want to Enter in Acres I want to Enter in Square Feet" at bounding box center [392, 113] width 249 height 11
select select "2"
click at [268, 108] on select "I want to Enter in Acres I want to Enter in Square Feet" at bounding box center [392, 113] width 249 height 11
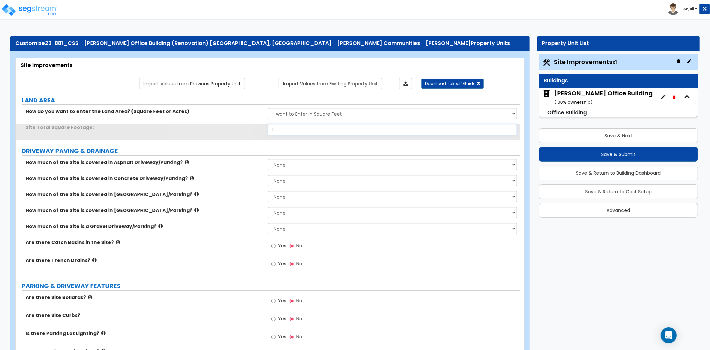
click at [297, 131] on input "0" at bounding box center [392, 129] width 249 height 11
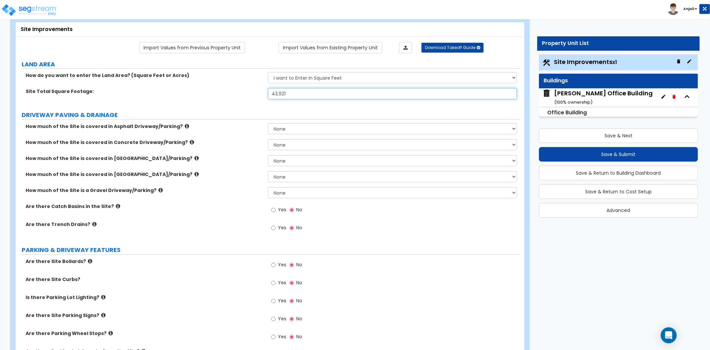
scroll to position [37, 0]
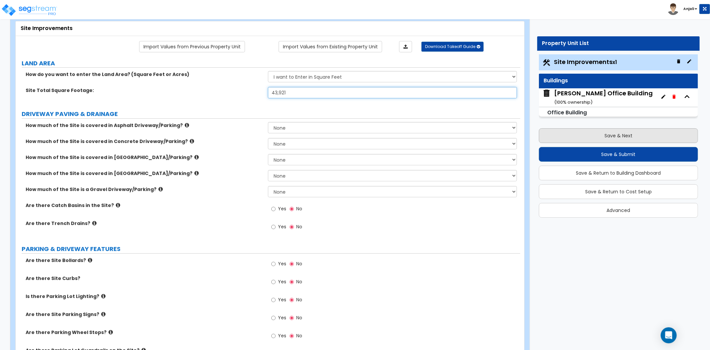
type input "43,921"
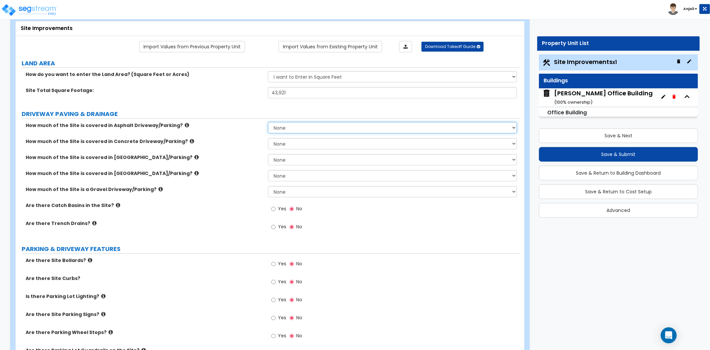
click at [318, 130] on select "None I want to Enter an Approximate Percentage I want to Enter the Square Foota…" at bounding box center [392, 127] width 249 height 11
click at [268, 122] on select "None I want to Enter an Approximate Percentage I want to Enter the Square Foota…" at bounding box center [392, 127] width 249 height 11
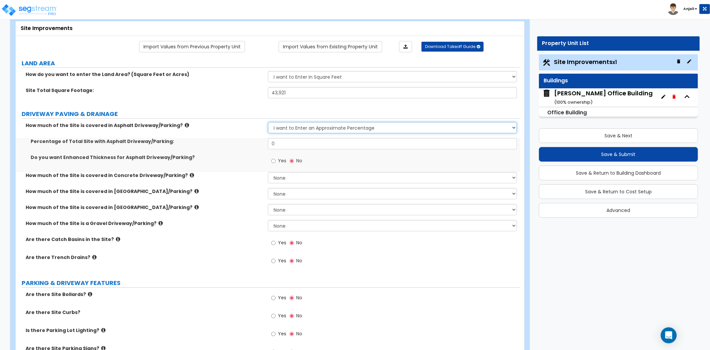
click at [327, 127] on select "None I want to Enter an Approximate Percentage I want to Enter the Square Foota…" at bounding box center [392, 127] width 249 height 11
select select "2"
click at [268, 122] on select "None I want to Enter an Approximate Percentage I want to Enter the Square Foota…" at bounding box center [392, 127] width 249 height 11
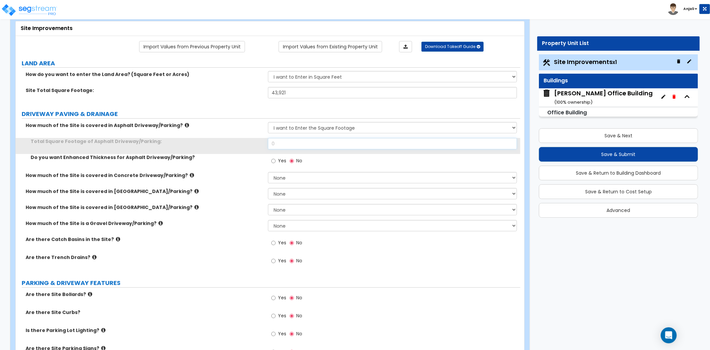
click at [301, 147] on input "0" at bounding box center [392, 143] width 249 height 11
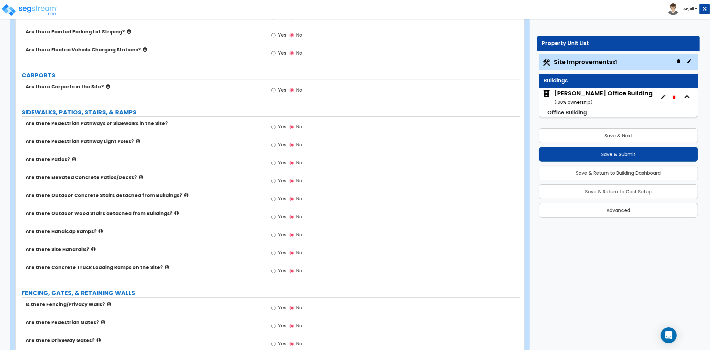
scroll to position [407, 0]
type input "1,025"
click at [274, 129] on input "Yes" at bounding box center [273, 127] width 4 height 7
radio input "true"
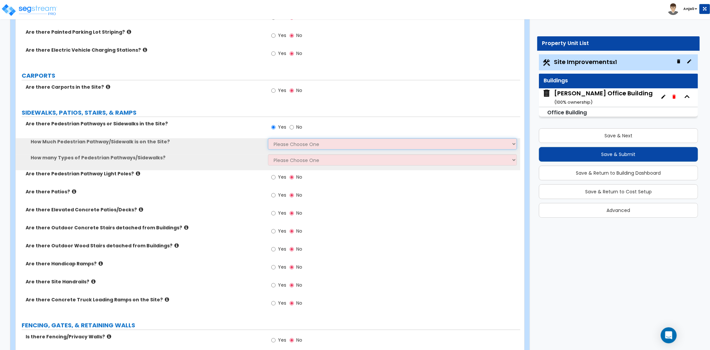
click at [294, 145] on select "Please Choose One I Don't Know, Please Estimate For Me Enter Linear Footage" at bounding box center [392, 143] width 249 height 11
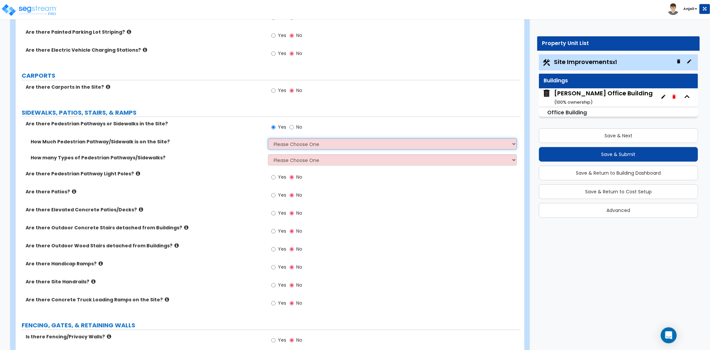
select select "2"
click at [268, 138] on select "Please Choose One I Don't Know, Please Estimate For Me Enter Linear Footage" at bounding box center [392, 143] width 249 height 11
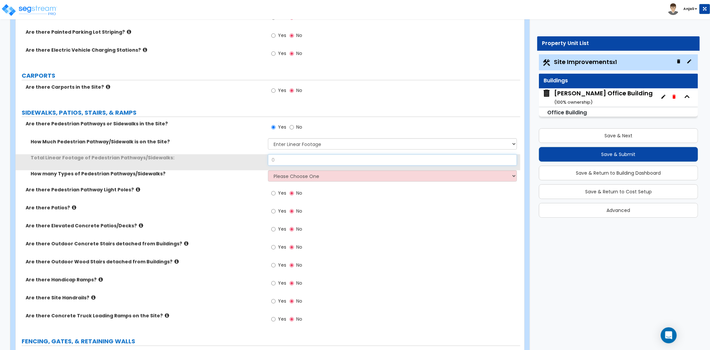
click at [300, 160] on input "0" at bounding box center [392, 159] width 249 height 11
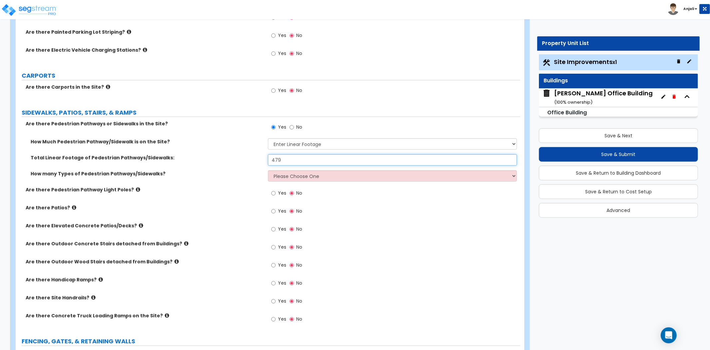
type input "479"
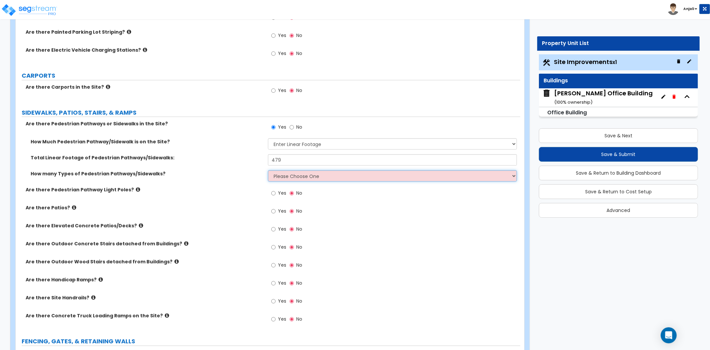
click at [294, 174] on select "Please Choose One 1 2 3" at bounding box center [392, 175] width 249 height 11
select select "1"
click at [268, 170] on select "Please Choose One 1 2 3" at bounding box center [392, 175] width 249 height 11
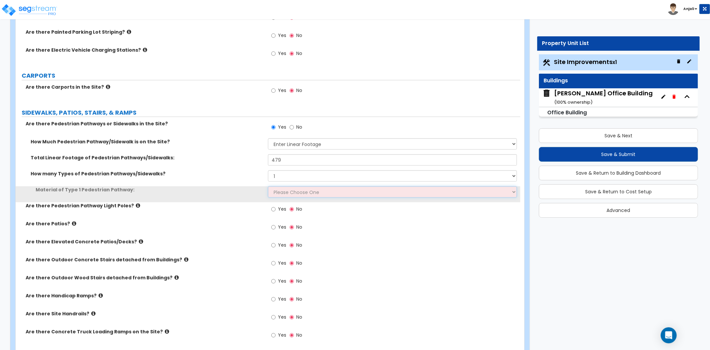
click at [314, 191] on select "Please Choose One Bare Concrete Stamped Concrete Brick Pavers Stone Pavers Wood…" at bounding box center [392, 191] width 249 height 11
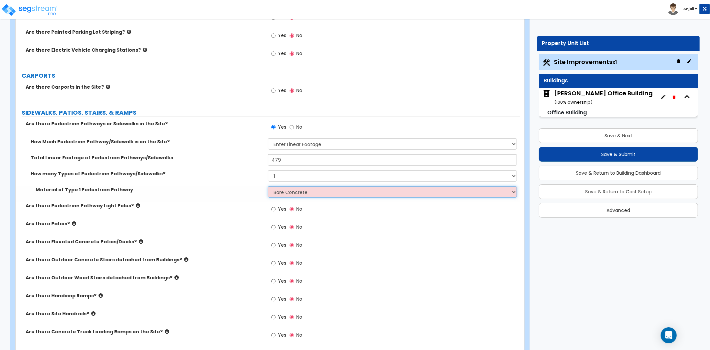
click at [268, 186] on select "Please Choose One Bare Concrete Stamped Concrete Brick Pavers Stone Pavers Wood…" at bounding box center [392, 191] width 249 height 11
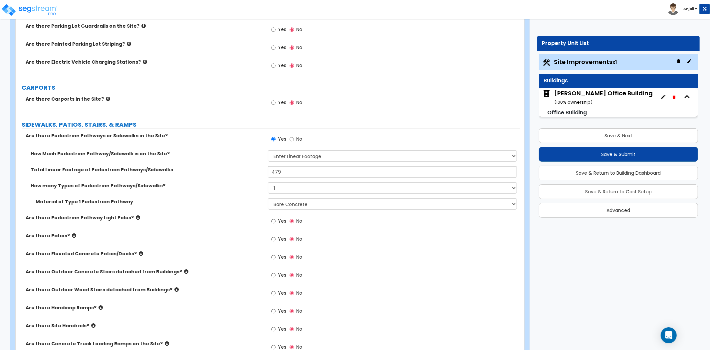
scroll to position [370, 0]
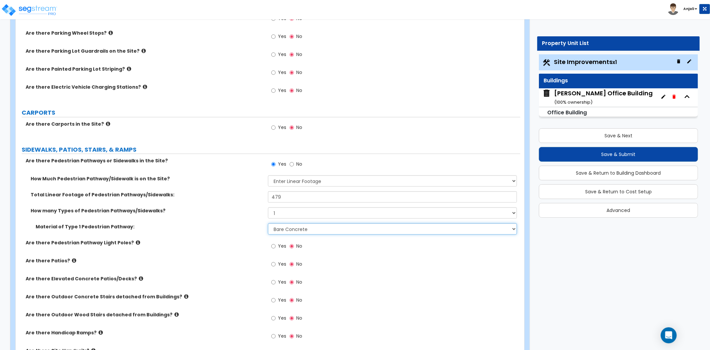
click at [307, 229] on select "Please Choose One Bare Concrete Stamped Concrete Brick Pavers Stone Pavers Wood…" at bounding box center [392, 228] width 249 height 11
select select "4"
click at [268, 223] on select "Please Choose One Bare Concrete Stamped Concrete Brick Pavers Stone Pavers Wood…" at bounding box center [392, 228] width 249 height 11
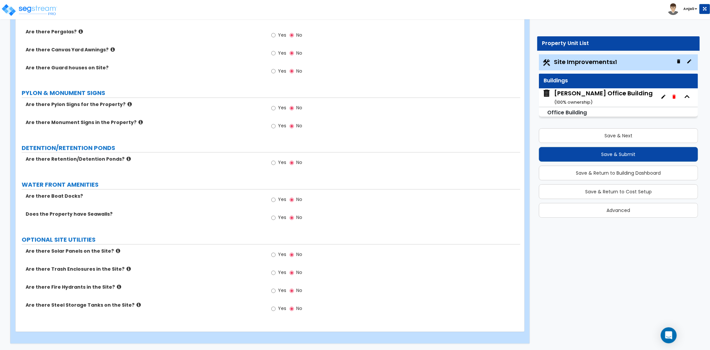
scroll to position [978, 0]
click at [610, 138] on button "Save & Next" at bounding box center [618, 135] width 159 height 15
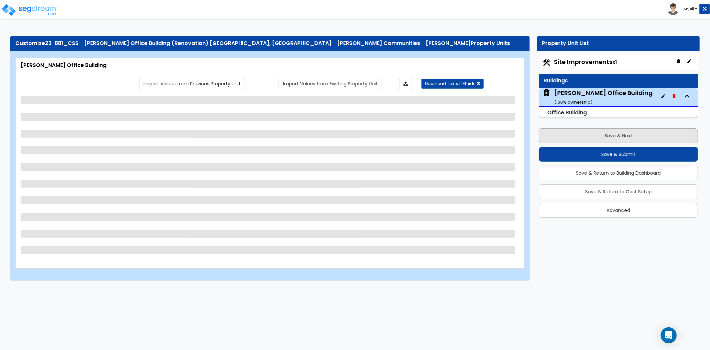
scroll to position [0, 0]
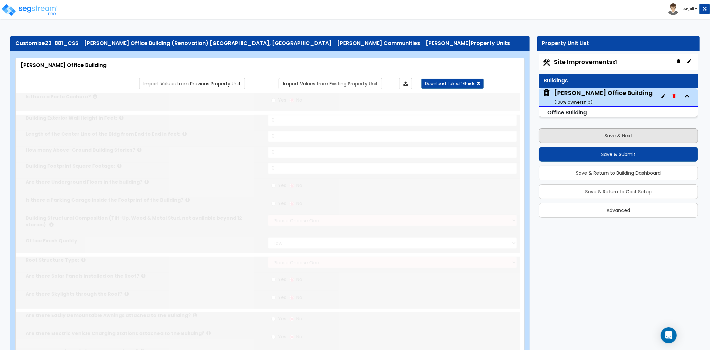
type input "1"
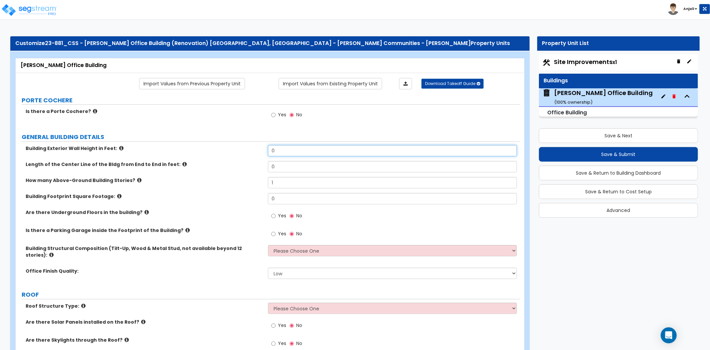
click at [285, 152] on input "0" at bounding box center [392, 150] width 249 height 11
type input "20"
click at [283, 165] on input "0" at bounding box center [392, 166] width 249 height 11
type input "0"
type input "105.22"
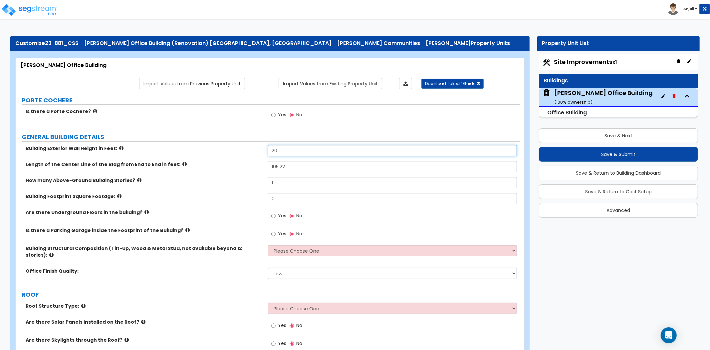
click at [287, 145] on input "20" at bounding box center [392, 150] width 249 height 11
type input "25"
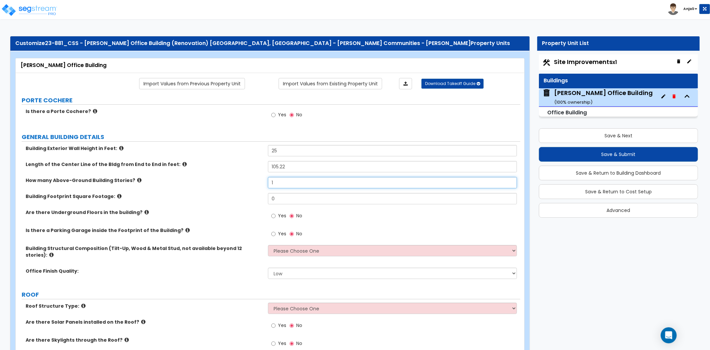
click at [286, 187] on input "1" at bounding box center [392, 182] width 249 height 11
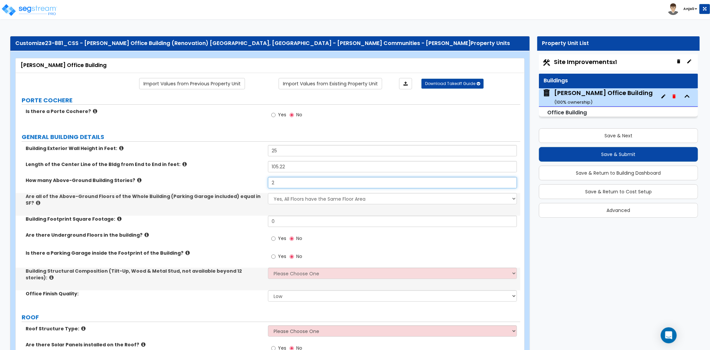
type input "2"
click at [296, 197] on select "Yes, All Floors have the Same Floor Area No, Not All Floor Areas are the Same" at bounding box center [392, 198] width 249 height 11
click at [268, 193] on select "Yes, All Floors have the Same Floor Area No, Not All Floor Areas are the Same" at bounding box center [392, 198] width 249 height 11
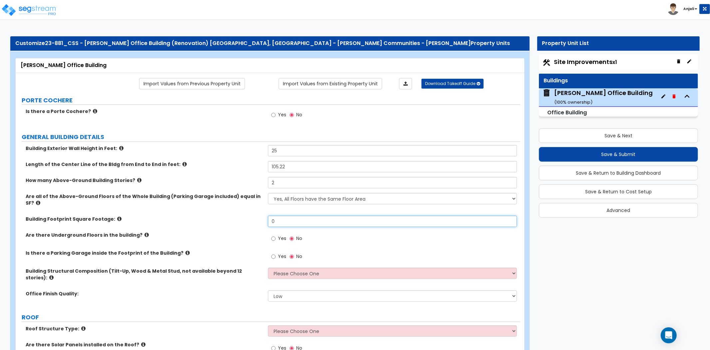
click at [297, 218] on input "0" at bounding box center [392, 220] width 249 height 11
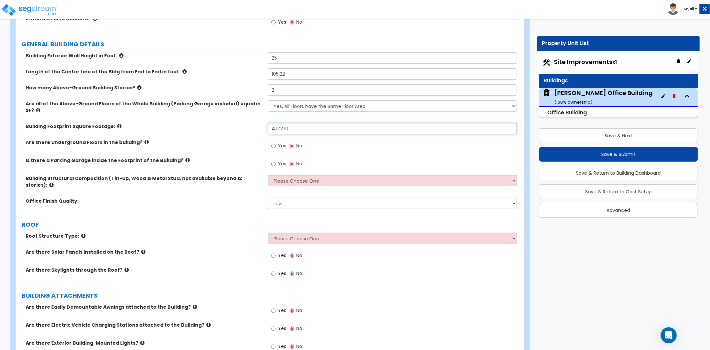
scroll to position [111, 0]
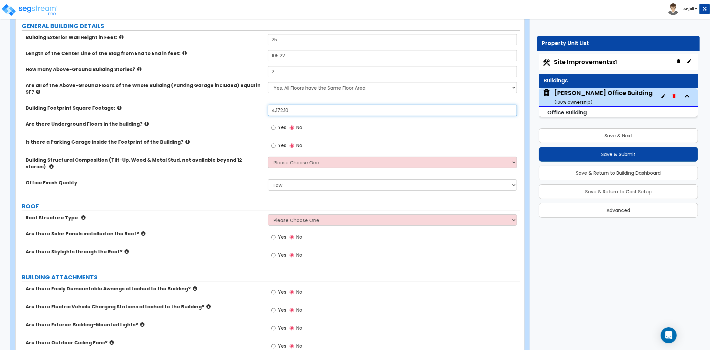
type input "4,172.10"
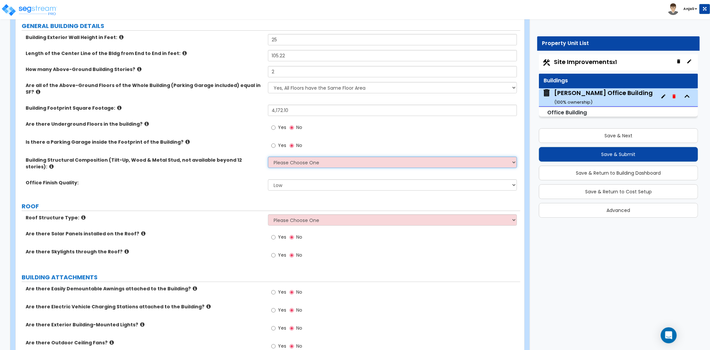
click at [301, 157] on select "Please Choose One Tilt-up Wall Construction Reinforced Concrete Structural Stee…" at bounding box center [392, 162] width 249 height 11
select select "3"
click at [268, 157] on select "Please Choose One Tilt-up Wall Construction Reinforced Concrete Structural Stee…" at bounding box center [392, 162] width 249 height 11
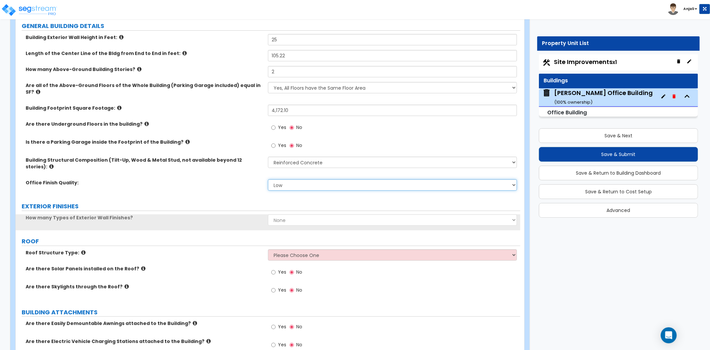
click at [305, 179] on select "Low Average High" at bounding box center [392, 184] width 249 height 11
select select "2"
click at [268, 179] on select "Low Average High" at bounding box center [392, 184] width 249 height 11
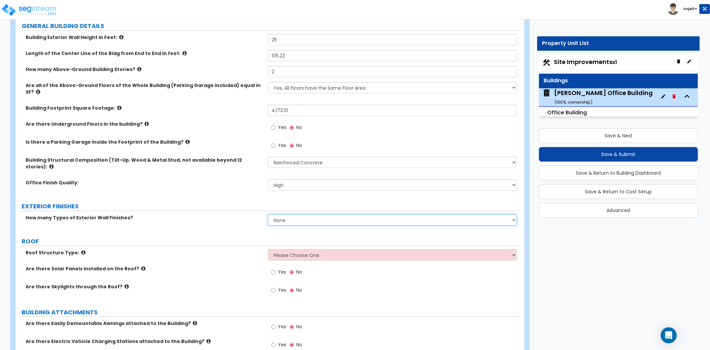
click at [301, 214] on select "None 1 2 3" at bounding box center [392, 219] width 249 height 11
select select "1"
click at [268, 214] on select "None 1 2 3" at bounding box center [392, 219] width 249 height 11
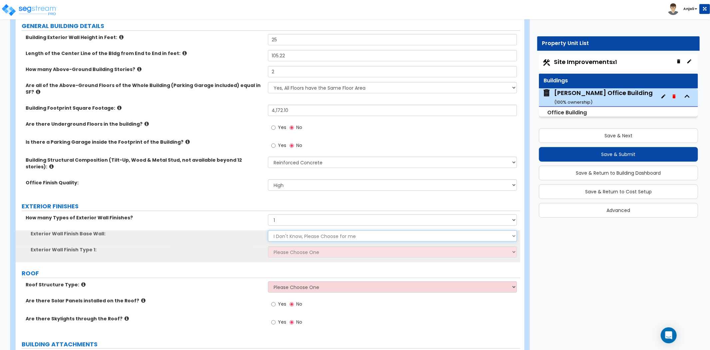
click at [310, 230] on select "I Don't Know, Please Choose for me Concrete Masonry Units (CMU) Cast-in-Place C…" at bounding box center [392, 235] width 249 height 11
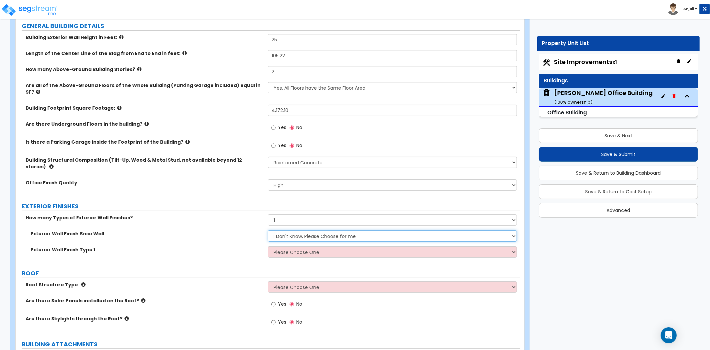
select select "4"
click at [268, 230] on select "I Don't Know, Please Choose for me Concrete Masonry Units (CMU) Cast-in-Place C…" at bounding box center [392, 235] width 249 height 11
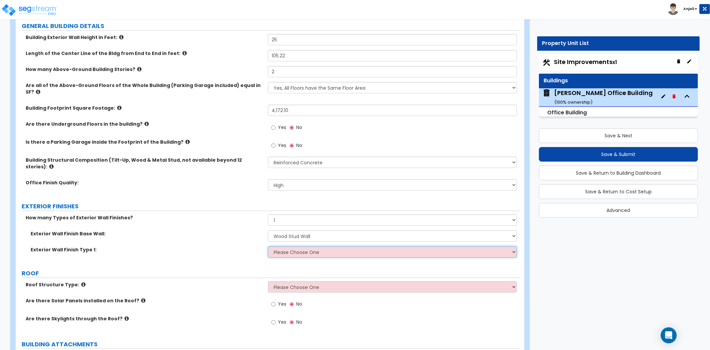
click at [314, 246] on select "Please Choose One No Finish/Shared Wall No Wall Brick Veneer Stone Veneer Wood …" at bounding box center [392, 251] width 249 height 11
select select "3"
click at [268, 246] on select "Please Choose One No Finish/Shared Wall No Wall Brick Veneer Stone Veneer Wood …" at bounding box center [392, 251] width 249 height 11
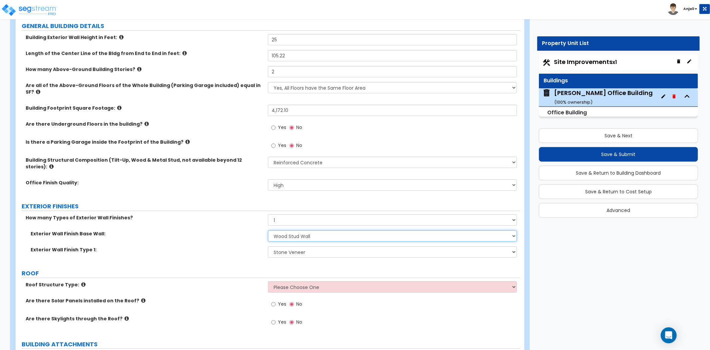
click at [316, 230] on select "I Don't Know, Please Choose for me Concrete Masonry Units (CMU) Cast-in-Place C…" at bounding box center [392, 235] width 249 height 11
select select "1"
click at [268, 230] on select "I Don't Know, Please Choose for me Concrete Masonry Units (CMU) Cast-in-Place C…" at bounding box center [392, 235] width 249 height 11
click at [240, 246] on label "Exterior Wall Finish Type 1:" at bounding box center [147, 249] width 232 height 7
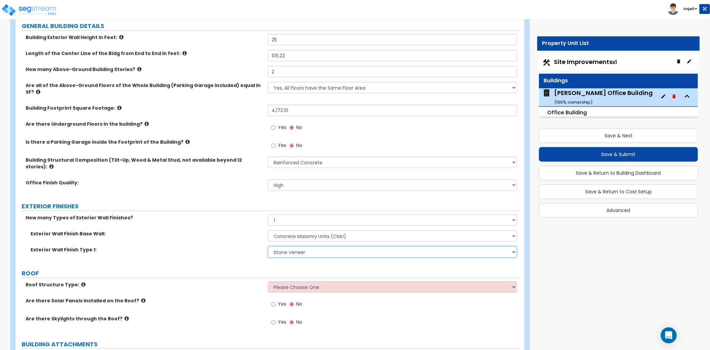
click at [282, 246] on select "Please Choose One No Finish/Shared Wall No Wall Brick Veneer Stone Veneer Wood …" at bounding box center [392, 251] width 249 height 11
select select "8"
click at [268, 246] on select "Please Choose One No Finish/Shared Wall No Wall Brick Veneer Stone Veneer Wood …" at bounding box center [392, 251] width 249 height 11
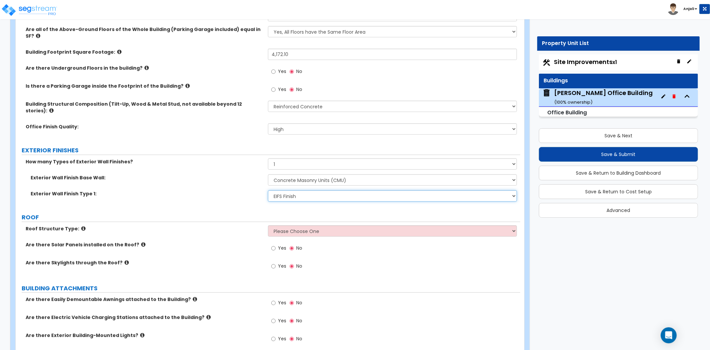
scroll to position [185, 0]
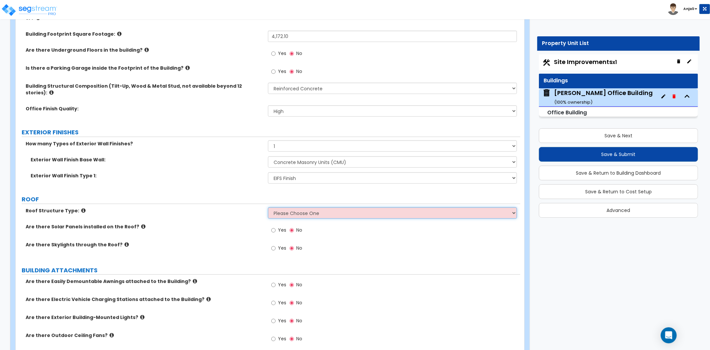
click at [350, 207] on select "Please Choose One Gable Roof Flat Roof Hybrid Gable & Flat Roof" at bounding box center [392, 212] width 249 height 11
select select "1"
click at [268, 207] on select "Please Choose One Gable Roof Flat Roof Hybrid Gable & Flat Roof" at bounding box center [392, 212] width 249 height 11
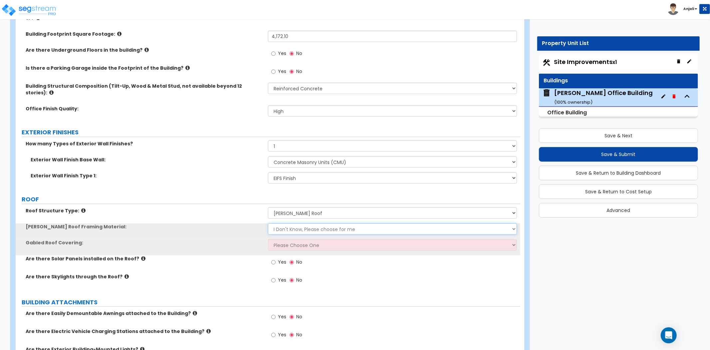
click at [312, 223] on select "I Don't Know, Please choose for me Metal Wood" at bounding box center [392, 228] width 249 height 11
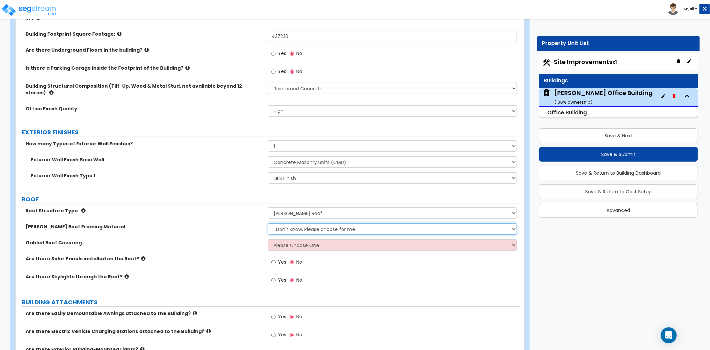
select select "2"
click at [268, 223] on select "I Don't Know, Please choose for me Metal Wood" at bounding box center [392, 228] width 249 height 11
click at [320, 239] on select "Please Choose One Asphalt Shingle Clay Tile Wood Shingle Metal Shingle Standing…" at bounding box center [392, 244] width 249 height 11
select select "1"
click at [268, 239] on select "Please Choose One Asphalt Shingle Clay Tile Wood Shingle Metal Shingle Standing…" at bounding box center [392, 244] width 249 height 11
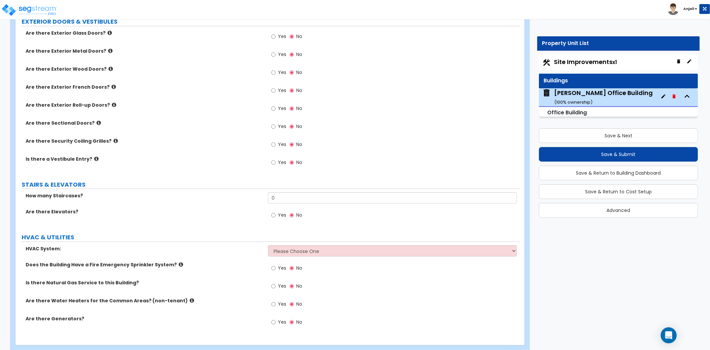
scroll to position [629, 0]
click at [298, 244] on select "Please Choose One Rooftop Unit Furnace-Condenser Forced Air Split Heating/Cooli…" at bounding box center [392, 249] width 249 height 11
select select "1"
click at [268, 244] on select "Please Choose One Rooftop Unit Furnace-Condenser Forced Air Split Heating/Cooli…" at bounding box center [392, 249] width 249 height 11
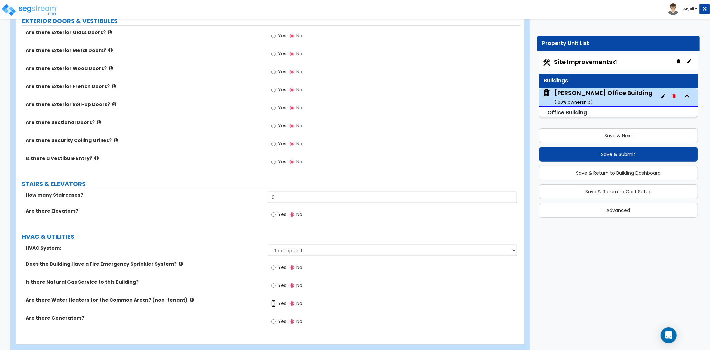
click at [274, 300] on input "Yes" at bounding box center [273, 303] width 4 height 7
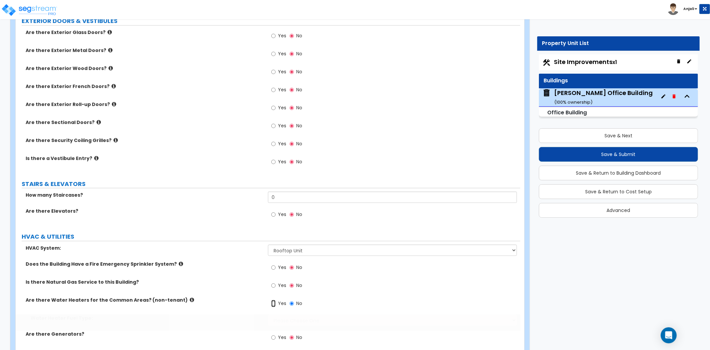
radio input "true"
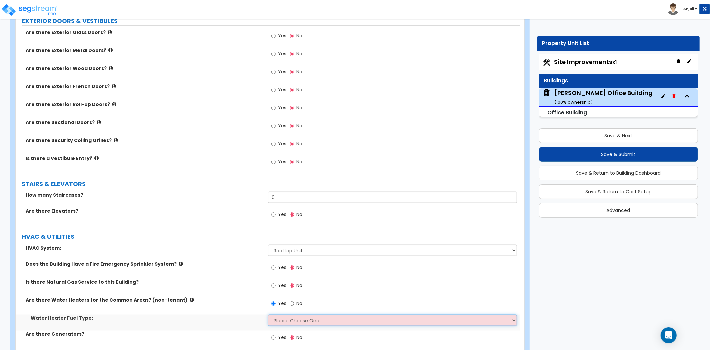
click at [288, 314] on select "Please Choose One Gas Electric" at bounding box center [392, 319] width 249 height 11
select select "2"
click at [268, 314] on select "Please Choose One Gas Electric" at bounding box center [392, 319] width 249 height 11
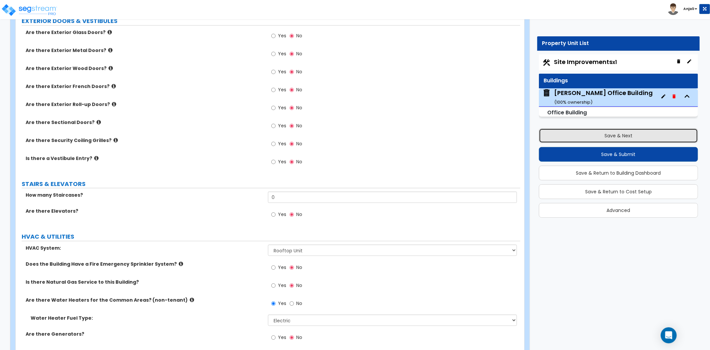
click at [610, 137] on button "Save & Next" at bounding box center [618, 135] width 159 height 15
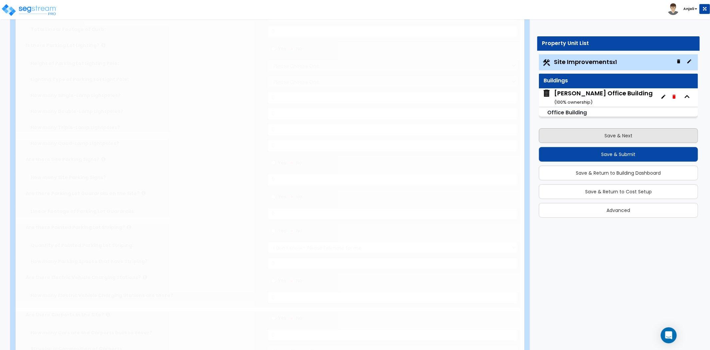
select select "2"
type input "43921"
select select "2"
type input "1025"
radio input "true"
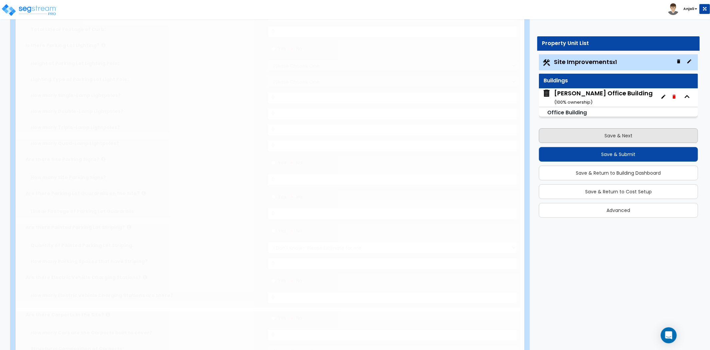
select select "2"
type input "479"
select select "1"
select select "4"
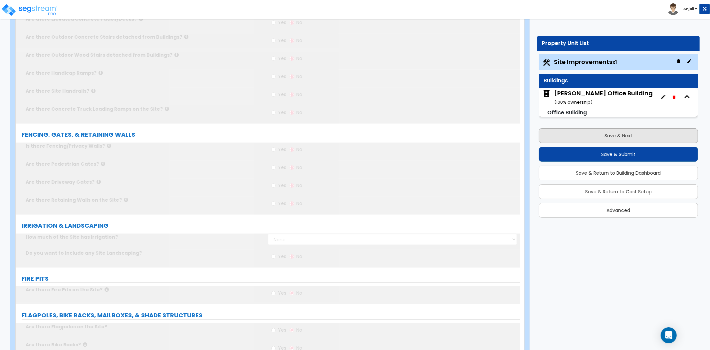
scroll to position [0, 0]
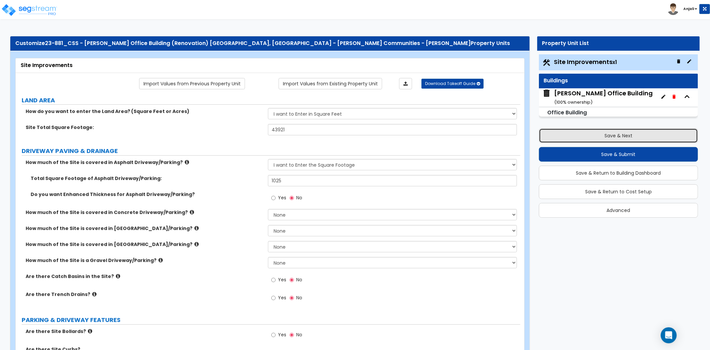
click at [605, 138] on button "Save & Next" at bounding box center [618, 135] width 159 height 15
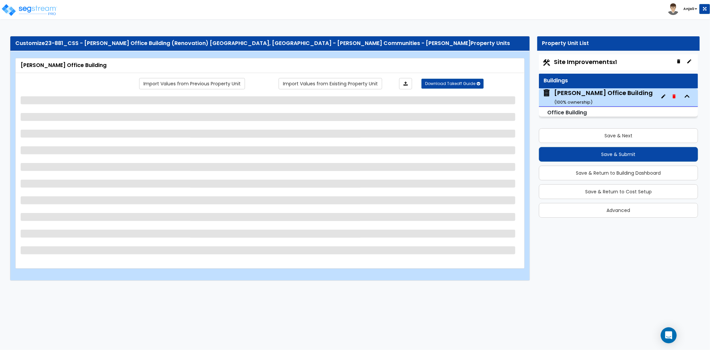
select select "3"
select select "2"
select select "1"
select select "8"
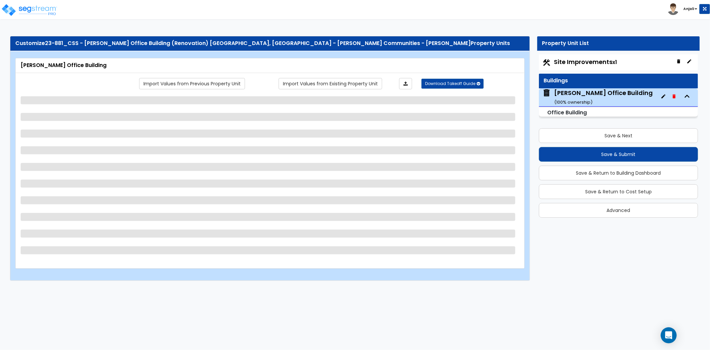
select select "1"
select select "2"
select select "1"
select select "2"
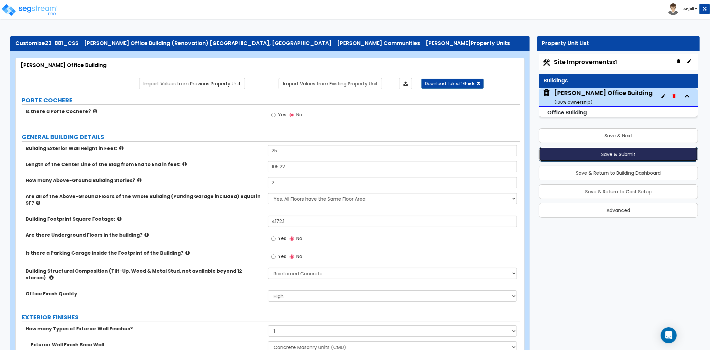
click at [611, 158] on button "Save & Submit" at bounding box center [618, 154] width 159 height 15
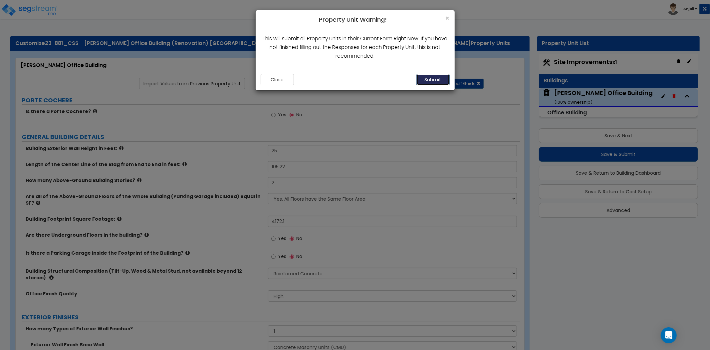
click at [422, 79] on button "Submit" at bounding box center [433, 79] width 33 height 11
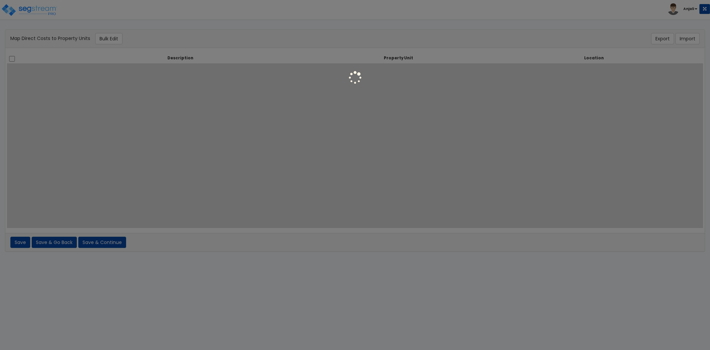
select select
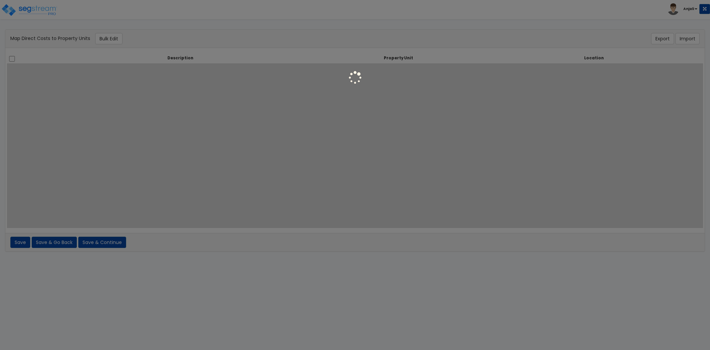
select select
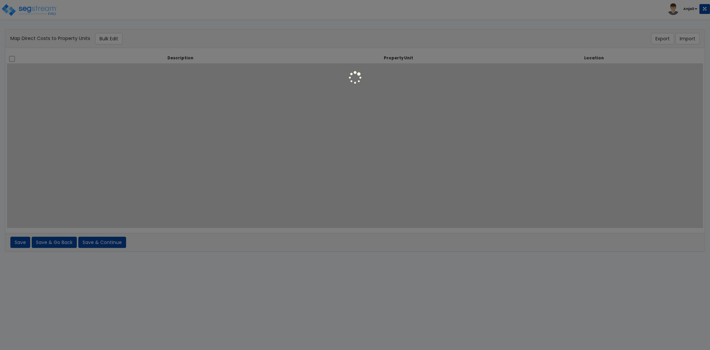
select select
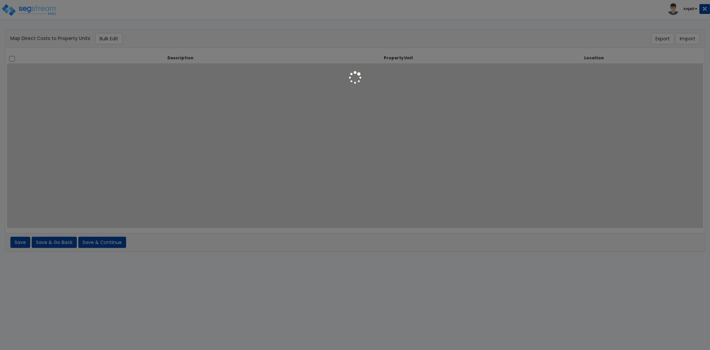
select select
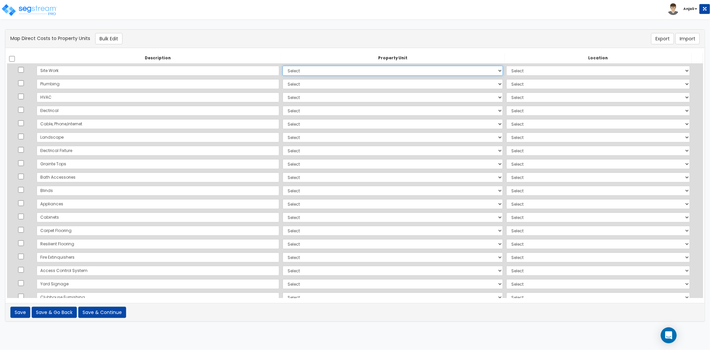
click at [339, 69] on select "Select [PERSON_NAME][GEOGRAPHIC_DATA] Site Improvements Add Additional Property…" at bounding box center [393, 71] width 220 height 10
select select "167293"
click at [283, 66] on select "Select [PERSON_NAME][GEOGRAPHIC_DATA] Site Improvements Add Additional Property…" at bounding box center [393, 71] width 220 height 10
click at [506, 71] on select "Select Add Additional Location Site Exterior" at bounding box center [598, 71] width 184 height 10
select select "462"
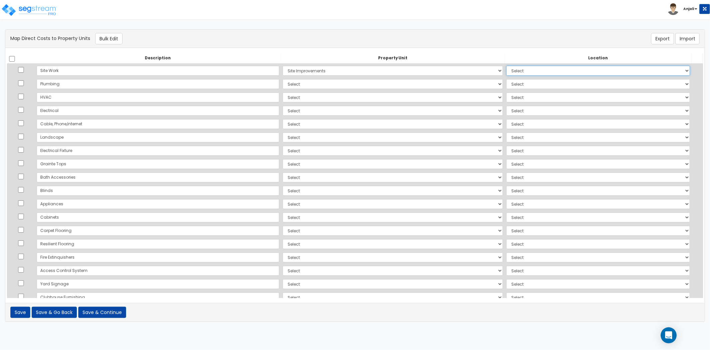
click at [506, 66] on select "Select Add Additional Location Site Exterior" at bounding box center [598, 71] width 184 height 10
click at [304, 85] on select "Select Wilcox Office Building Site Improvements Add Additional Property Unit" at bounding box center [393, 84] width 220 height 10
select select "167292"
click at [283, 79] on select "Select Wilcox Office Building Site Improvements Add Additional Property Unit" at bounding box center [393, 84] width 220 height 10
click at [511, 84] on select "Select Add Additional Location Building Building Interior" at bounding box center [598, 84] width 184 height 10
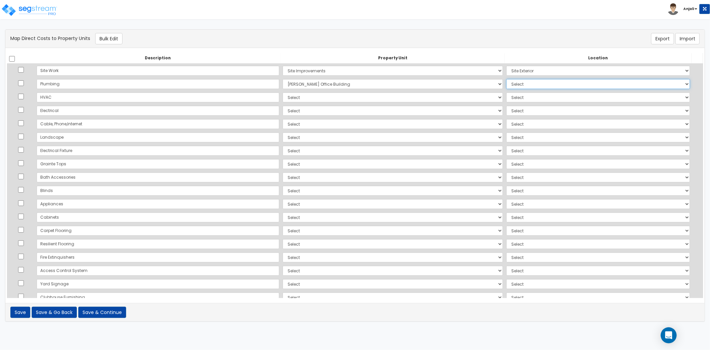
select select "461"
click at [506, 79] on select "Select Add Additional Location Building Building Interior" at bounding box center [598, 84] width 184 height 10
click at [330, 99] on select "Select Wilcox Office Building Site Improvements Add Additional Property Unit" at bounding box center [393, 97] width 220 height 10
select select "167292"
click at [283, 92] on select "Select Wilcox Office Building Site Improvements Add Additional Property Unit" at bounding box center [393, 97] width 220 height 10
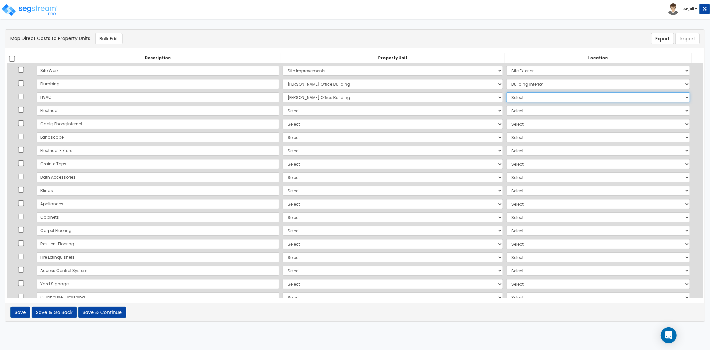
drag, startPoint x: 536, startPoint y: 96, endPoint x: 536, endPoint y: 101, distance: 5.3
click at [536, 96] on select "Select Add Additional Location Building Building Interior" at bounding box center [598, 97] width 184 height 10
select select "461"
click at [506, 92] on select "Select Add Additional Location Building Building Interior" at bounding box center [598, 97] width 184 height 10
click at [347, 109] on select "Select Wilcox Office Building Site Improvements Add Additional Property Unit" at bounding box center [393, 111] width 220 height 10
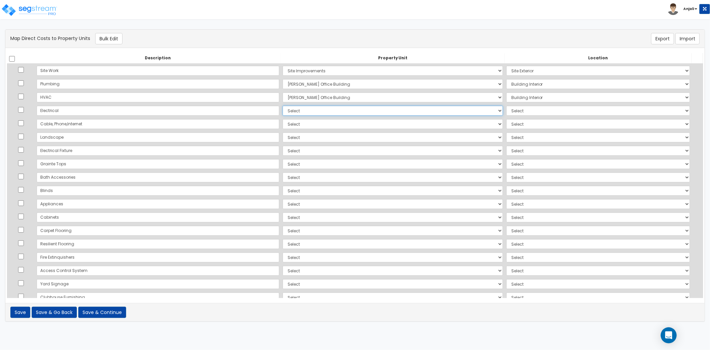
select select "167292"
click at [283, 106] on select "Select Wilcox Office Building Site Improvements Add Additional Property Unit" at bounding box center [393, 111] width 220 height 10
drag, startPoint x: 486, startPoint y: 106, endPoint x: 487, endPoint y: 111, distance: 5.4
click at [506, 106] on select "Select Add Additional Location Building Building Interior" at bounding box center [598, 111] width 184 height 10
select select "461"
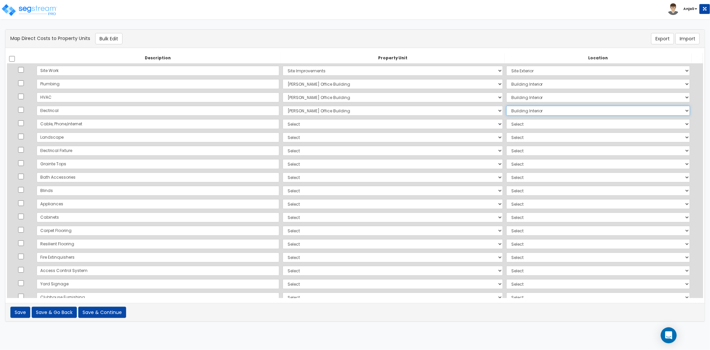
click at [506, 106] on select "Select Add Additional Location Building Building Interior" at bounding box center [598, 111] width 184 height 10
click at [283, 123] on select "Select Wilcox Office Building Site Improvements Add Additional Property Unit" at bounding box center [393, 124] width 220 height 10
select select "167292"
click at [283, 119] on select "Select Wilcox Office Building Site Improvements Add Additional Property Unit" at bounding box center [393, 124] width 220 height 10
drag, startPoint x: 508, startPoint y: 120, endPoint x: 508, endPoint y: 124, distance: 4.0
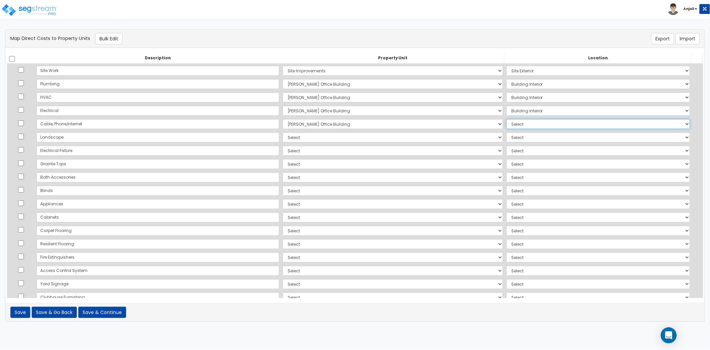
click at [508, 120] on select "Select Add Additional Location Building Building Interior" at bounding box center [598, 124] width 184 height 10
select select "461"
click at [506, 119] on select "Select Add Additional Location Building Building Interior" at bounding box center [598, 124] width 184 height 10
drag, startPoint x: 311, startPoint y: 135, endPoint x: 313, endPoint y: 140, distance: 5.4
click at [311, 135] on select "Select Wilcox Office Building Site Improvements Add Additional Property Unit" at bounding box center [393, 137] width 220 height 10
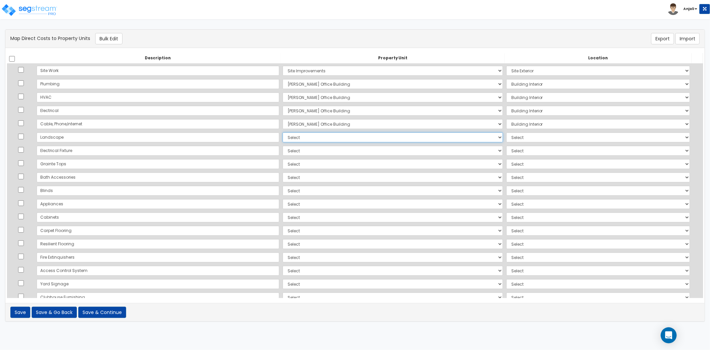
select select "167293"
click at [283, 132] on select "Select Wilcox Office Building Site Improvements Add Additional Property Unit" at bounding box center [393, 137] width 220 height 10
click at [506, 132] on select "Select Add Additional Location Site Exterior" at bounding box center [598, 137] width 184 height 10
select select "462"
click at [506, 132] on select "Select Add Additional Location Site Exterior" at bounding box center [598, 137] width 184 height 10
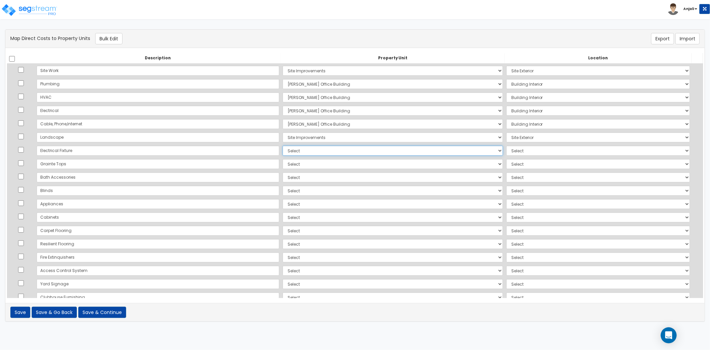
click at [283, 148] on select "Select Wilcox Office Building Site Improvements Add Additional Property Unit" at bounding box center [393, 151] width 220 height 10
select select "167292"
click at [283, 146] on select "Select Wilcox Office Building Site Improvements Add Additional Property Unit" at bounding box center [393, 151] width 220 height 10
click at [506, 153] on select "Select Add Additional Location Building Building Interior" at bounding box center [598, 151] width 184 height 10
select select "461"
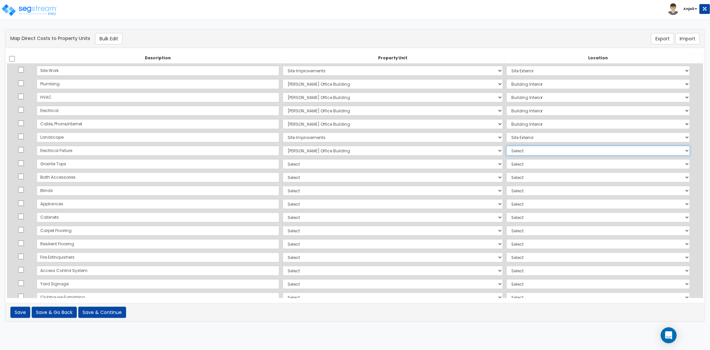
click at [506, 146] on select "Select Add Additional Location Building Building Interior" at bounding box center [598, 151] width 184 height 10
click at [297, 166] on select "Select Wilcox Office Building Site Improvements Add Additional Property Unit" at bounding box center [393, 164] width 220 height 10
select select "167292"
click at [283, 159] on select "Select Wilcox Office Building Site Improvements Add Additional Property Unit" at bounding box center [393, 164] width 220 height 10
click at [475, 164] on td "Select Wilcox Office Building Site Improvements Add Additional Property Unit" at bounding box center [393, 163] width 224 height 13
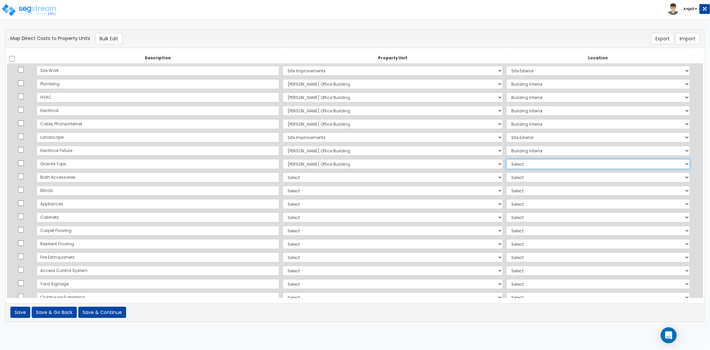
click at [506, 165] on select "Select Add Additional Location Building Building Interior" at bounding box center [598, 164] width 184 height 10
select select "461"
click at [506, 159] on select "Select Add Additional Location Building Building Interior" at bounding box center [598, 164] width 184 height 10
click at [312, 177] on select "Select Wilcox Office Building Site Improvements Add Additional Property Unit" at bounding box center [393, 177] width 220 height 10
select select "167292"
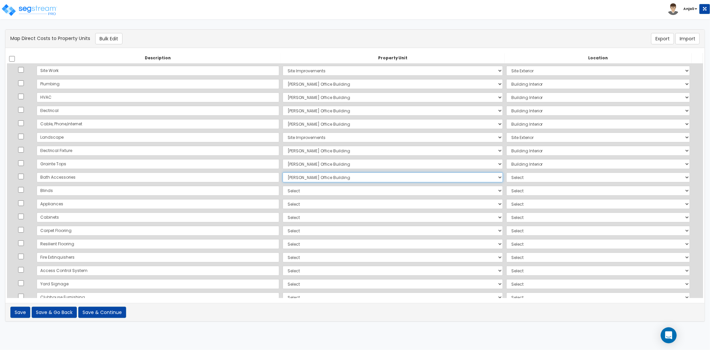
click at [283, 172] on select "Select Wilcox Office Building Site Improvements Add Additional Property Unit" at bounding box center [393, 177] width 220 height 10
click at [506, 180] on select "Select Add Additional Location Building Building Interior" at bounding box center [598, 177] width 184 height 10
select select "461"
click at [506, 172] on select "Select Add Additional Location Building Building Interior" at bounding box center [598, 177] width 184 height 10
drag, startPoint x: 297, startPoint y: 189, endPoint x: 302, endPoint y: 194, distance: 7.5
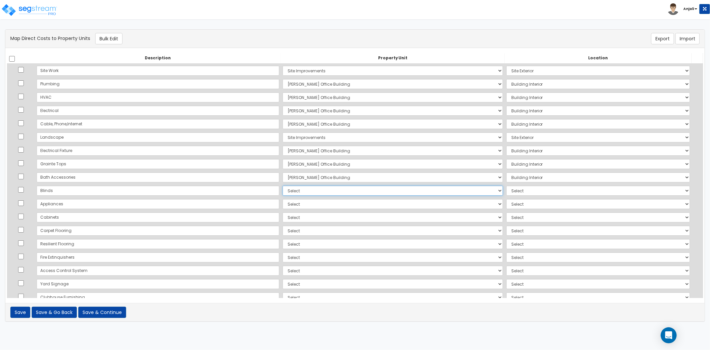
click at [298, 189] on select "Select Wilcox Office Building Site Improvements Add Additional Property Unit" at bounding box center [393, 190] width 220 height 10
select select "167292"
click at [283, 185] on select "Select Wilcox Office Building Site Improvements Add Additional Property Unit" at bounding box center [393, 190] width 220 height 10
click at [506, 192] on select "Select Add Additional Location Building Building Interior" at bounding box center [598, 190] width 184 height 10
select select "461"
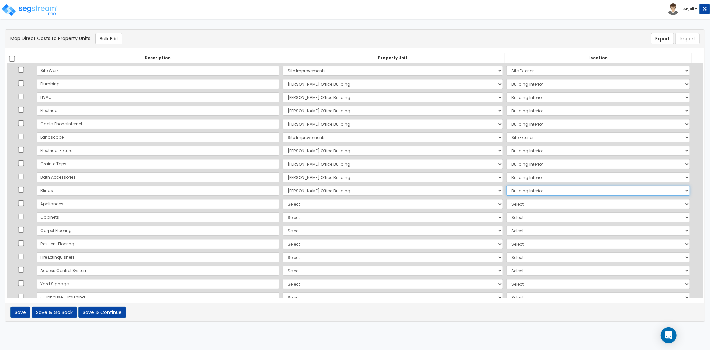
click at [506, 185] on select "Select Add Additional Location Building Building Interior" at bounding box center [598, 190] width 184 height 10
click at [298, 206] on select "Select Wilcox Office Building Site Improvements Add Additional Property Unit" at bounding box center [393, 204] width 220 height 10
select select "167292"
click at [283, 199] on select "Select Wilcox Office Building Site Improvements Add Additional Property Unit" at bounding box center [393, 204] width 220 height 10
click at [506, 207] on select "Select Add Additional Location Building Building Interior" at bounding box center [598, 204] width 184 height 10
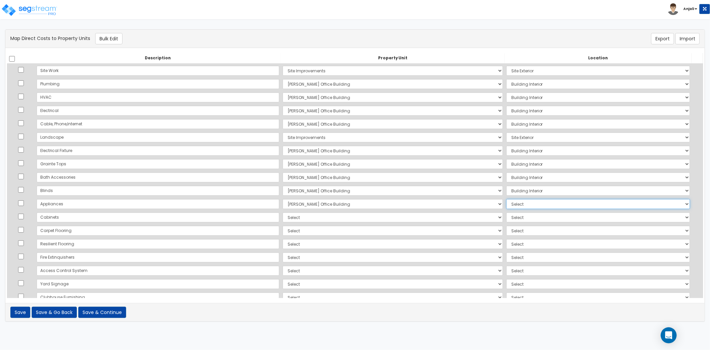
select select "461"
click at [506, 199] on select "Select Add Additional Location Building Building Interior" at bounding box center [598, 204] width 184 height 10
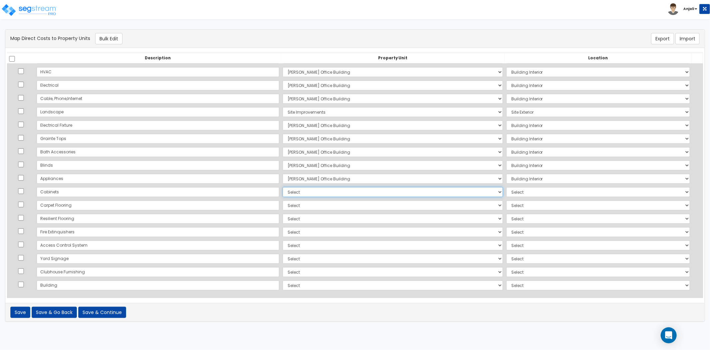
click at [295, 190] on select "Select Wilcox Office Building Site Improvements Add Additional Property Unit" at bounding box center [393, 192] width 220 height 10
select select "167292"
click at [283, 187] on select "Select Wilcox Office Building Site Improvements Add Additional Property Unit" at bounding box center [393, 192] width 220 height 10
click at [506, 192] on select "Select Add Additional Location Building Building Interior" at bounding box center [598, 192] width 184 height 10
select select "461"
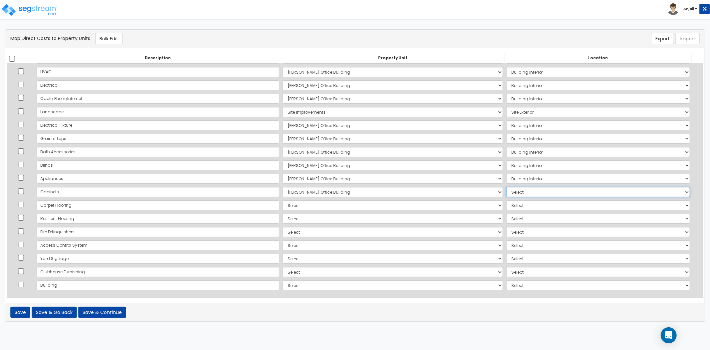
click at [506, 187] on select "Select Add Additional Location Building Building Interior" at bounding box center [598, 192] width 184 height 10
click at [304, 203] on select "Select Wilcox Office Building Site Improvements Add Additional Property Unit" at bounding box center [393, 205] width 220 height 10
select select "167292"
click at [283, 200] on select "Select Wilcox Office Building Site Improvements Add Additional Property Unit" at bounding box center [393, 205] width 220 height 10
click at [506, 206] on select "Select Add Additional Location Building Building Interior" at bounding box center [598, 205] width 184 height 10
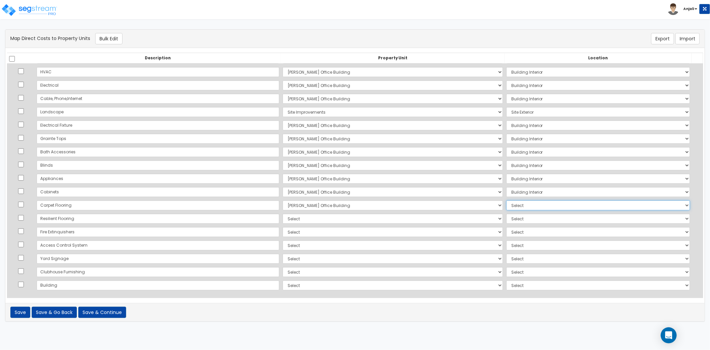
select select "461"
click at [506, 200] on select "Select Add Additional Location Building Building Interior" at bounding box center [598, 205] width 184 height 10
click at [283, 218] on select "Select Wilcox Office Building Site Improvements Add Additional Property Unit" at bounding box center [393, 218] width 220 height 10
select select "167292"
click at [283, 213] on select "Select Wilcox Office Building Site Improvements Add Additional Property Unit" at bounding box center [393, 218] width 220 height 10
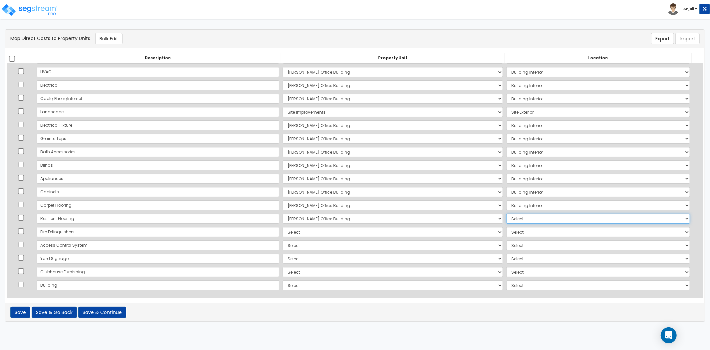
click at [506, 219] on select "Select Add Additional Location Building Building Interior" at bounding box center [598, 218] width 184 height 10
select select "461"
click at [506, 213] on select "Select Add Additional Location Building Building Interior" at bounding box center [598, 218] width 184 height 10
click at [283, 230] on select "Select Wilcox Office Building Site Improvements Add Additional Property Unit" at bounding box center [393, 232] width 220 height 10
select select "167292"
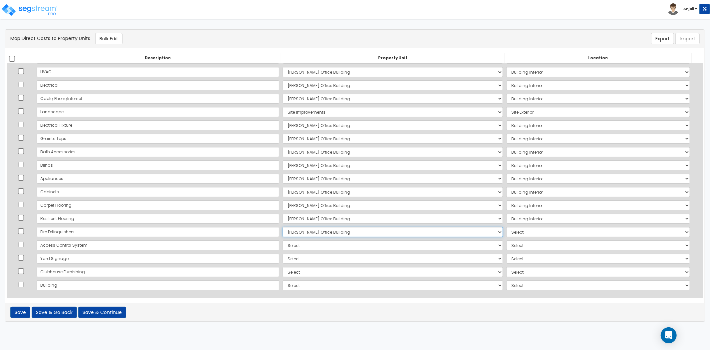
click at [283, 227] on select "Select Wilcox Office Building Site Improvements Add Additional Property Unit" at bounding box center [393, 232] width 220 height 10
click at [506, 232] on select "Select Add Additional Location Building Building Interior" at bounding box center [598, 232] width 184 height 10
select select "461"
click at [506, 227] on select "Select Add Additional Location Building Building Interior" at bounding box center [598, 232] width 184 height 10
click at [315, 245] on select "Select Wilcox Office Building Site Improvements Add Additional Property Unit" at bounding box center [393, 245] width 220 height 10
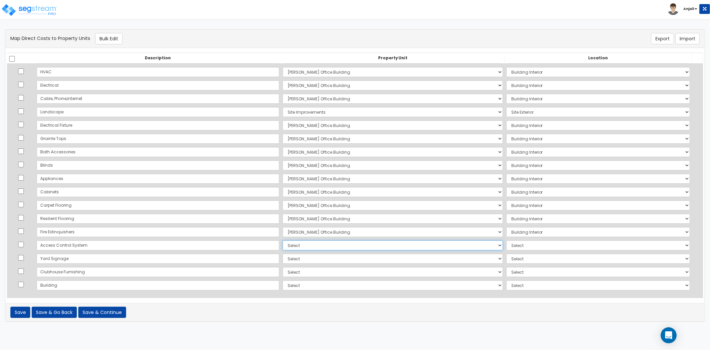
select select "167292"
click at [283, 240] on select "Select Wilcox Office Building Site Improvements Add Additional Property Unit" at bounding box center [393, 245] width 220 height 10
click at [511, 245] on select "Select Add Additional Location Building Building Interior" at bounding box center [598, 245] width 184 height 10
select select "461"
click at [506, 240] on select "Select Add Additional Location Building Building Interior" at bounding box center [598, 245] width 184 height 10
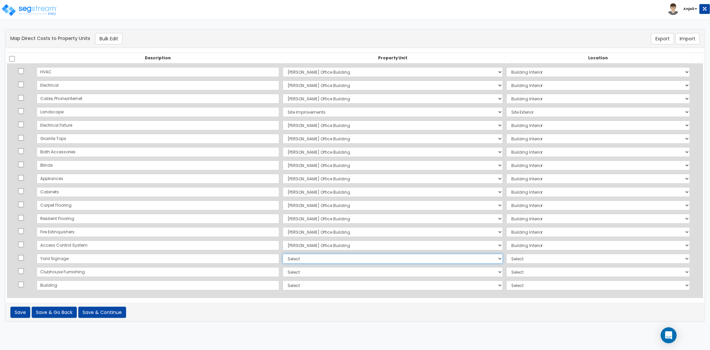
click at [295, 255] on select "Select Wilcox Office Building Site Improvements Add Additional Property Unit" at bounding box center [393, 258] width 220 height 10
select select "167292"
click at [283, 253] on select "Select Wilcox Office Building Site Improvements Add Additional Property Unit" at bounding box center [393, 258] width 220 height 10
select select
click at [301, 258] on select "Select Wilcox Office Building Site Improvements Add Additional Property Unit" at bounding box center [393, 258] width 220 height 10
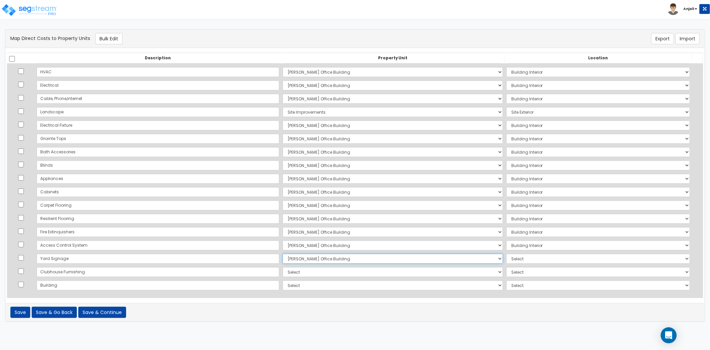
select select "167293"
click at [283, 253] on select "Select Wilcox Office Building Site Improvements Add Additional Property Unit" at bounding box center [393, 258] width 220 height 10
drag, startPoint x: 504, startPoint y: 258, endPoint x: 504, endPoint y: 262, distance: 4.3
click at [506, 258] on select "Select Add Additional Location Site Exterior" at bounding box center [598, 258] width 184 height 10
select select "462"
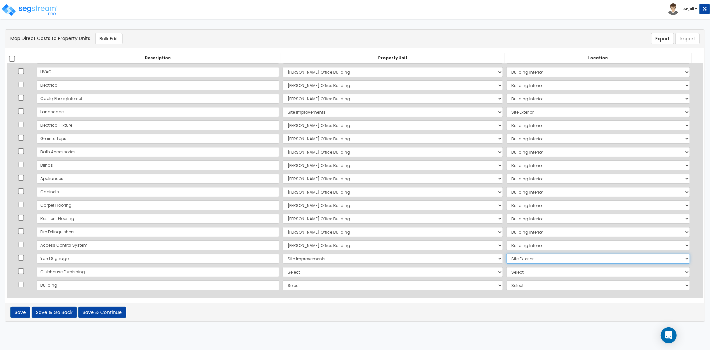
click at [506, 253] on select "Select Add Additional Location Site Exterior" at bounding box center [598, 258] width 184 height 10
click at [314, 272] on select "Select Wilcox Office Building Site Improvements Add Additional Property Unit" at bounding box center [393, 272] width 220 height 10
select select "167292"
click at [283, 267] on select "Select Wilcox Office Building Site Improvements Add Additional Property Unit" at bounding box center [393, 272] width 220 height 10
click at [506, 274] on select "Select Add Additional Location Building Building Interior" at bounding box center [598, 272] width 184 height 10
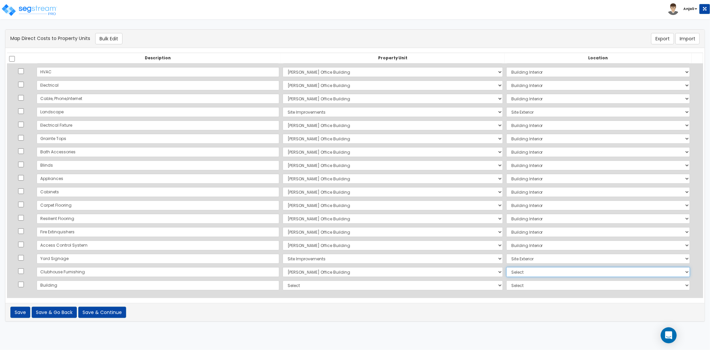
select select "461"
click at [506, 267] on select "Select Add Additional Location Building Building Interior" at bounding box center [598, 272] width 184 height 10
click at [370, 284] on select "Select Wilcox Office Building Site Improvements Add Additional Property Unit" at bounding box center [393, 285] width 220 height 10
select select "167292"
click at [283, 280] on select "Select Wilcox Office Building Site Improvements Add Additional Property Unit" at bounding box center [393, 285] width 220 height 10
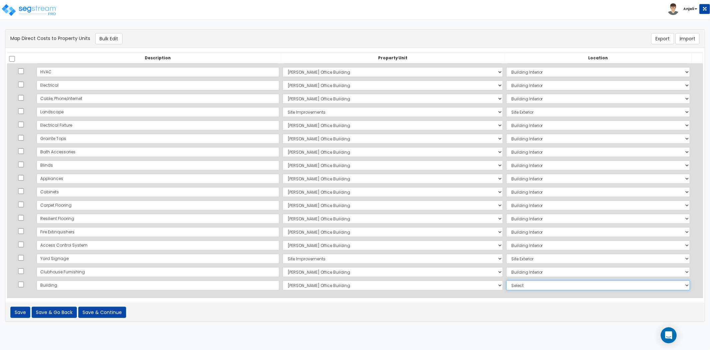
click at [532, 281] on select "Select Add Additional Location Building Building Interior" at bounding box center [598, 285] width 184 height 10
select select "6"
click at [506, 280] on select "Select Add Additional Location Building Building Interior" at bounding box center [598, 285] width 184 height 10
click at [118, 315] on button "Save & Continue" at bounding box center [102, 311] width 48 height 11
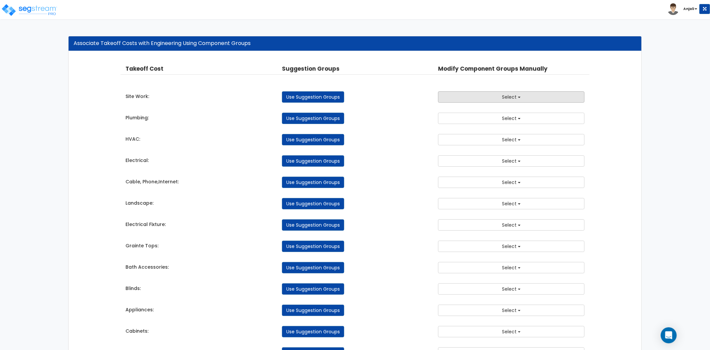
click at [496, 94] on button "Select" at bounding box center [511, 96] width 147 height 11
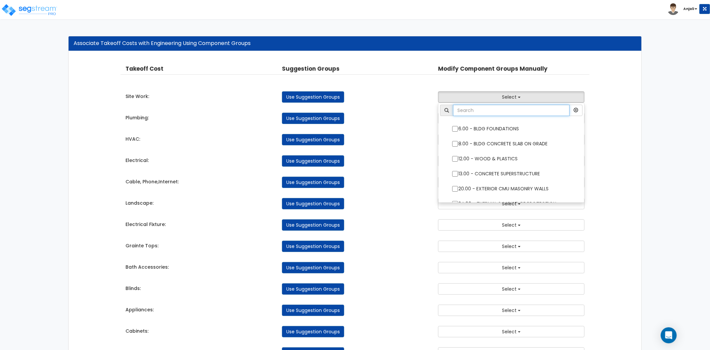
click at [495, 111] on input "text" at bounding box center [511, 110] width 117 height 11
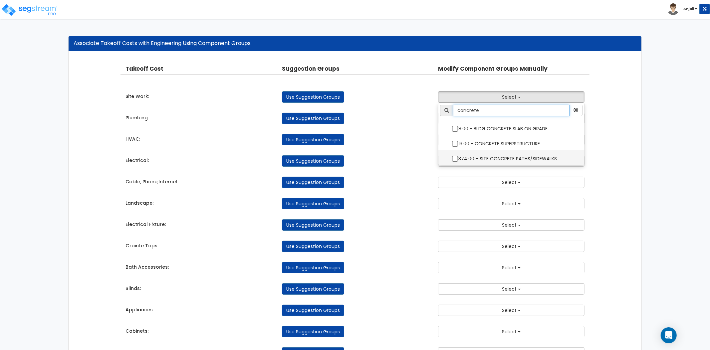
type input "concrete"
click at [452, 157] on input "374.00 - SITE CONCRETE PATHS/SIDEWALKS" at bounding box center [455, 159] width 7 height 6
checkbox input "true"
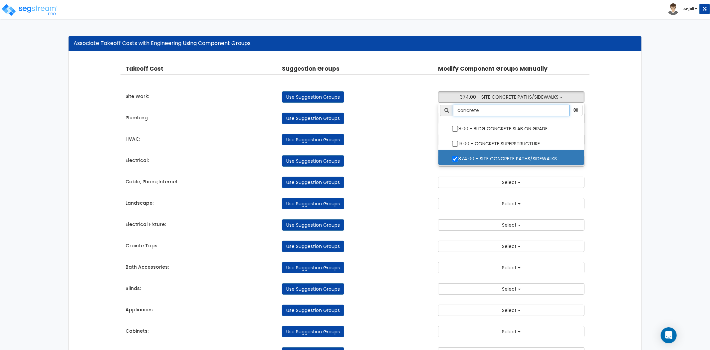
click at [507, 111] on input "concrete" at bounding box center [511, 110] width 117 height 11
type input "c"
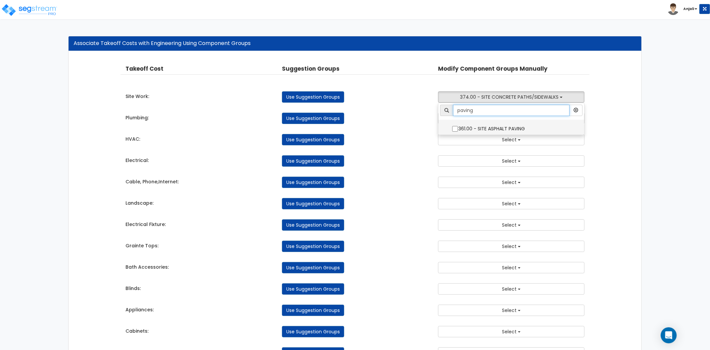
type input "paving"
click at [459, 128] on label "361.00 - SITE ASPHALT PAVING" at bounding box center [511, 127] width 133 height 15
click at [459, 128] on input "361.00 - SITE ASPHALT PAVING" at bounding box center [455, 129] width 7 height 6
checkbox input "true"
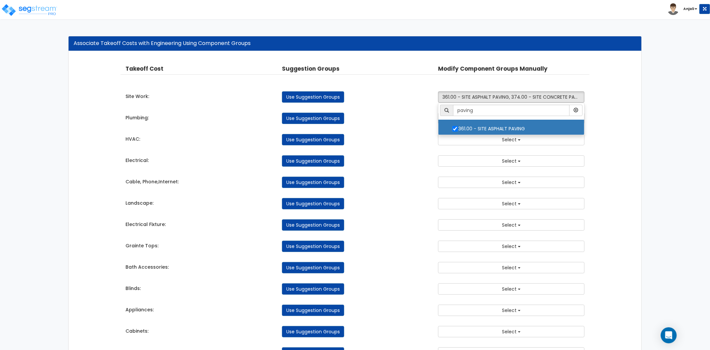
click at [416, 115] on div "Use Suggestion Groups" at bounding box center [355, 118] width 157 height 11
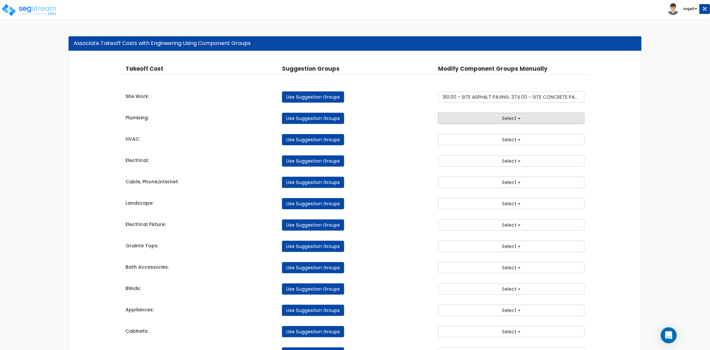
click at [498, 121] on button "Select" at bounding box center [511, 118] width 147 height 11
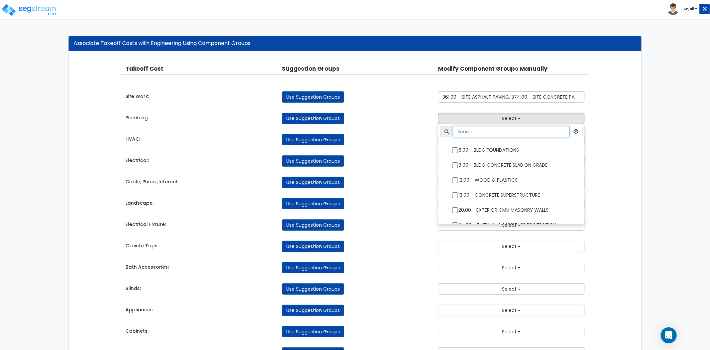
click at [497, 129] on input "text" at bounding box center [511, 131] width 117 height 11
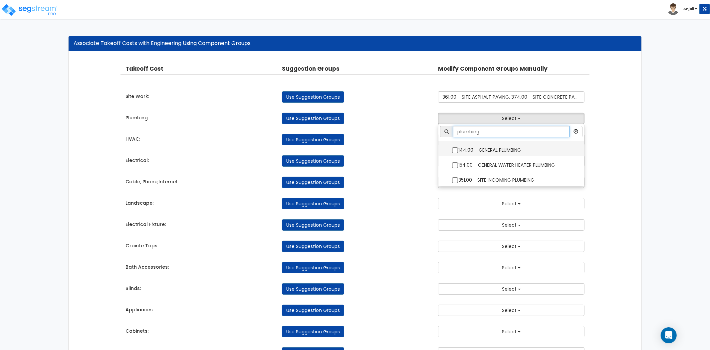
type input "plumbing"
click at [456, 150] on input "144.00 - GENERAL PLUMBING" at bounding box center [455, 150] width 7 height 6
checkbox input "true"
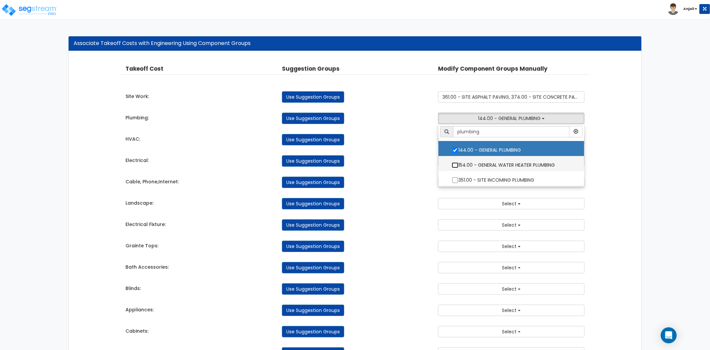
click at [454, 165] on input "154.00 - GENERAL WATER HEATER PLUMBING" at bounding box center [455, 165] width 7 height 6
checkbox input "true"
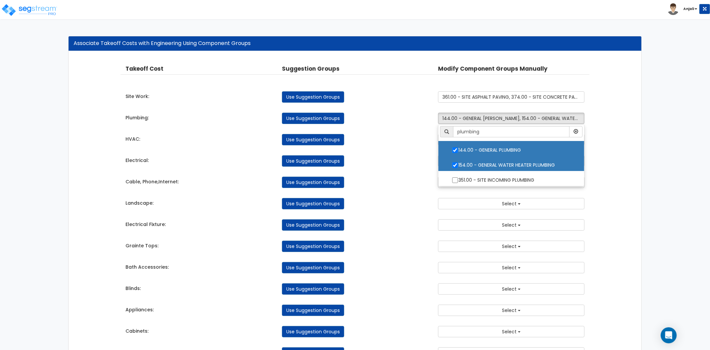
click at [406, 168] on div "Takeoff Cost Suggestion Groups Modify Component Groups Manually Site Work: Use …" at bounding box center [355, 254] width 469 height 392
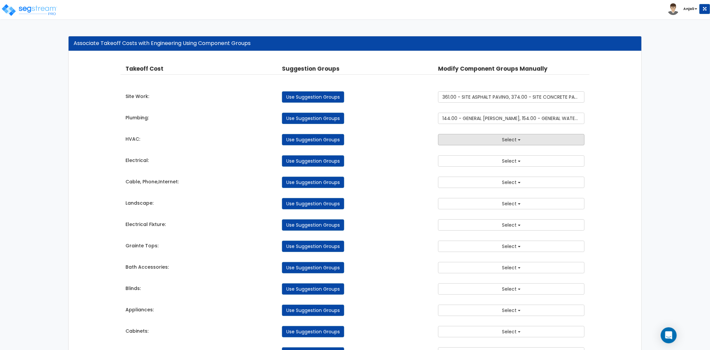
click at [494, 141] on button "Select" at bounding box center [511, 139] width 147 height 11
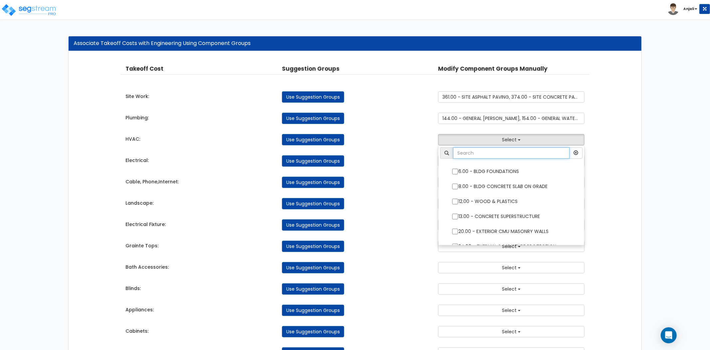
click at [491, 153] on input "text" at bounding box center [511, 152] width 117 height 11
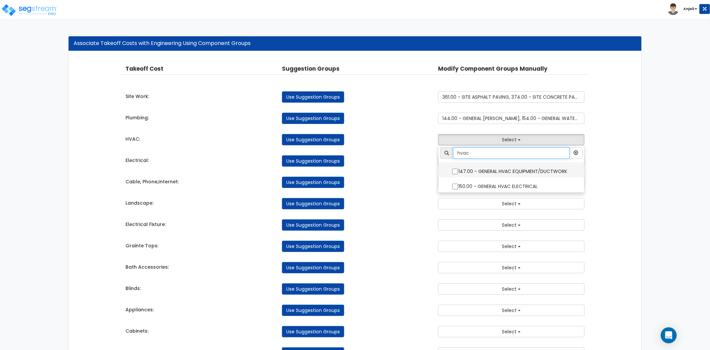
type input "hvac"
click at [451, 169] on label "147.00 - GENERAL HVAC EQUIPMENT/DUCTWORK" at bounding box center [511, 170] width 133 height 15
click at [452, 169] on input "147.00 - GENERAL HVAC EQUIPMENT/DUCTWORK" at bounding box center [455, 171] width 7 height 6
checkbox input "true"
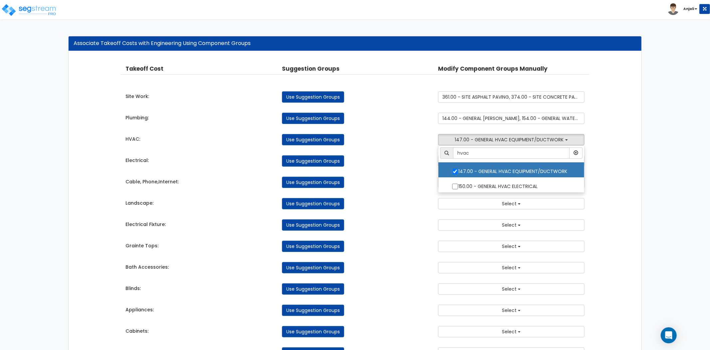
click at [399, 180] on div "Use Suggestion Groups" at bounding box center [355, 181] width 157 height 11
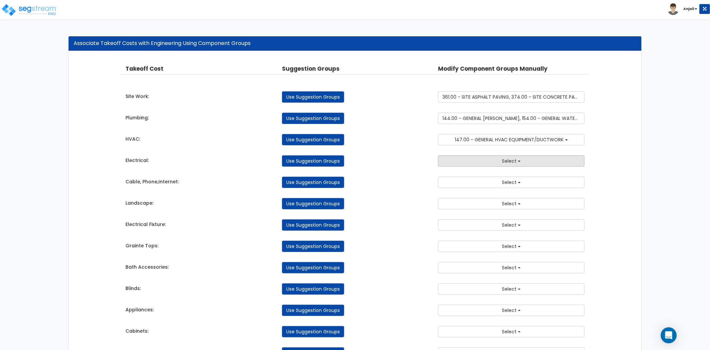
click at [496, 161] on button "Select" at bounding box center [511, 160] width 147 height 11
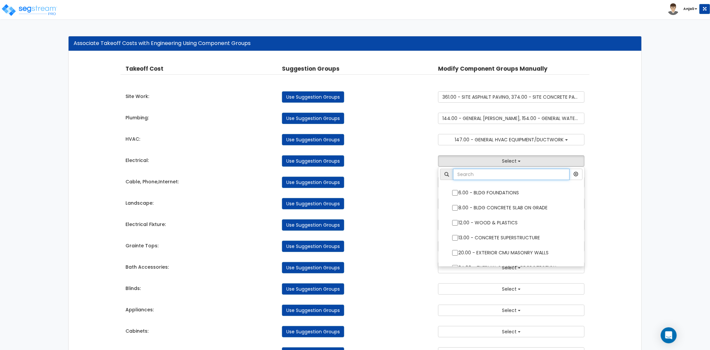
click at [498, 173] on input "text" at bounding box center [511, 173] width 117 height 11
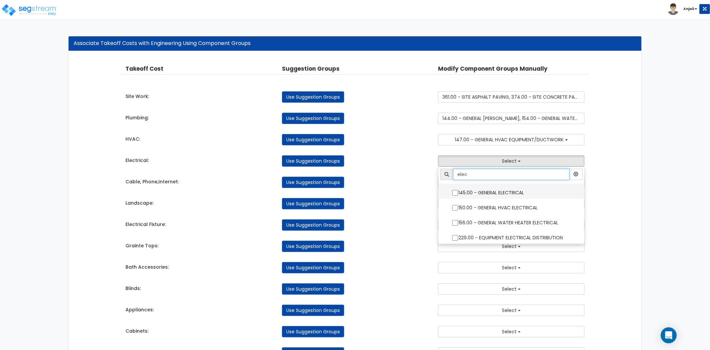
type input "elec"
click at [457, 193] on input "145.00 - GENERAL ELECTRICAL" at bounding box center [455, 193] width 7 height 6
checkbox input "true"
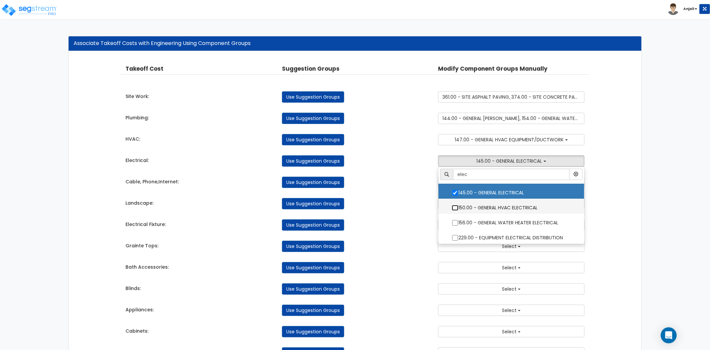
click at [453, 205] on input "150.00 - GENERAL HVAC ELECTRICAL" at bounding box center [455, 208] width 7 height 6
checkbox input "true"
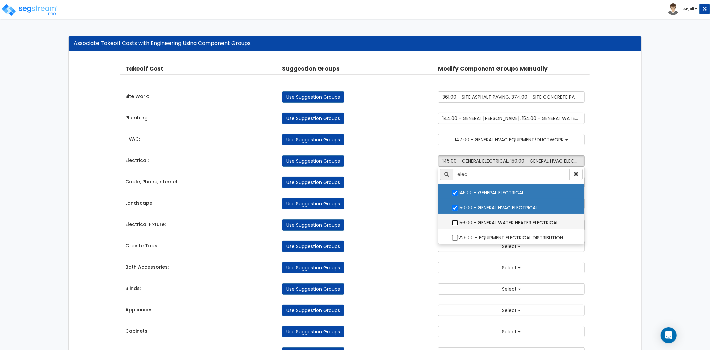
click at [458, 220] on input "156.00 - GENERAL WATER HEATER ELECTRICAL" at bounding box center [455, 223] width 7 height 6
checkbox input "true"
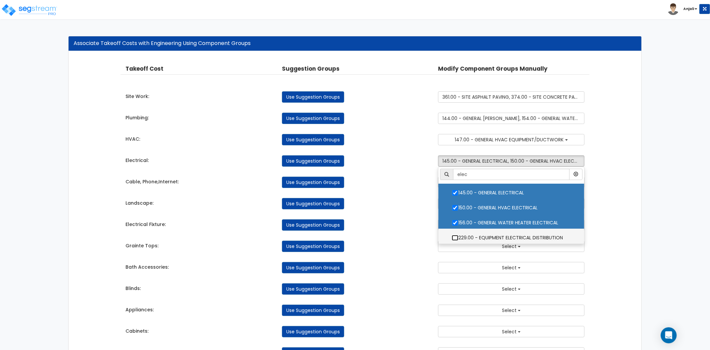
click at [458, 236] on input "229.00 - EQUIPMENT ELECTRICAL DISTRIBUTION" at bounding box center [455, 238] width 7 height 6
checkbox input "true"
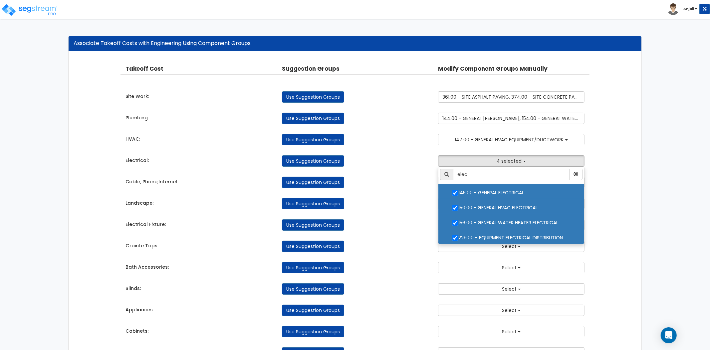
click at [413, 219] on div "Use Suggestion Groups" at bounding box center [355, 224] width 157 height 11
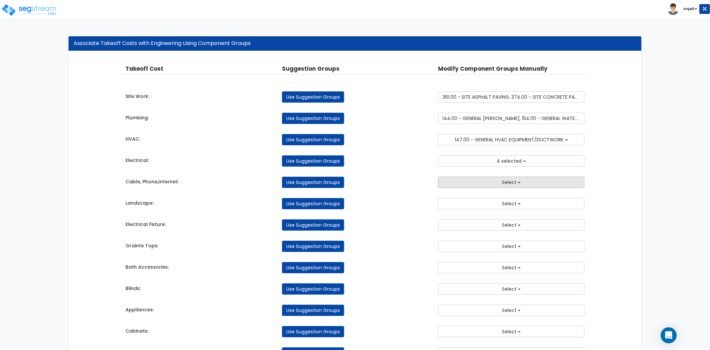
click at [498, 185] on button "Select" at bounding box center [511, 181] width 147 height 11
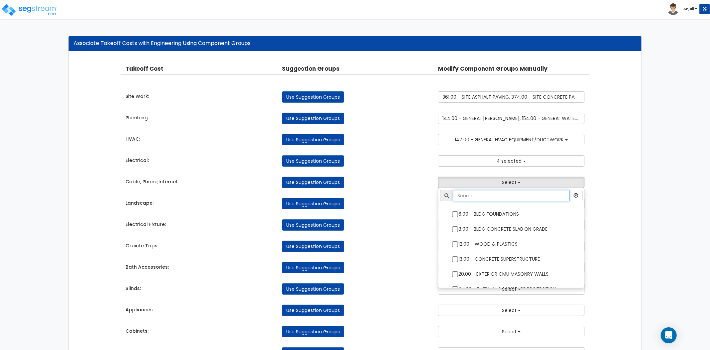
click at [490, 196] on input "text" at bounding box center [511, 195] width 117 height 11
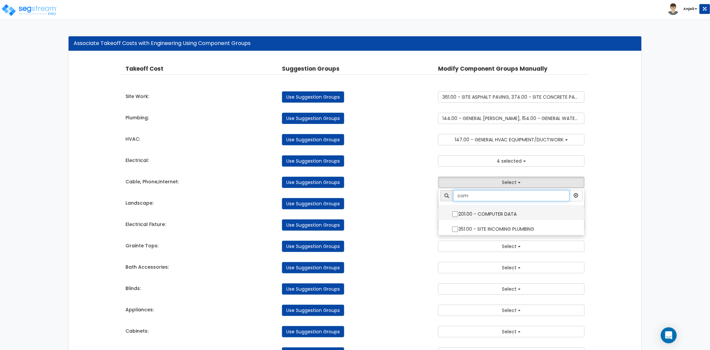
type input "com"
click at [456, 213] on input "201.00 - COMPUTER DATA" at bounding box center [455, 214] width 7 height 6
checkbox input "true"
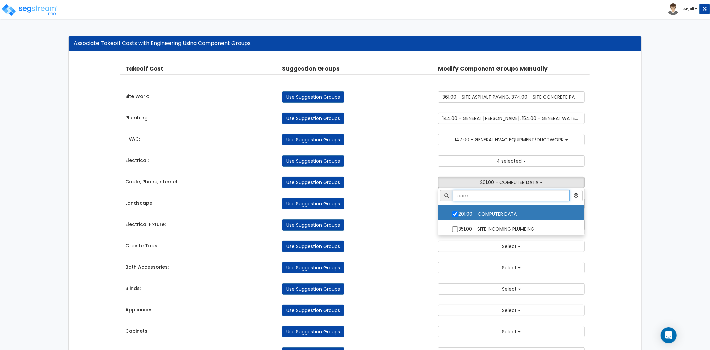
click at [493, 194] on input "com" at bounding box center [511, 195] width 117 height 11
type input "c"
type input "d"
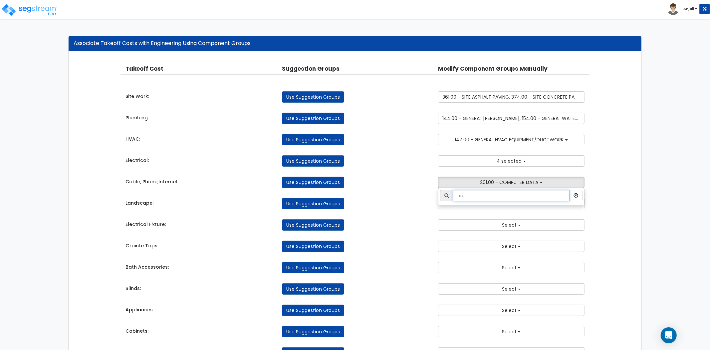
type input "a"
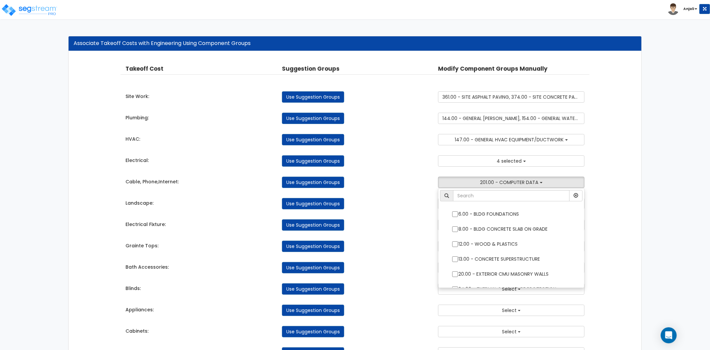
click at [413, 202] on div "Use Suggestion Groups" at bounding box center [355, 203] width 157 height 11
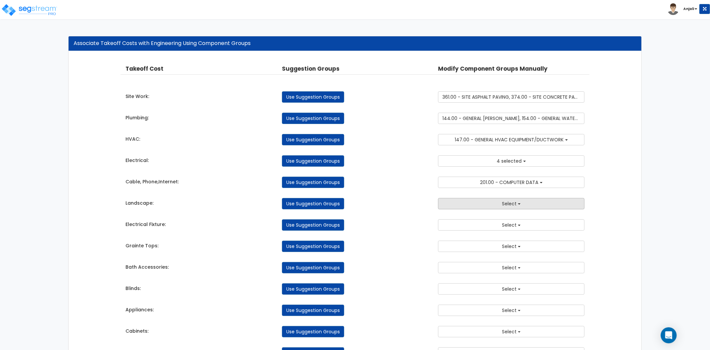
click at [484, 204] on button "Select" at bounding box center [511, 203] width 147 height 11
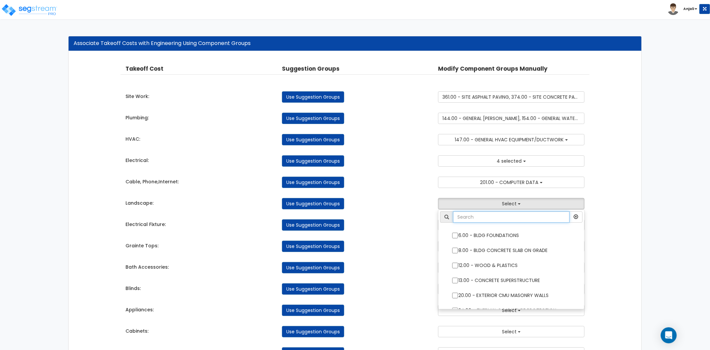
click at [491, 219] on input "text" at bounding box center [511, 216] width 117 height 11
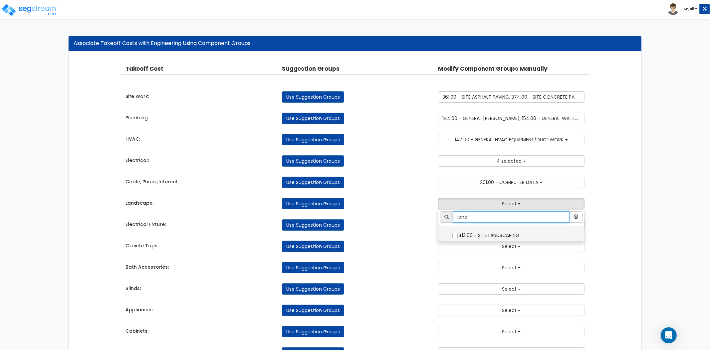
type input "land"
click at [455, 233] on input "413.00 - SITE LANDSCAPING" at bounding box center [455, 235] width 7 height 6
checkbox input "true"
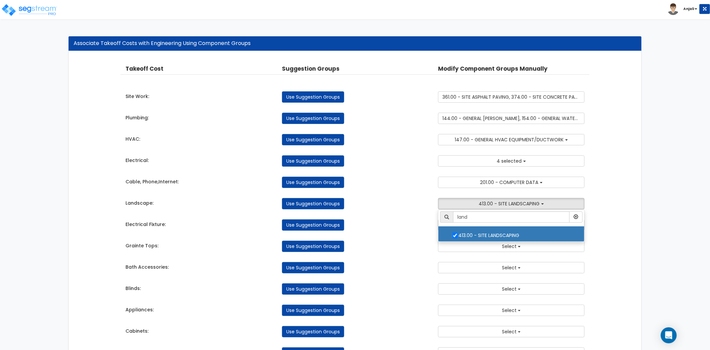
click at [415, 227] on div "Use Suggestion Groups" at bounding box center [355, 224] width 157 height 11
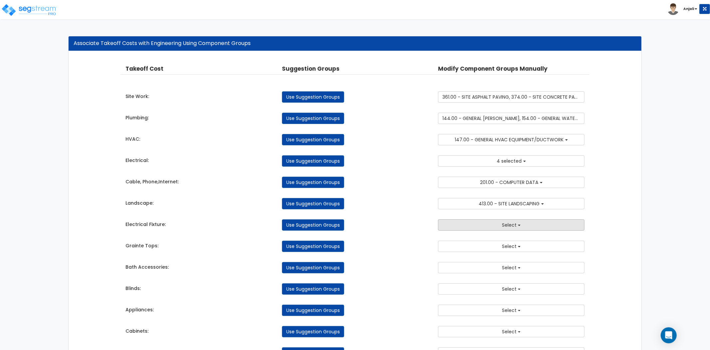
click at [491, 228] on button "Select" at bounding box center [511, 224] width 147 height 11
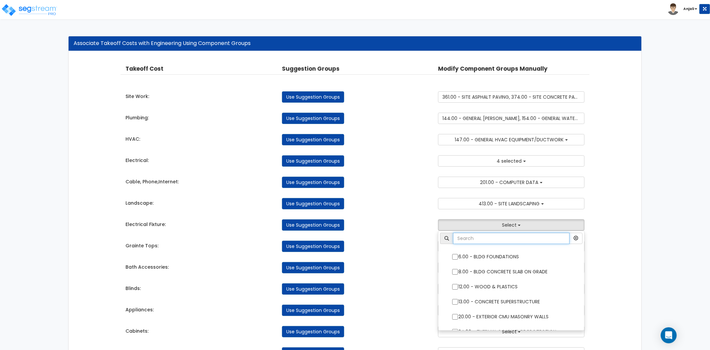
click at [490, 244] on input "text" at bounding box center [511, 237] width 117 height 11
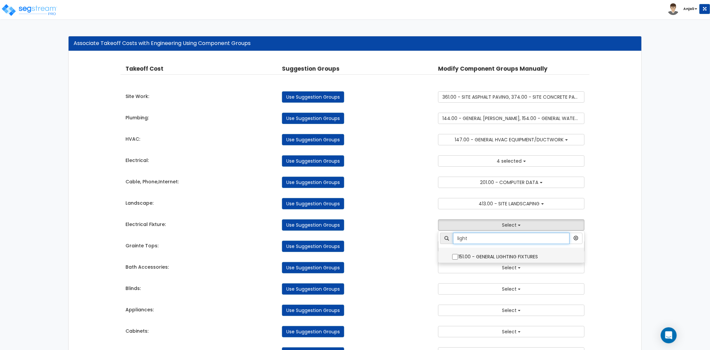
type input "light"
click at [459, 257] on label "151.00 - GENERAL LIGHTING FIXTURES" at bounding box center [511, 255] width 133 height 15
click at [459, 257] on input "151.00 - GENERAL LIGHTING FIXTURES" at bounding box center [455, 257] width 7 height 6
checkbox input "true"
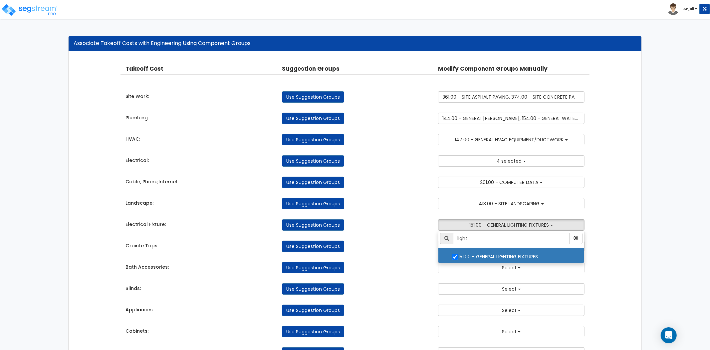
click at [412, 258] on div "Takeoff Cost Suggestion Groups Modify Component Groups Manually Site Work: Use …" at bounding box center [355, 254] width 469 height 392
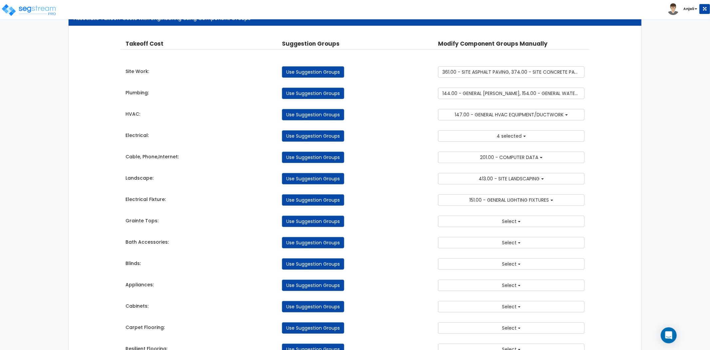
scroll to position [37, 0]
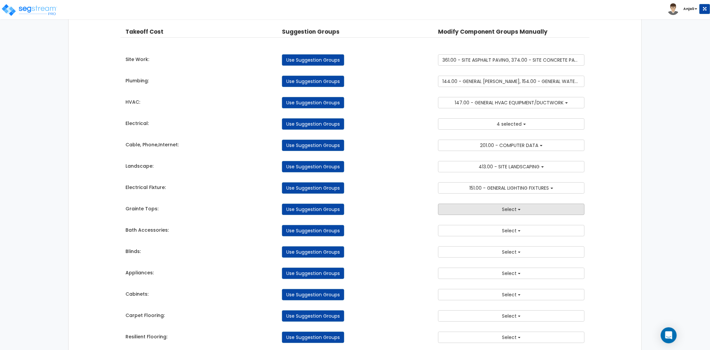
click at [495, 210] on button "Select" at bounding box center [511, 208] width 147 height 11
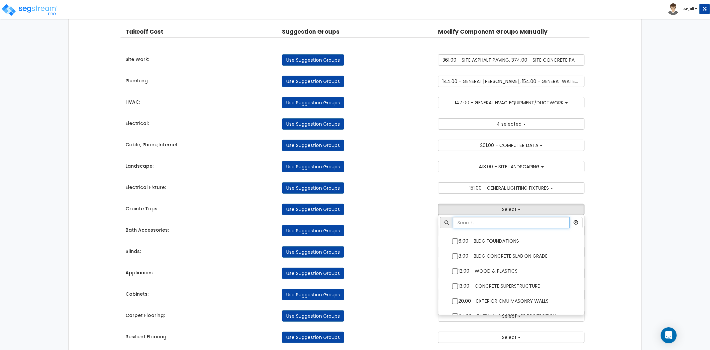
click at [494, 225] on input "text" at bounding box center [511, 222] width 117 height 11
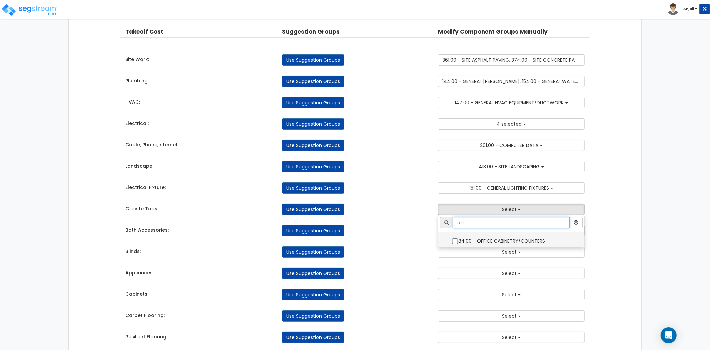
type input "off"
click at [456, 240] on input "84.00 - OFFICE CABINETRY/COUNTERS" at bounding box center [455, 241] width 7 height 6
checkbox input "true"
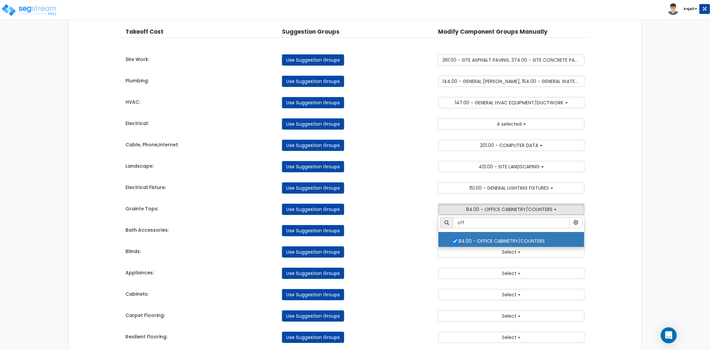
click at [407, 235] on div "Use Suggestion Groups" at bounding box center [355, 230] width 157 height 11
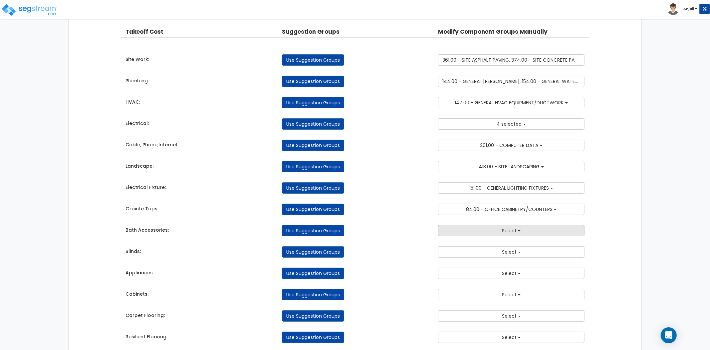
click at [481, 231] on button "Select" at bounding box center [511, 230] width 147 height 11
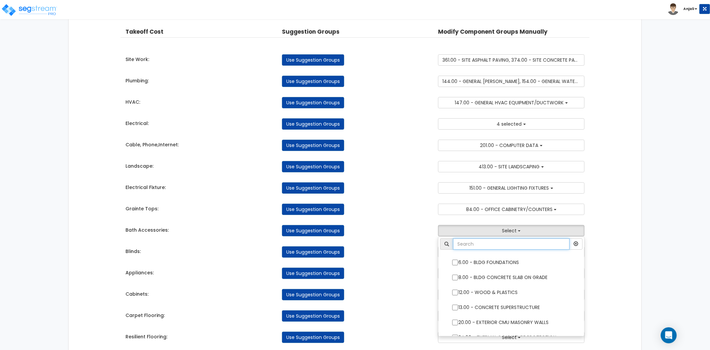
click at [484, 247] on input "text" at bounding box center [511, 243] width 117 height 11
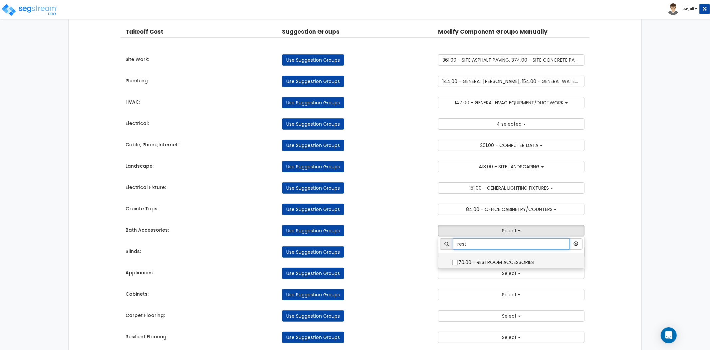
type input "rest"
click at [459, 262] on label "70.00 - RESTROOM ACCESSORIES" at bounding box center [511, 261] width 133 height 15
click at [459, 262] on input "70.00 - RESTROOM ACCESSORIES" at bounding box center [455, 262] width 7 height 6
checkbox input "true"
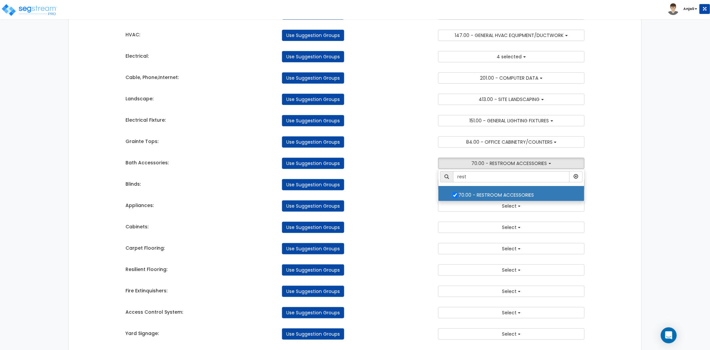
scroll to position [111, 0]
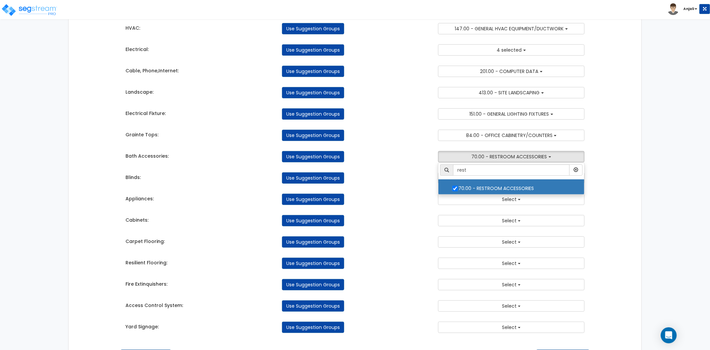
click at [391, 226] on div "Use Suggestion Groups" at bounding box center [355, 220] width 157 height 11
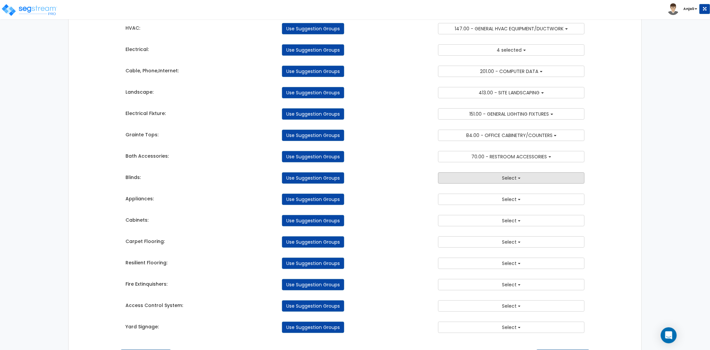
click at [478, 181] on button "Select" at bounding box center [511, 177] width 147 height 11
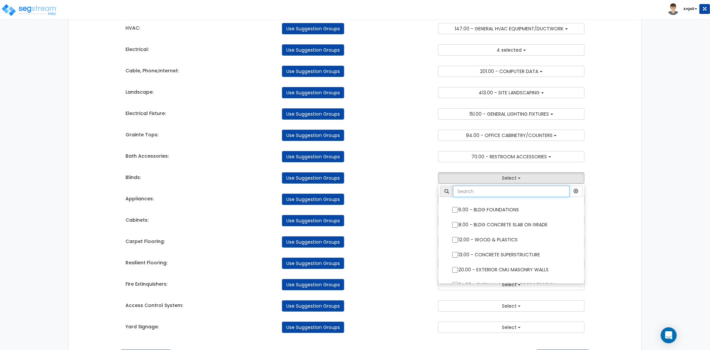
click at [478, 194] on input "text" at bounding box center [511, 190] width 117 height 11
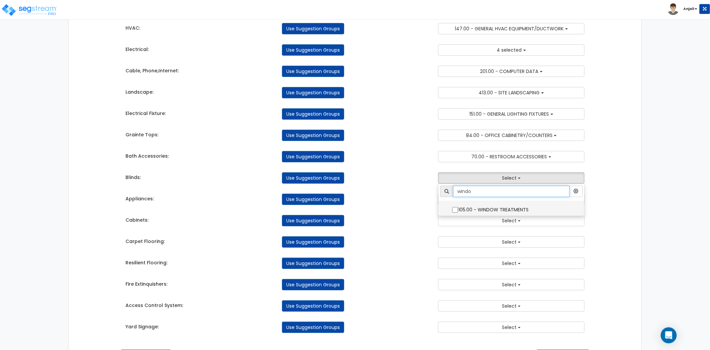
type input "windo"
drag, startPoint x: 457, startPoint y: 212, endPoint x: 453, endPoint y: 214, distance: 4.8
click at [457, 213] on label "105.00 - WINDOW TREATMENTS" at bounding box center [511, 208] width 133 height 15
click at [457, 212] on input "105.00 - WINDOW TREATMENTS" at bounding box center [455, 210] width 7 height 6
checkbox input "true"
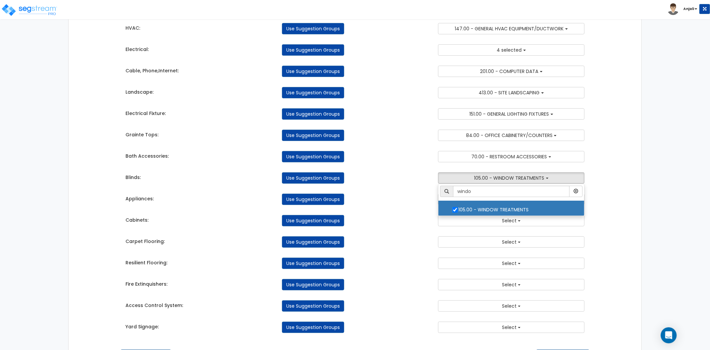
click at [421, 221] on div "Use Suggestion Groups" at bounding box center [355, 220] width 157 height 11
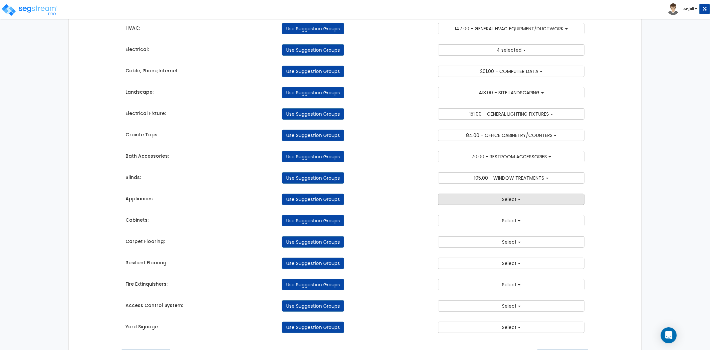
click at [492, 202] on button "Select" at bounding box center [511, 198] width 147 height 11
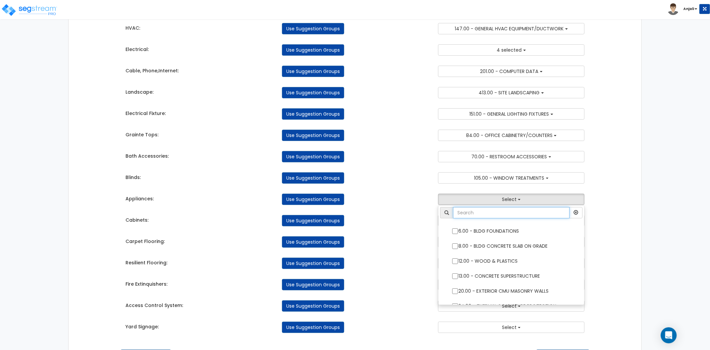
click at [490, 215] on input "text" at bounding box center [511, 212] width 117 height 11
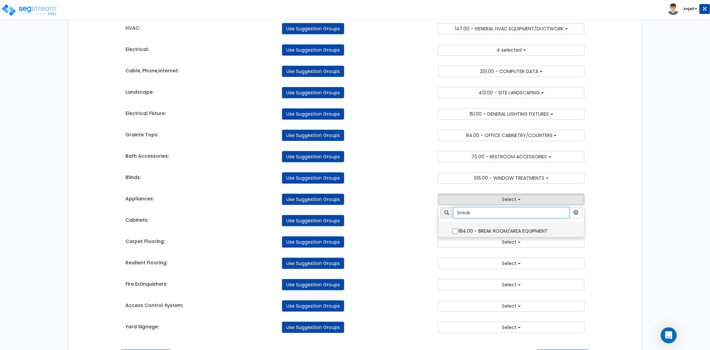
type input "break"
click at [457, 232] on input "184.00 - BREAK ROOM/AREA EQUIPMENT" at bounding box center [455, 231] width 7 height 6
checkbox input "true"
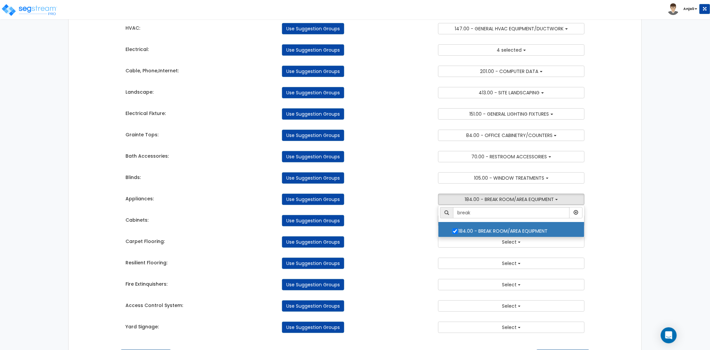
click at [388, 229] on div "Takeoff Cost Suggestion Groups Modify Component Groups Manually Site Work: Use …" at bounding box center [355, 143] width 469 height 392
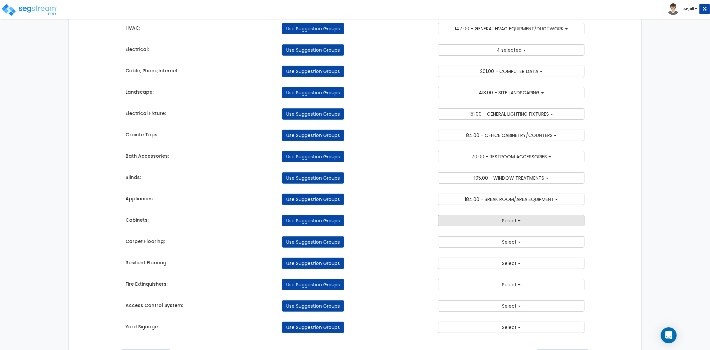
click at [495, 222] on button "Select" at bounding box center [511, 220] width 147 height 11
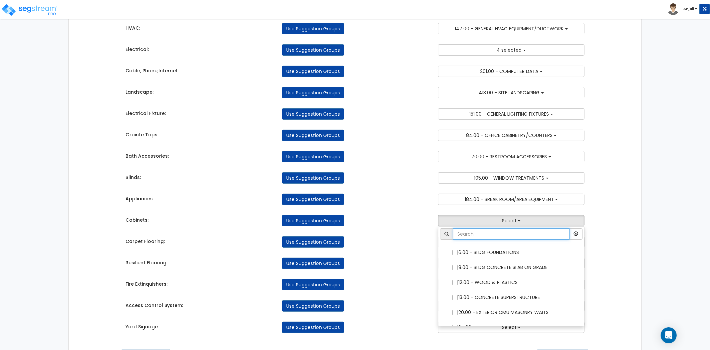
click at [500, 232] on input "text" at bounding box center [511, 233] width 117 height 11
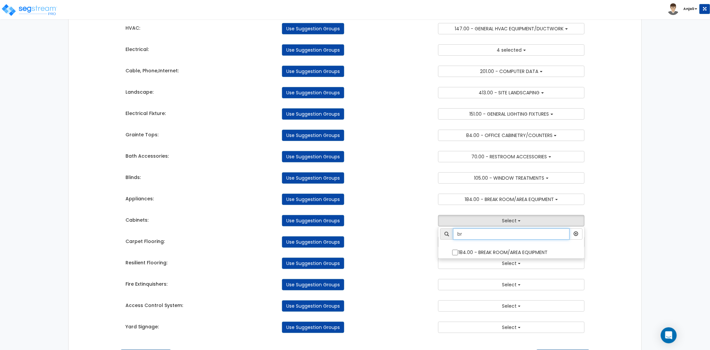
type input "b"
type input "cab"
click at [425, 237] on div "Use Suggestion Groups" at bounding box center [355, 241] width 157 height 11
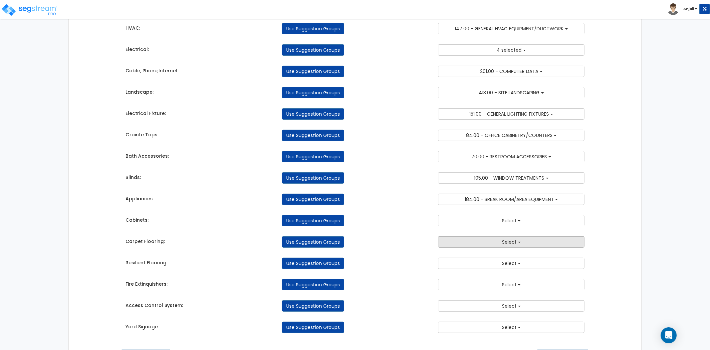
click at [482, 238] on button "Select" at bounding box center [511, 241] width 147 height 11
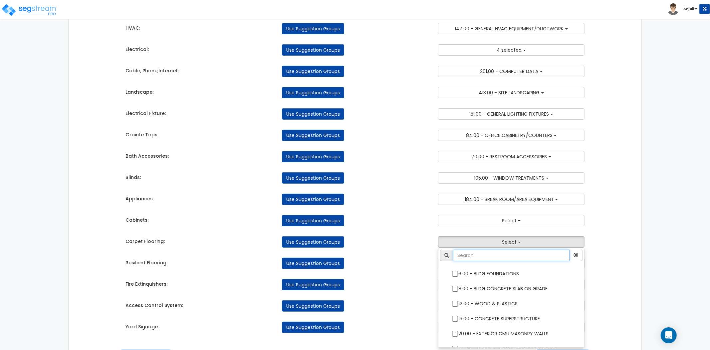
click at [500, 259] on input "text" at bounding box center [511, 254] width 117 height 11
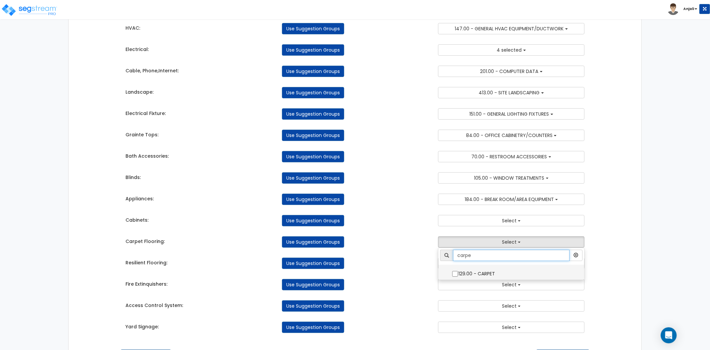
type input "carpe"
click at [454, 276] on input "129.00 - CARPET" at bounding box center [455, 274] width 7 height 6
checkbox input "true"
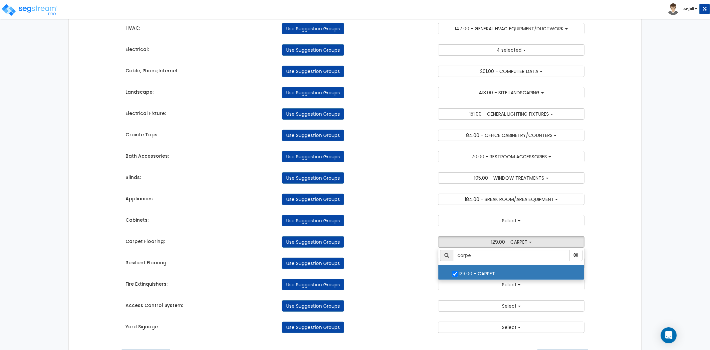
click at [374, 264] on div "Use Suggestion Groups" at bounding box center [355, 262] width 157 height 11
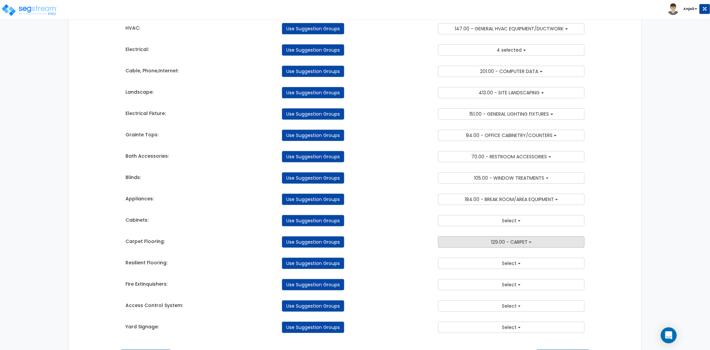
scroll to position [135, 0]
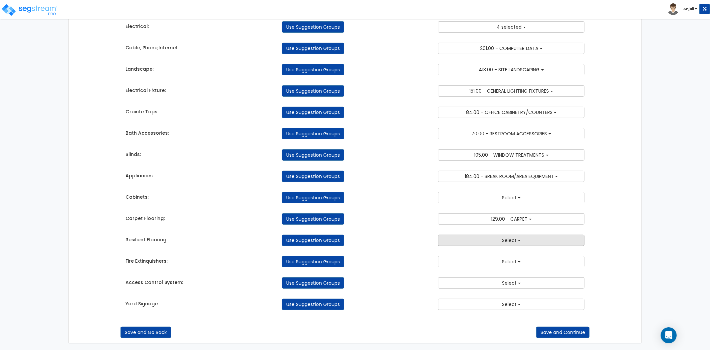
click at [495, 238] on button "Select" at bounding box center [511, 239] width 147 height 11
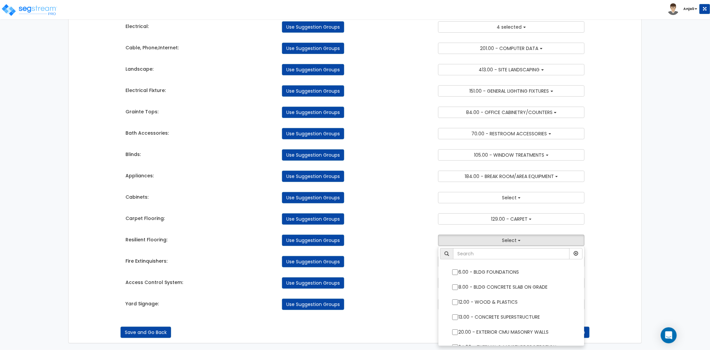
click at [516, 260] on li at bounding box center [512, 255] width 146 height 15
click at [509, 255] on input "text" at bounding box center [511, 253] width 117 height 11
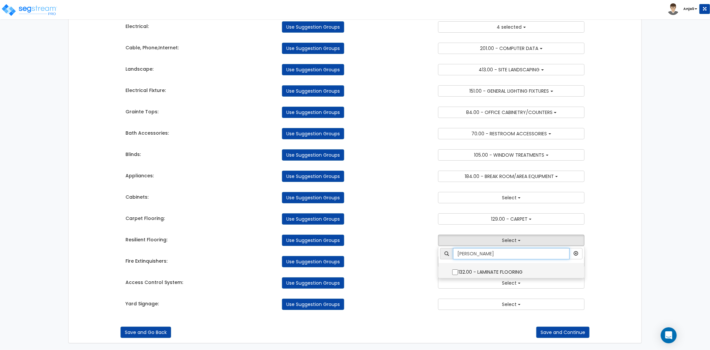
type input "lam"
click at [453, 273] on input "132.00 - LAMINATE FLOORING" at bounding box center [455, 272] width 7 height 6
checkbox input "true"
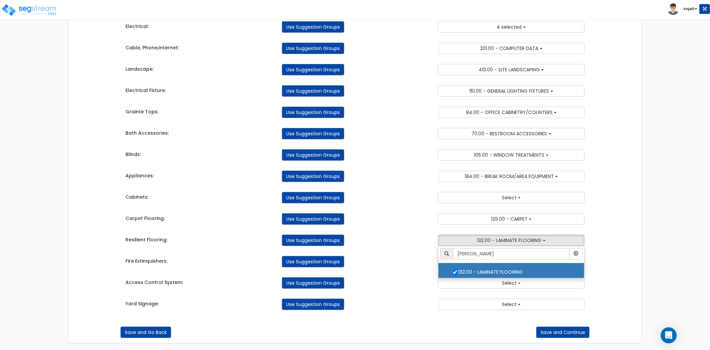
drag, startPoint x: 391, startPoint y: 271, endPoint x: 401, endPoint y: 272, distance: 10.1
click at [391, 271] on div "Takeoff Cost Suggestion Groups Modify Component Groups Manually Site Work: Use …" at bounding box center [355, 120] width 469 height 392
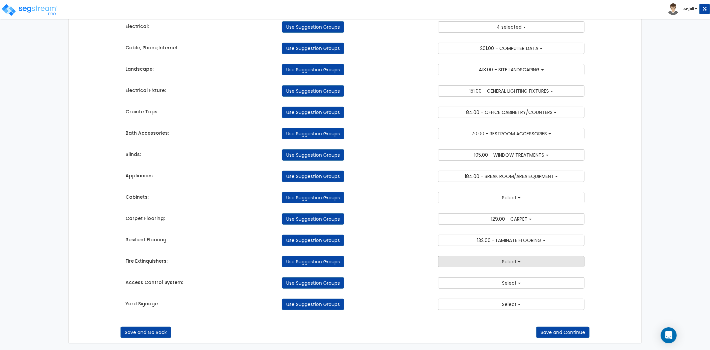
click at [478, 265] on button "Select" at bounding box center [511, 261] width 147 height 11
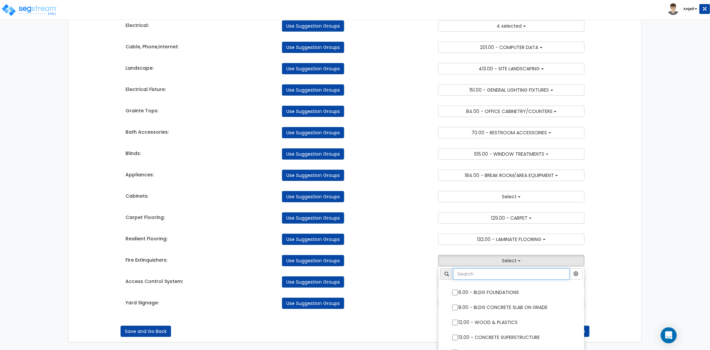
click at [478, 273] on input "text" at bounding box center [511, 273] width 117 height 11
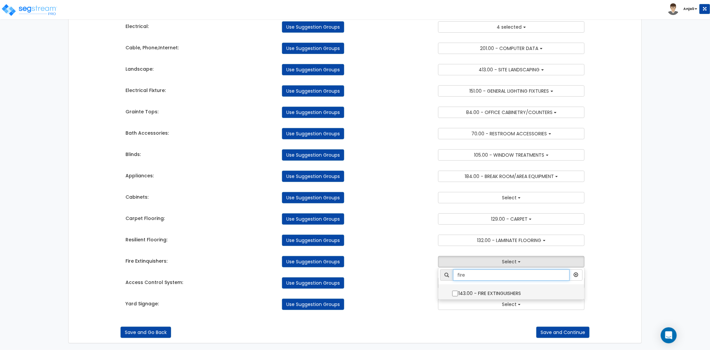
type input "fire"
click at [452, 292] on input "143.00 - FIRE EXTINGUISHERS" at bounding box center [455, 293] width 7 height 6
checkbox input "true"
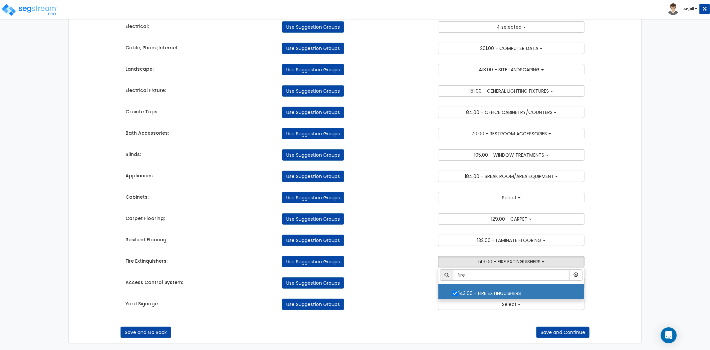
click at [388, 290] on div "Takeoff Cost Suggestion Groups Modify Component Groups Manually Site Work: Use …" at bounding box center [355, 120] width 469 height 392
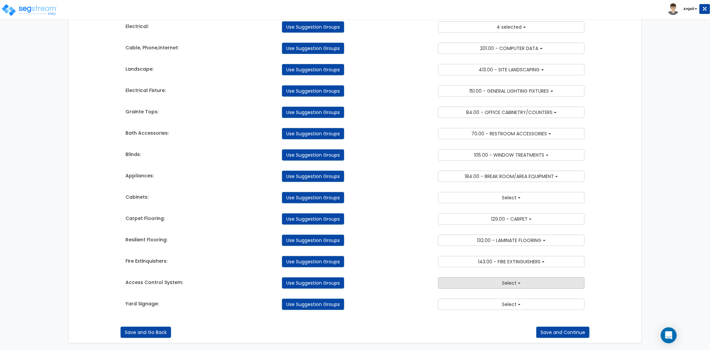
click at [472, 287] on button "Select" at bounding box center [511, 282] width 147 height 11
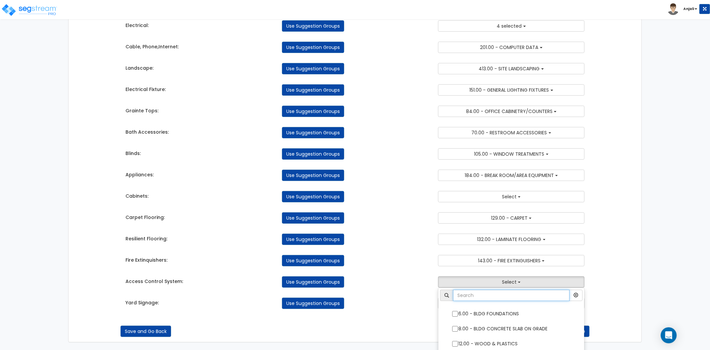
click at [482, 294] on input "text" at bounding box center [511, 294] width 117 height 11
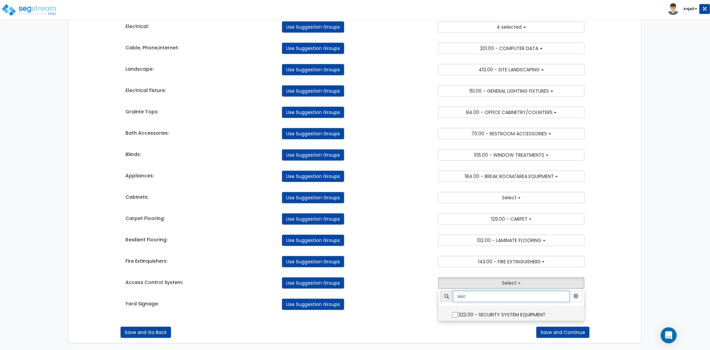
type input "sec"
click at [456, 313] on input "322.00 - SECURITY SYSTEM EQUIPMENT" at bounding box center [455, 315] width 7 height 6
checkbox input "true"
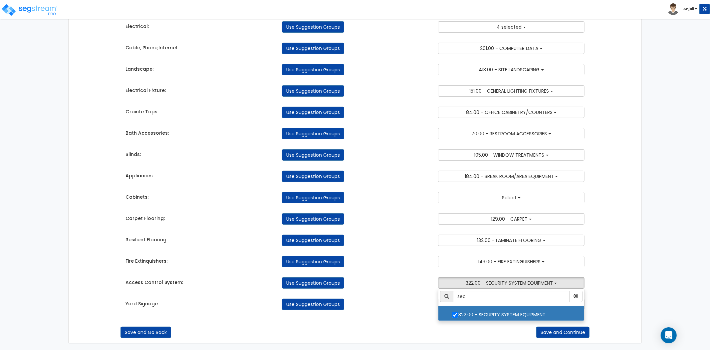
click at [409, 308] on div "Use Suggestion Groups" at bounding box center [355, 303] width 157 height 11
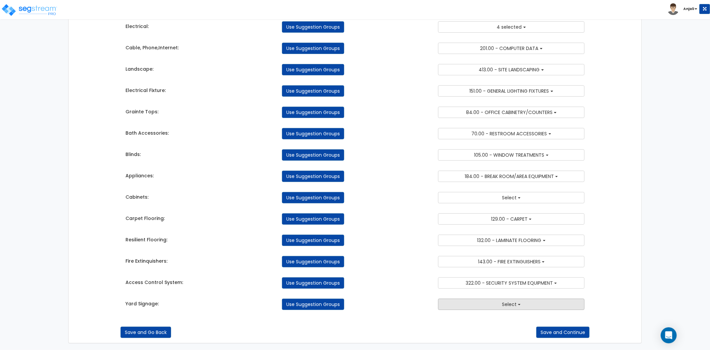
click at [482, 305] on button "Select" at bounding box center [511, 303] width 147 height 11
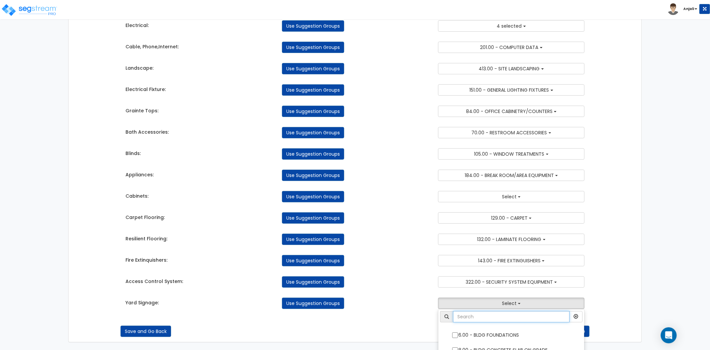
click at [488, 316] on input "text" at bounding box center [511, 316] width 117 height 11
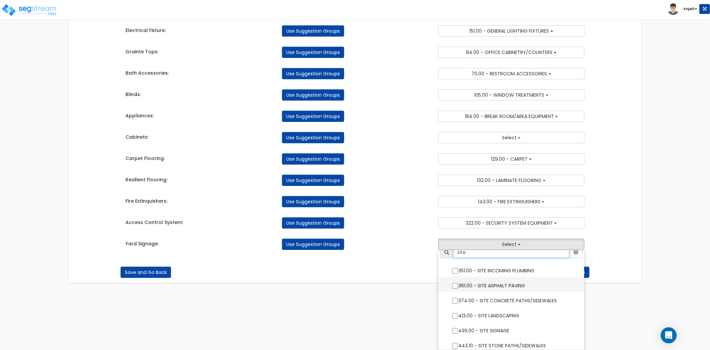
scroll to position [9, 0]
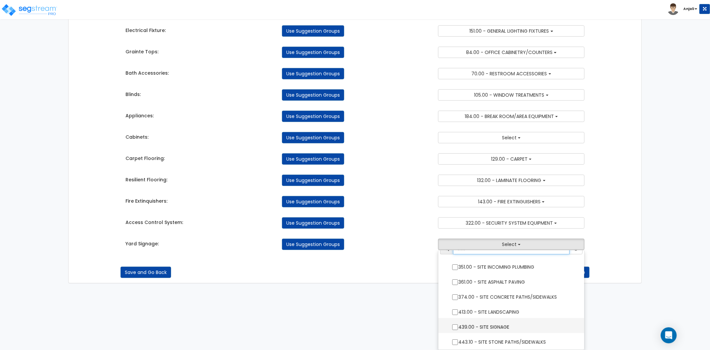
type input "site"
click at [456, 325] on input "439.00 - SITE SIGNAGE" at bounding box center [455, 327] width 7 height 6
checkbox input "true"
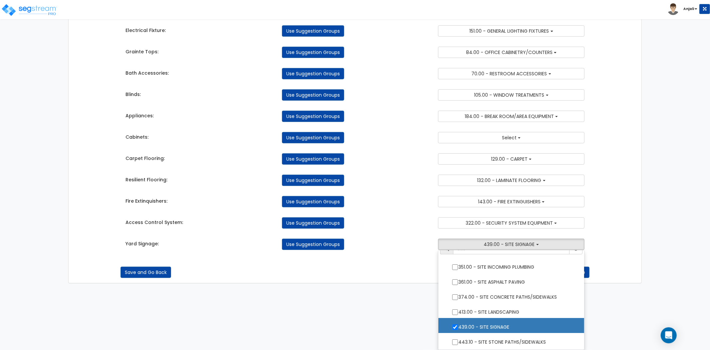
click at [389, 280] on div "Takeoff Cost Suggestion Groups Modify Component Groups Manually Site Work: 129.…" at bounding box center [355, 69] width 573 height 425
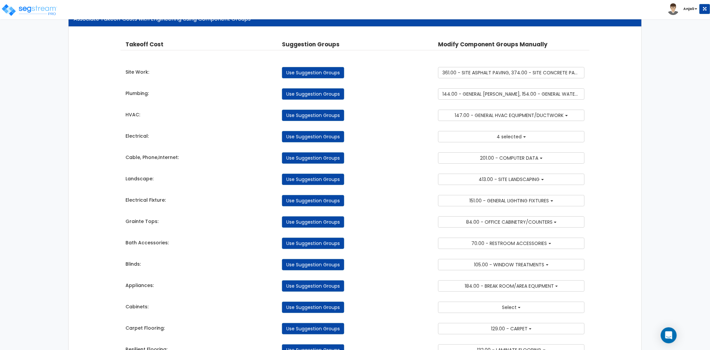
scroll to position [0, 0]
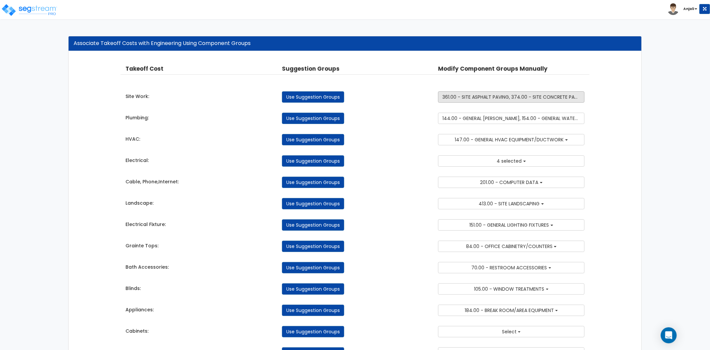
click at [504, 100] on span "361.00 - SITE ASPHALT PAVING, 374.00 - SITE CONCRETE PATHS/SIDEWALKS" at bounding box center [526, 97] width 167 height 7
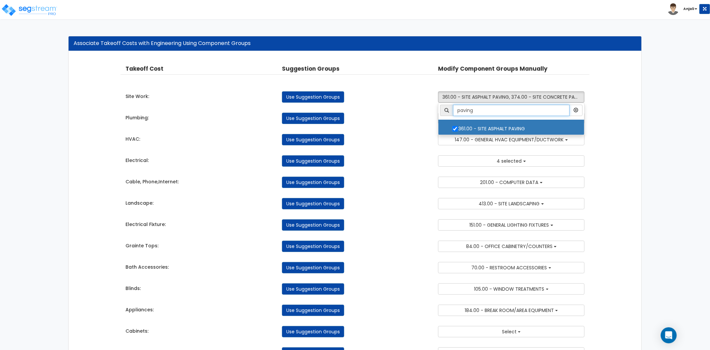
click at [484, 111] on input "paving" at bounding box center [511, 110] width 117 height 11
drag, startPoint x: 484, startPoint y: 111, endPoint x: 467, endPoint y: 111, distance: 17.0
click at [467, 111] on input "paving" at bounding box center [511, 110] width 117 height 11
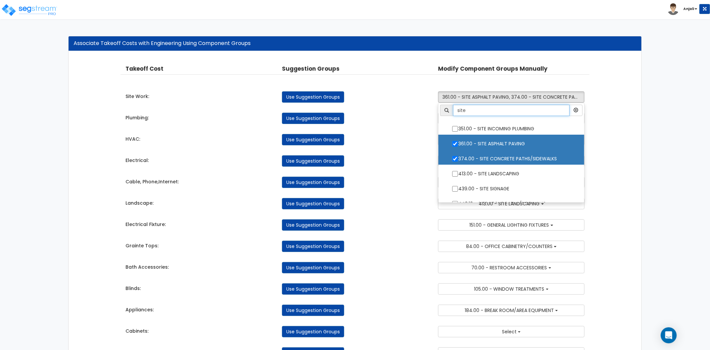
scroll to position [9, 0]
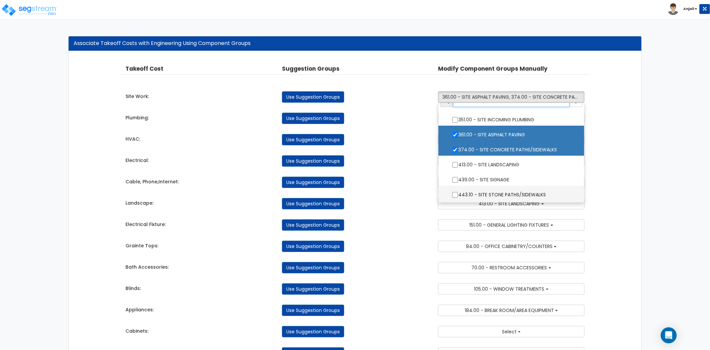
type input "site"
click at [456, 192] on input "443.10 - SITE STONE PATHS/SIDEWALKS" at bounding box center [455, 195] width 7 height 6
checkbox input "true"
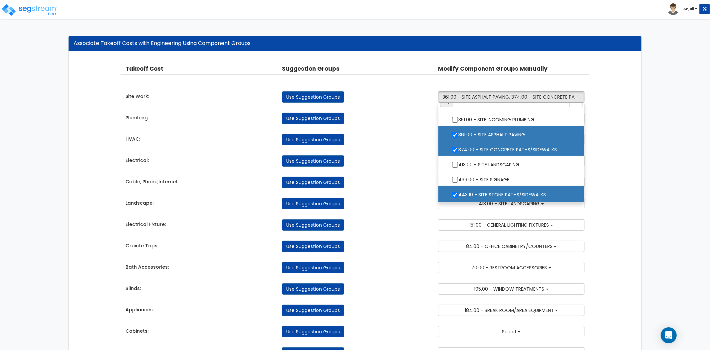
click at [415, 187] on div "Use Suggestion Groups" at bounding box center [355, 181] width 157 height 11
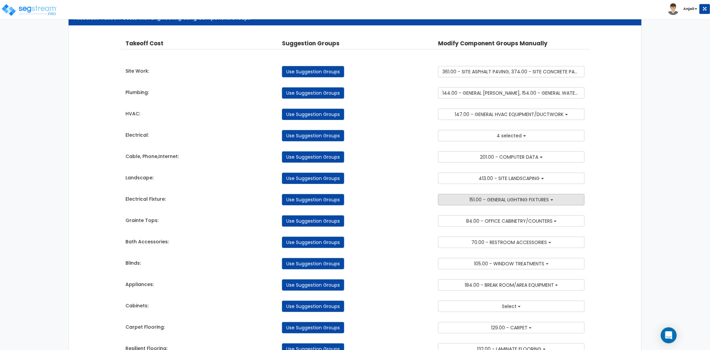
scroll to position [135, 0]
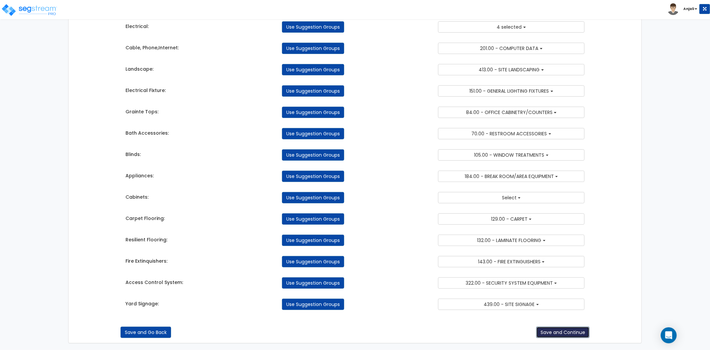
click at [545, 329] on button "Save and Continue" at bounding box center [562, 331] width 53 height 11
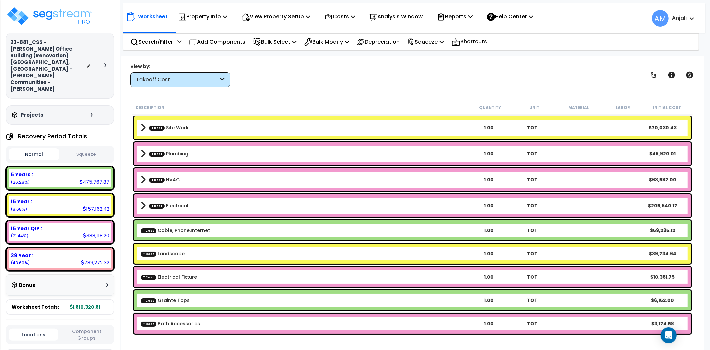
click at [199, 124] on b "TCost Site Work" at bounding box center [304, 127] width 326 height 9
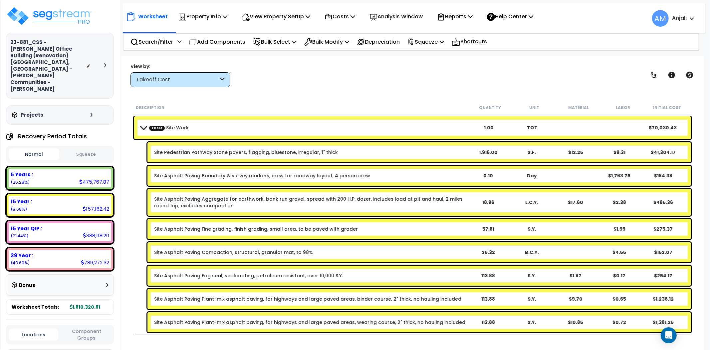
click at [284, 131] on b "TCost Site Work" at bounding box center [304, 127] width 326 height 9
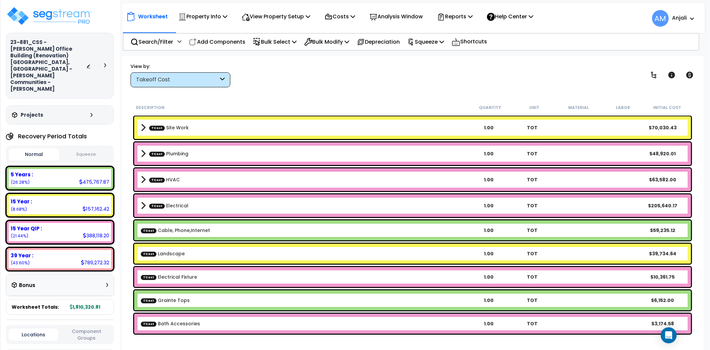
click at [269, 153] on b "TCost Plumbing" at bounding box center [304, 153] width 326 height 9
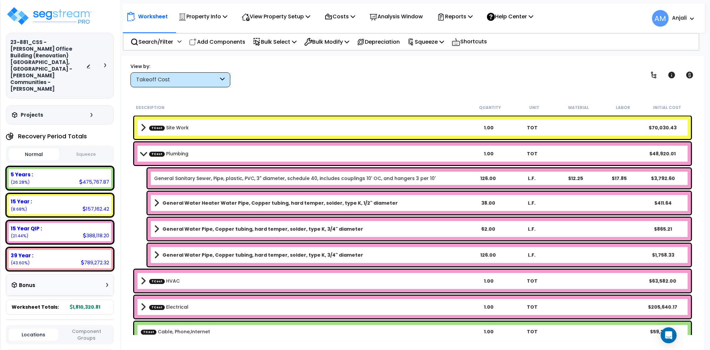
click at [269, 153] on b "TCost Plumbing" at bounding box center [304, 153] width 326 height 9
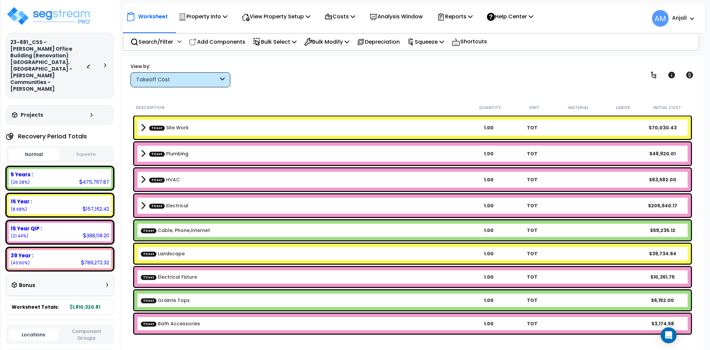
click at [242, 177] on b "TCost HVAC" at bounding box center [304, 179] width 326 height 9
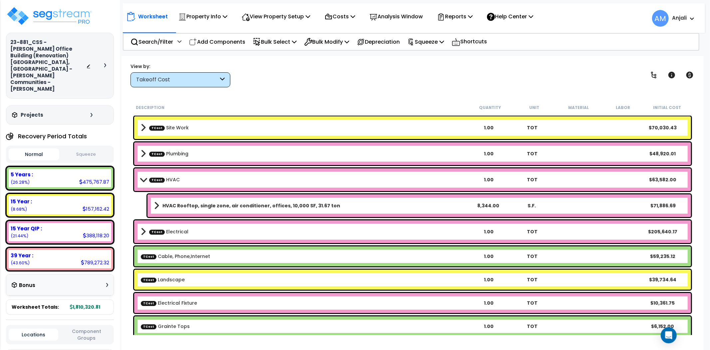
click at [242, 177] on b "TCost HVAC" at bounding box center [304, 179] width 326 height 9
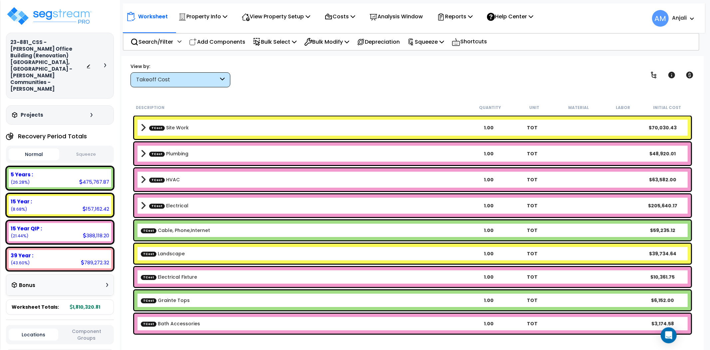
click at [223, 213] on div "TCost Electrical 1.00 TOT $205,640.17" at bounding box center [412, 205] width 557 height 23
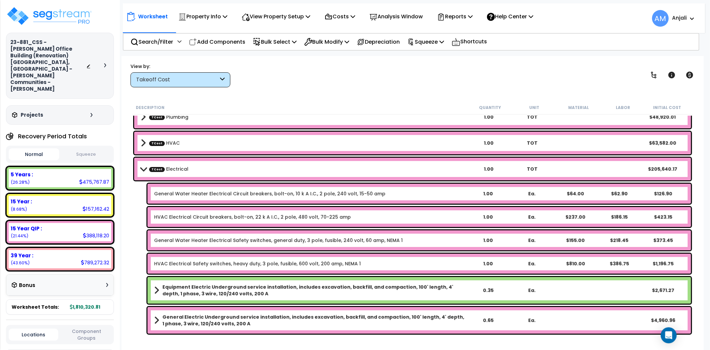
scroll to position [37, 0]
click at [228, 191] on link "General Water Heater Electrical Circuit breakers, bolt-on, 10 k A I.C., 2 pole,…" at bounding box center [269, 193] width 231 height 7
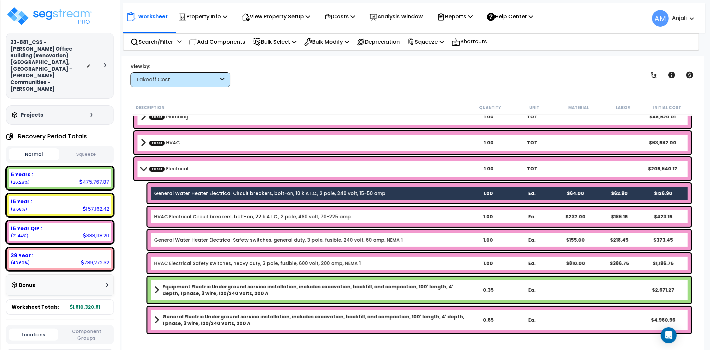
click at [228, 202] on div "General Water Heater Electrical Circuit breakers, bolt-on, 10 k A I.C., 2 pole,…" at bounding box center [420, 193] width 544 height 20
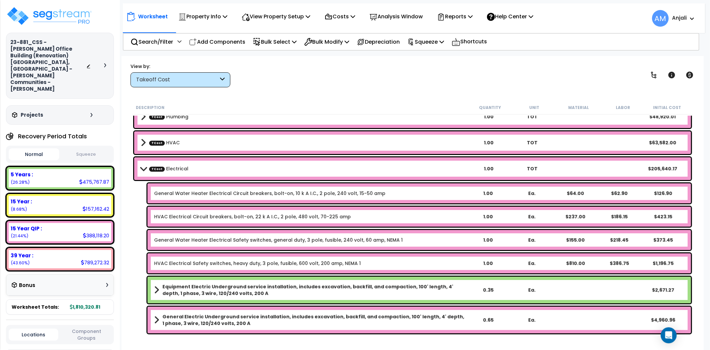
click at [232, 213] on link "HVAC Electrical Circuit breakers, bolt-on, 22 k A I.C., 2 pole, 480 volt, 70-22…" at bounding box center [252, 216] width 197 height 7
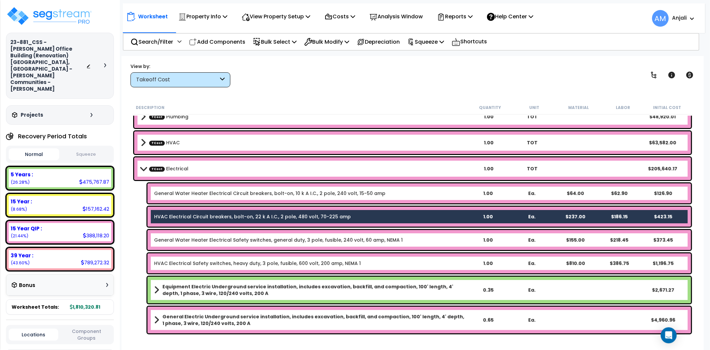
click at [241, 195] on link "General Water Heater Electrical Circuit breakers, bolt-on, 10 k A I.C., 2 pole,…" at bounding box center [269, 193] width 231 height 7
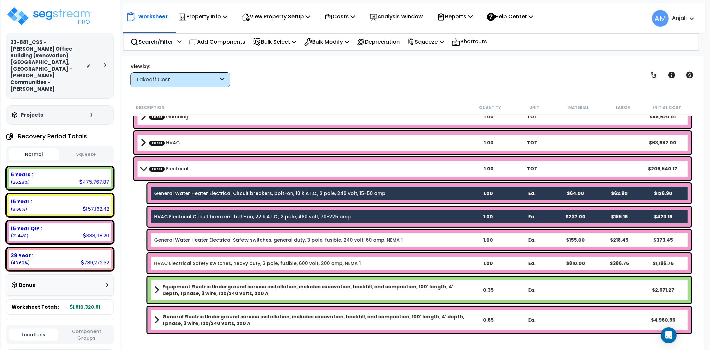
click at [235, 234] on div "General Water Heater Electrical Safety switches, general duty, 3 pole, fusible,…" at bounding box center [420, 240] width 544 height 20
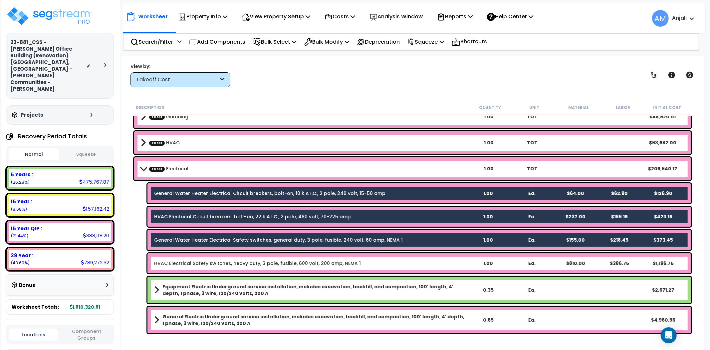
click at [238, 261] on link "HVAC Electrical Safety switches, heavy duty, 3 pole, fusible, 600 volt, 200 amp…" at bounding box center [257, 263] width 207 height 7
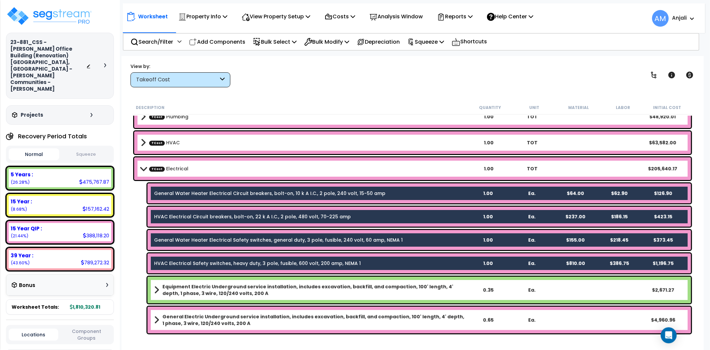
click at [129, 203] on div "Description Quantity Unit Material Labor Initial Cost TCost Site Work 1.00 TOT …" at bounding box center [412, 218] width 569 height 234
click at [139, 202] on div "General Water Heater Electrical Circuit breakers, bolt-on, 10 k A I.C., 2 pole,…" at bounding box center [413, 192] width 560 height 23
click at [170, 166] on link "TCost Electrical" at bounding box center [168, 168] width 39 height 7
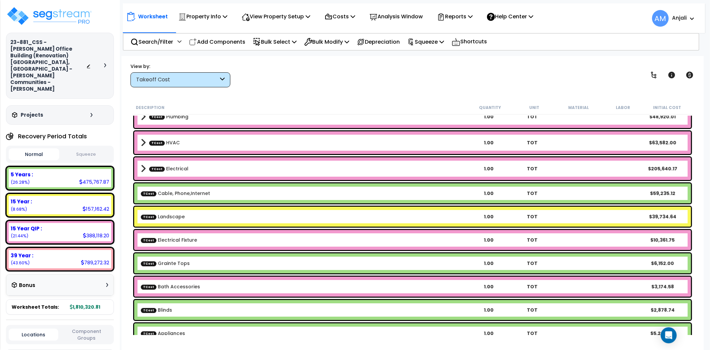
scroll to position [74, 0]
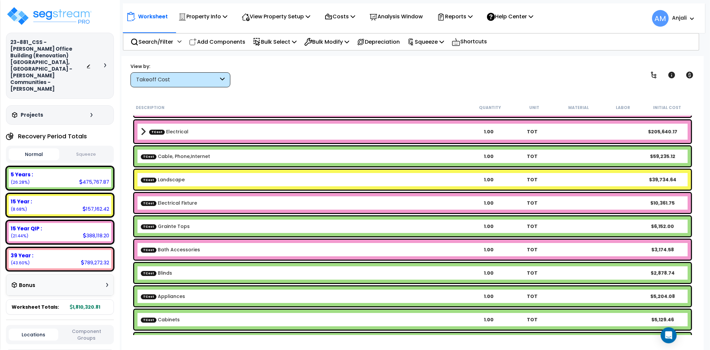
click at [204, 203] on b "TCost Electrical Fixture" at bounding box center [304, 202] width 326 height 7
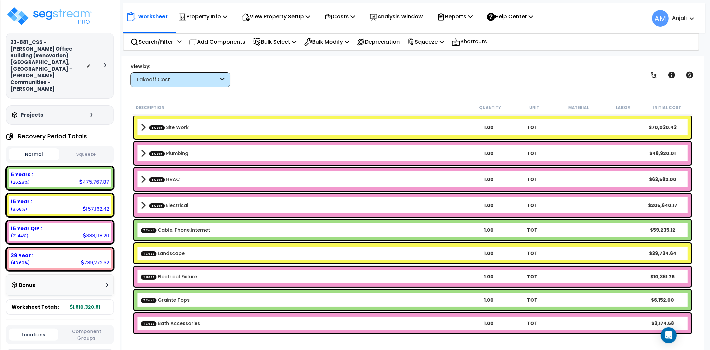
scroll to position [0, 0]
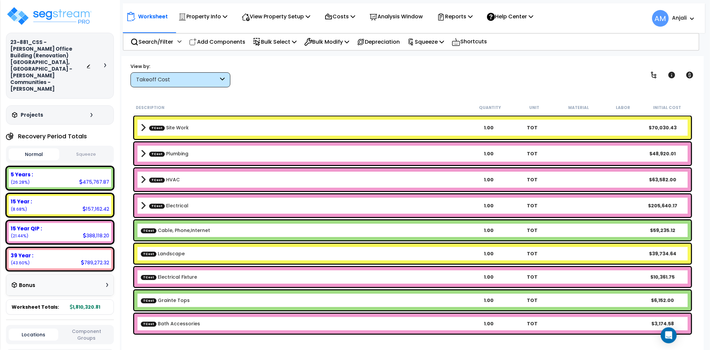
click at [180, 201] on b "TCost Electrical" at bounding box center [304, 205] width 326 height 9
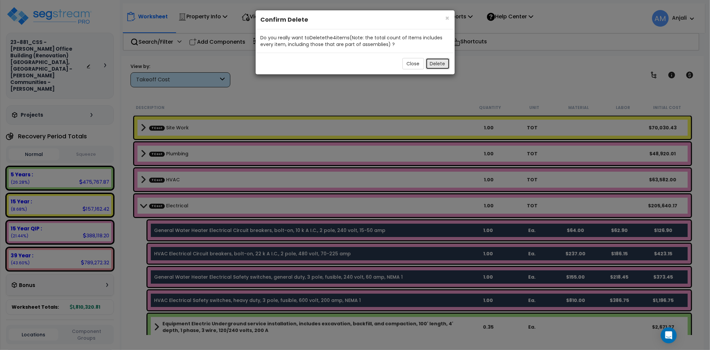
click at [430, 64] on button "Delete" at bounding box center [438, 63] width 24 height 11
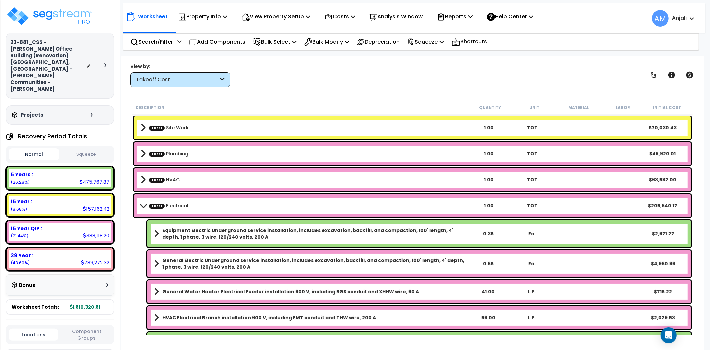
click at [262, 196] on div "TCost Electrical 1.00 TOT $205,640.17" at bounding box center [412, 205] width 557 height 23
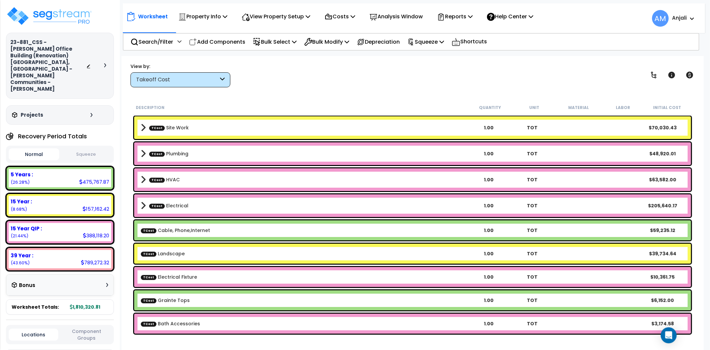
click at [216, 74] on div "Takeoff Cost" at bounding box center [181, 79] width 100 height 15
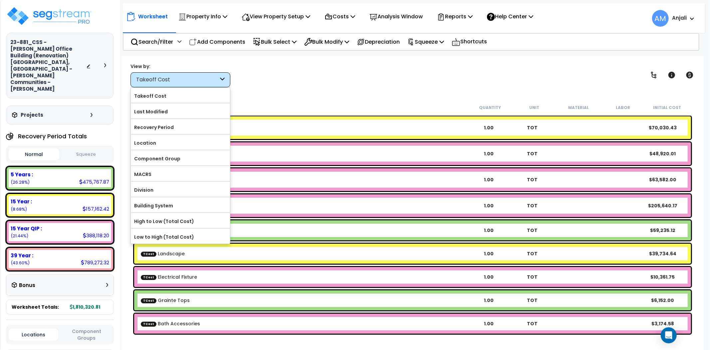
click at [302, 107] on div "Description" at bounding box center [302, 107] width 332 height 7
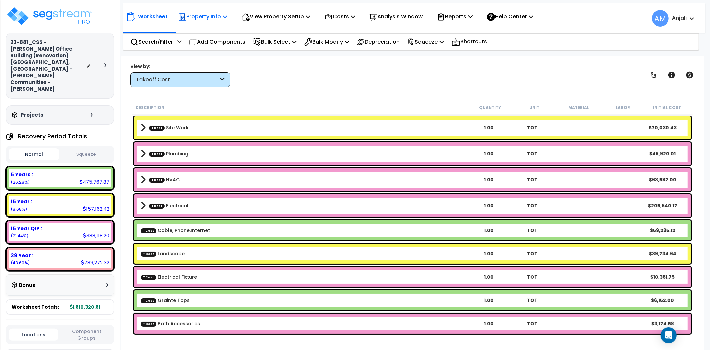
click at [215, 15] on p "Property Info" at bounding box center [202, 16] width 49 height 9
click at [205, 35] on link "Property Setup" at bounding box center [208, 31] width 66 height 13
click at [431, 42] on p "Squeeze" at bounding box center [426, 41] width 37 height 9
click at [432, 57] on link "Squeeze" at bounding box center [437, 56] width 66 height 13
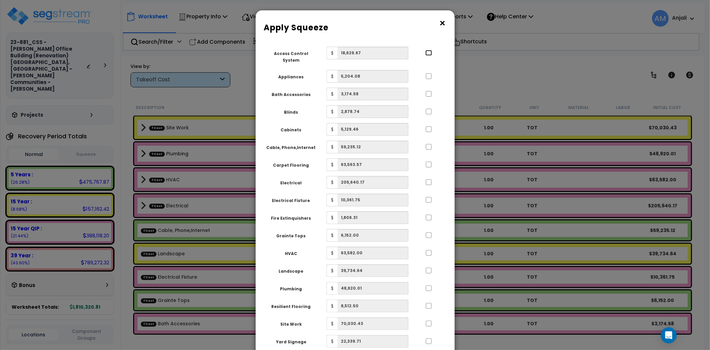
click at [430, 50] on input "..." at bounding box center [429, 53] width 7 height 6
checkbox input "true"
click at [427, 73] on input "..." at bounding box center [429, 76] width 7 height 6
checkbox input "true"
click at [426, 91] on input "..." at bounding box center [429, 94] width 7 height 6
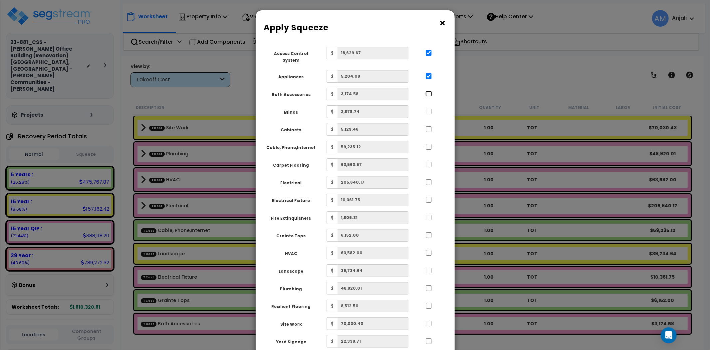
checkbox input "true"
click at [428, 109] on input "..." at bounding box center [429, 112] width 7 height 6
checkbox input "true"
click at [428, 126] on input "..." at bounding box center [429, 129] width 7 height 6
checkbox input "true"
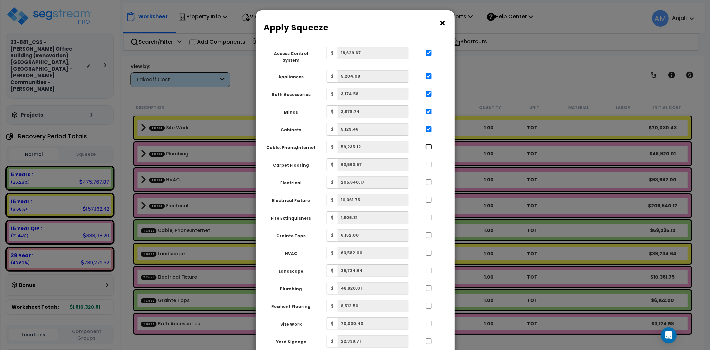
click at [428, 144] on input "..." at bounding box center [429, 147] width 7 height 6
checkbox input "true"
click at [428, 162] on input "..." at bounding box center [429, 165] width 7 height 6
checkbox input "true"
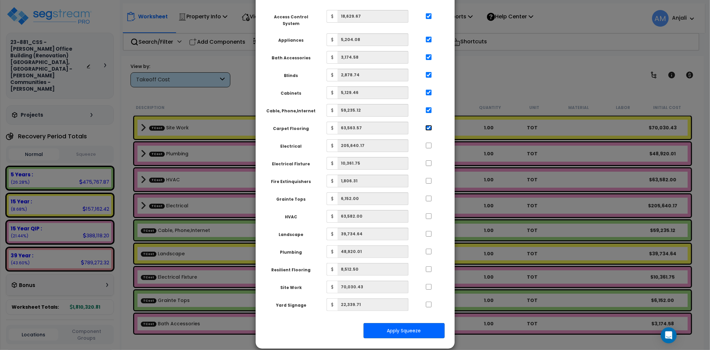
scroll to position [37, 0]
click at [429, 142] on input "..." at bounding box center [429, 145] width 7 height 6
checkbox input "true"
click at [429, 160] on input "..." at bounding box center [429, 163] width 7 height 6
checkbox input "true"
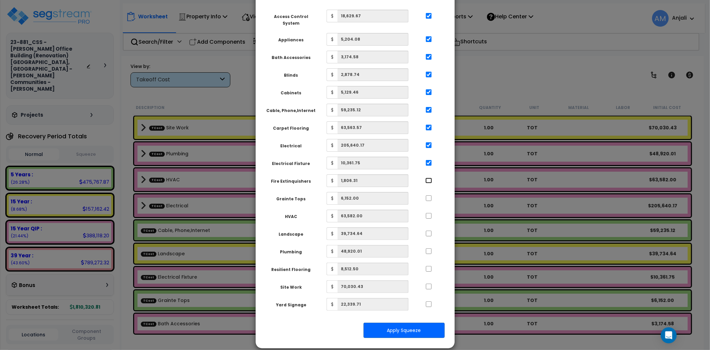
click at [429, 177] on input "..." at bounding box center [429, 180] width 7 height 6
checkbox input "true"
click at [430, 195] on input "..." at bounding box center [429, 198] width 7 height 6
checkbox input "true"
click at [428, 213] on input "..." at bounding box center [429, 216] width 7 height 6
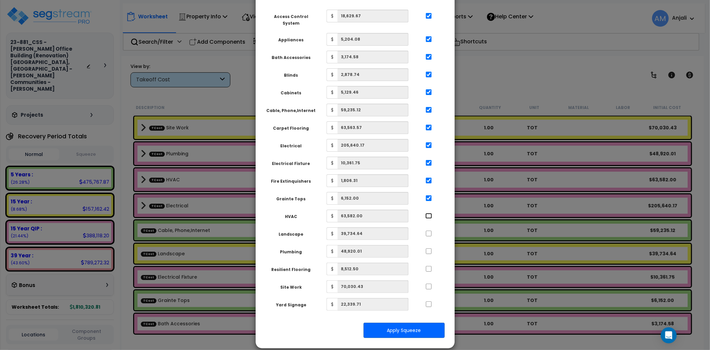
checkbox input "true"
click at [429, 232] on div "Landscape $ 39,734.64" at bounding box center [352, 233] width 183 height 13
click at [429, 230] on input "..." at bounding box center [429, 233] width 7 height 6
checkbox input "true"
click at [431, 248] on input "..." at bounding box center [429, 251] width 7 height 6
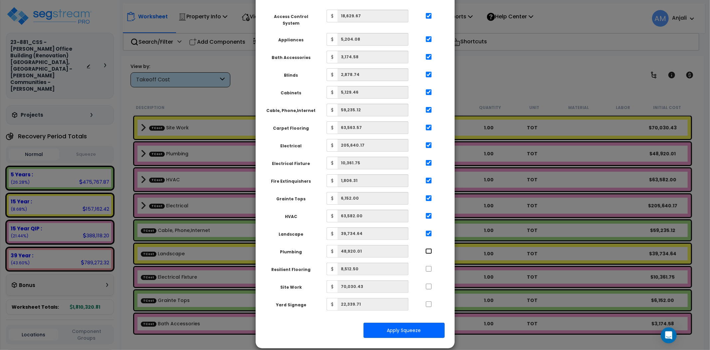
checkbox input "true"
click at [428, 266] on input "..." at bounding box center [429, 269] width 7 height 6
checkbox input "true"
click at [428, 283] on input "..." at bounding box center [429, 286] width 7 height 6
checkbox input "true"
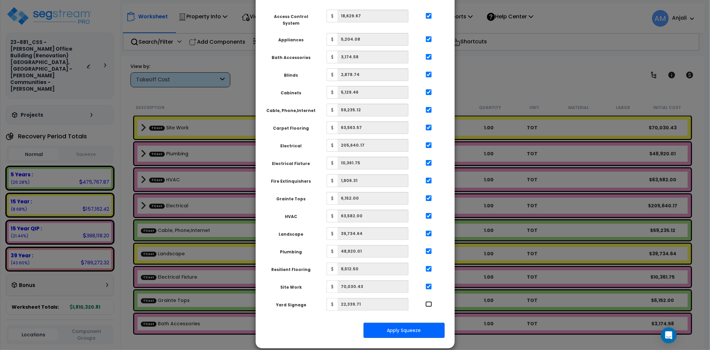
click at [428, 301] on input "..." at bounding box center [429, 304] width 7 height 6
checkbox input "true"
click at [425, 322] on button "Apply Squeeze" at bounding box center [404, 329] width 81 height 15
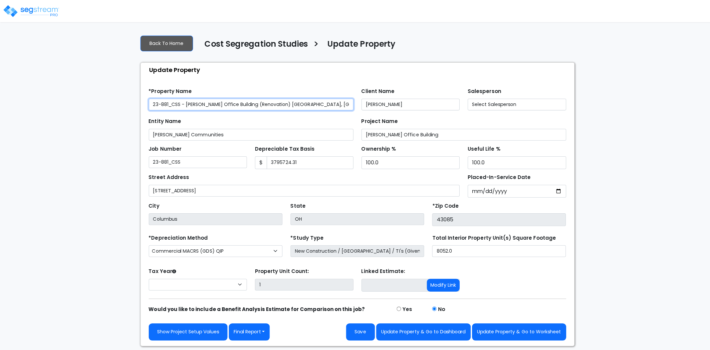
type input "3,795,724.31"
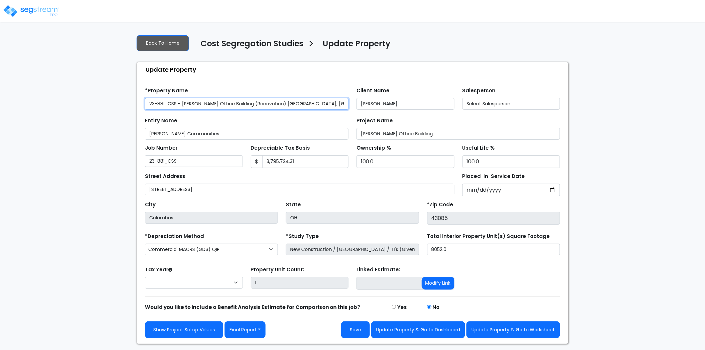
select select "2024"
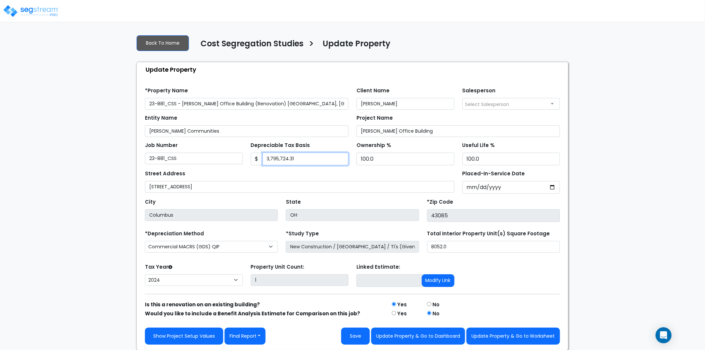
drag, startPoint x: 298, startPoint y: 160, endPoint x: 259, endPoint y: 161, distance: 39.3
click at [259, 161] on div "$ 3,795,724.31" at bounding box center [300, 159] width 98 height 13
type input "1,810,320.81"
click at [93, 161] on div "We are Building your Property. So please grab a coffee and let us do the heavy …" at bounding box center [352, 189] width 705 height 321
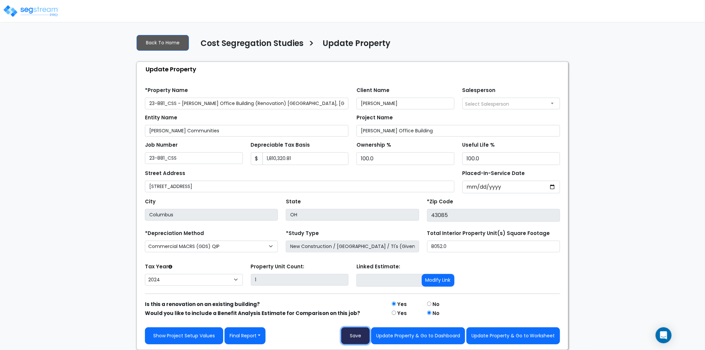
click at [355, 334] on button "Save" at bounding box center [355, 335] width 29 height 17
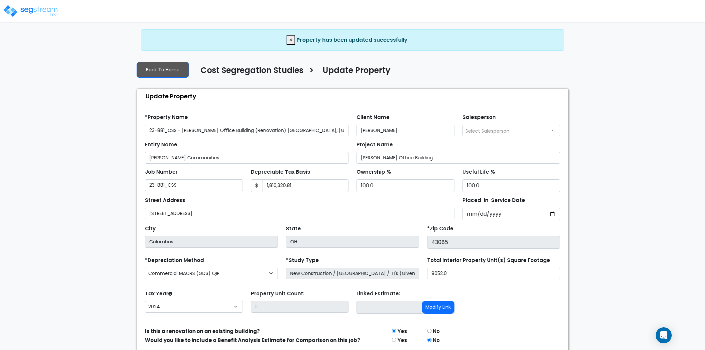
select select "2024"
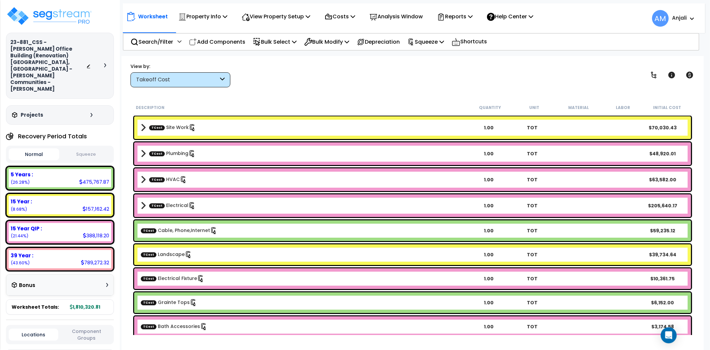
click at [88, 149] on button "Squeeze" at bounding box center [86, 155] width 51 height 12
